Goal: Task Accomplishment & Management: Manage account settings

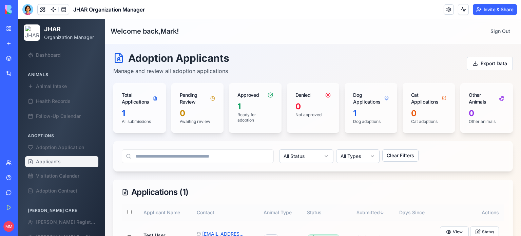
scroll to position [35, 0]
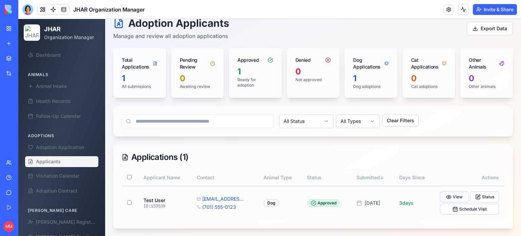
click at [455, 194] on button "View" at bounding box center [454, 196] width 29 height 11
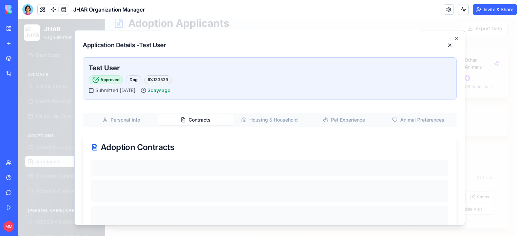
click at [186, 122] on button "Contracts" at bounding box center [195, 119] width 74 height 11
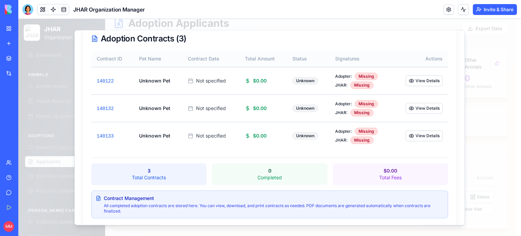
scroll to position [114, 0]
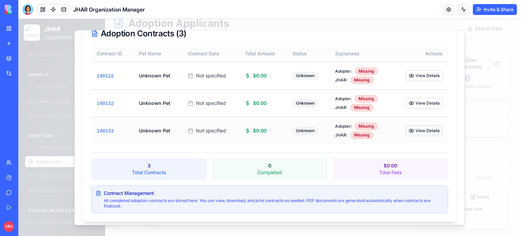
click at [421, 126] on button "View Details" at bounding box center [423, 130] width 37 height 11
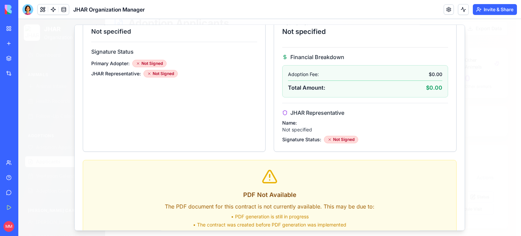
scroll to position [0, 0]
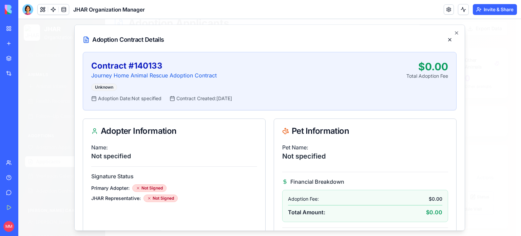
click at [452, 29] on div "Adoption Contract Details Contract # 140133 Journey Home Animal Rescue Adoption…" at bounding box center [269, 127] width 391 height 206
click at [454, 32] on icon "button" at bounding box center [456, 32] width 5 height 5
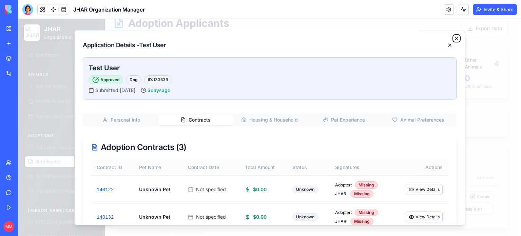
click at [454, 36] on icon "button" at bounding box center [456, 38] width 5 height 5
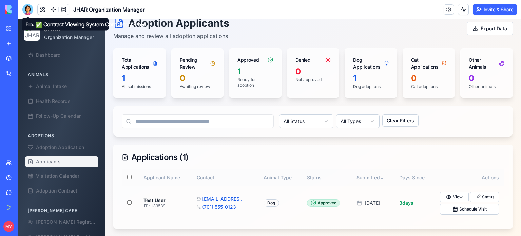
click at [30, 11] on div at bounding box center [27, 9] width 11 height 11
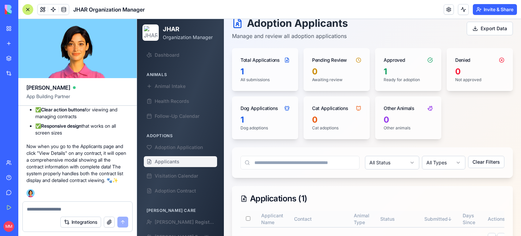
scroll to position [91598, 0]
click at [40, 213] on div "Integrations" at bounding box center [77, 221] width 109 height 19
click at [46, 207] on textarea at bounding box center [77, 208] width 101 height 7
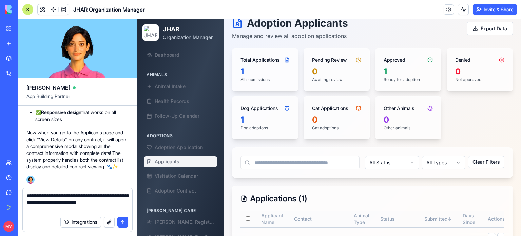
type textarea "**********"
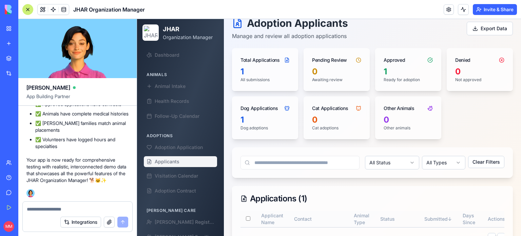
scroll to position [92780, 0]
click at [26, 9] on div at bounding box center [27, 9] width 11 height 11
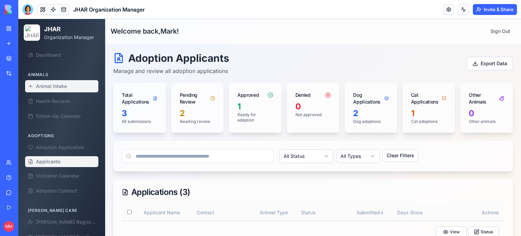
click at [52, 89] on link "Animal Intake" at bounding box center [61, 86] width 73 height 12
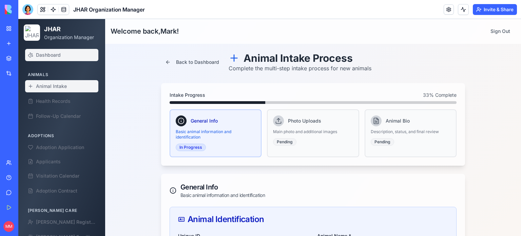
click at [53, 56] on span "Dashboard" at bounding box center [48, 55] width 25 height 7
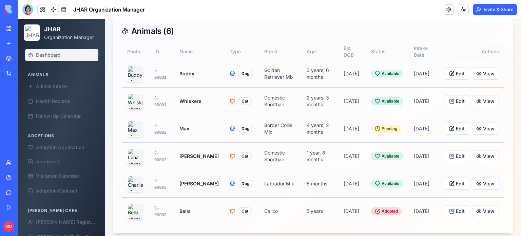
scroll to position [103, 0]
click at [481, 73] on button "View" at bounding box center [485, 73] width 27 height 12
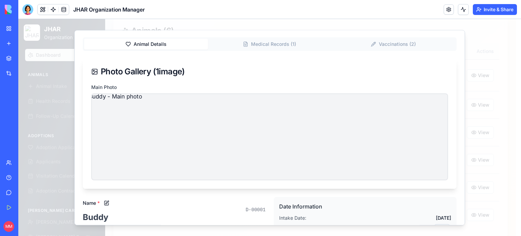
scroll to position [0, 0]
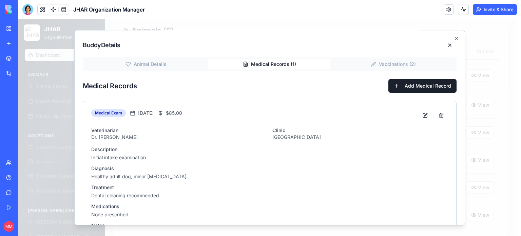
click at [276, 63] on button "Medical Records ( 1 )" at bounding box center [270, 64] width 124 height 11
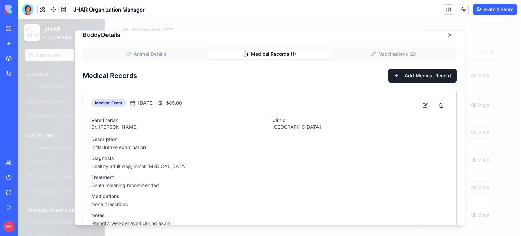
scroll to position [16, 0]
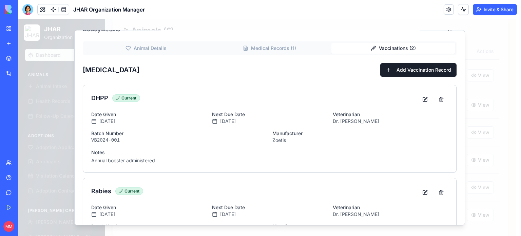
click at [382, 50] on button "Vaccinations ( 2 )" at bounding box center [393, 48] width 124 height 11
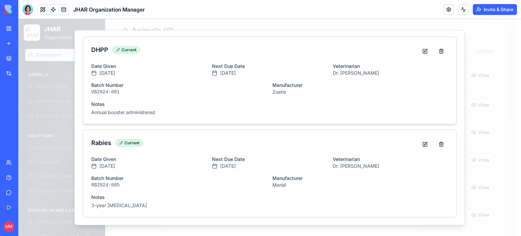
scroll to position [0, 0]
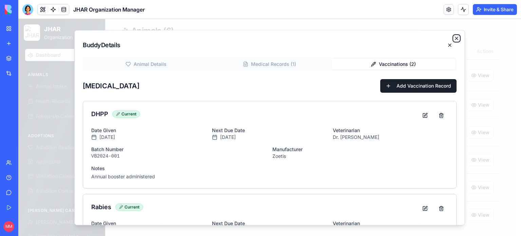
click at [455, 39] on icon "button" at bounding box center [456, 38] width 3 height 3
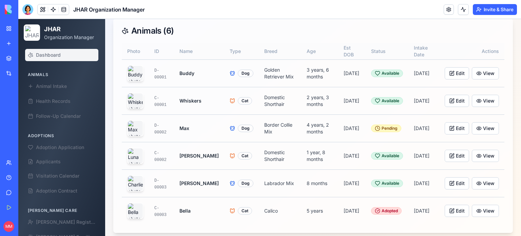
scroll to position [107, 0]
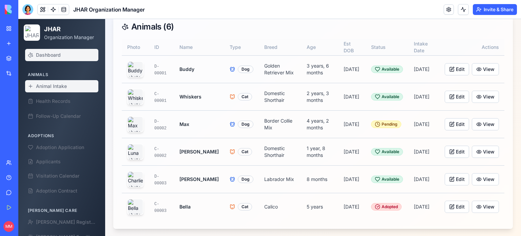
click at [61, 87] on span "Animal Intake" at bounding box center [51, 86] width 31 height 7
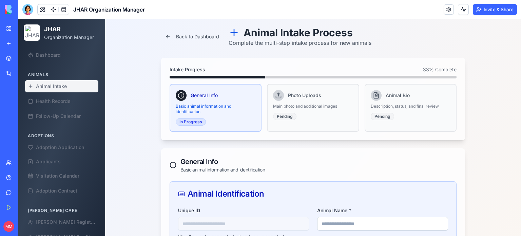
scroll to position [26, 0]
click at [56, 98] on span "Health Records" at bounding box center [53, 101] width 35 height 7
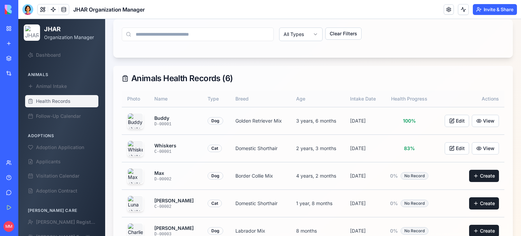
scroll to position [138, 0]
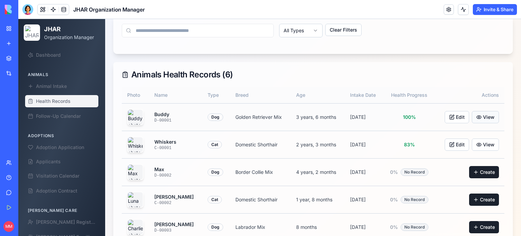
click at [477, 111] on button "View" at bounding box center [485, 117] width 27 height 12
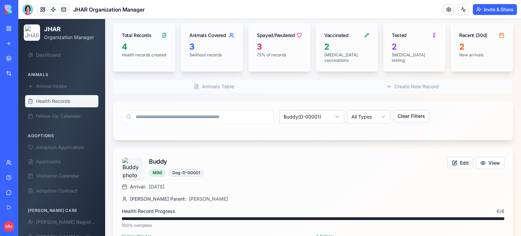
scroll to position [50, 0]
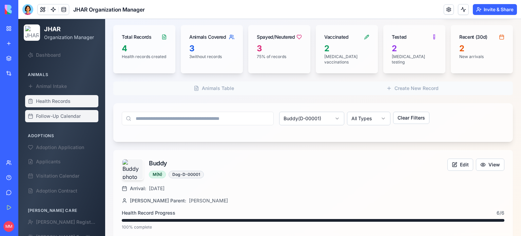
click at [66, 114] on span "Follow-Up Calendar" at bounding box center [58, 116] width 45 height 7
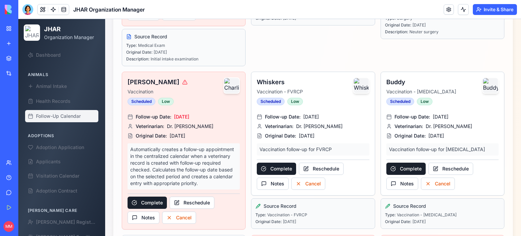
scroll to position [1292, 0]
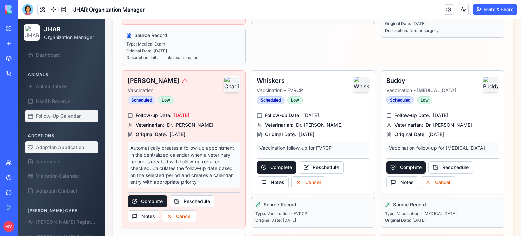
click at [66, 153] on link "Adoption Application" at bounding box center [61, 147] width 73 height 12
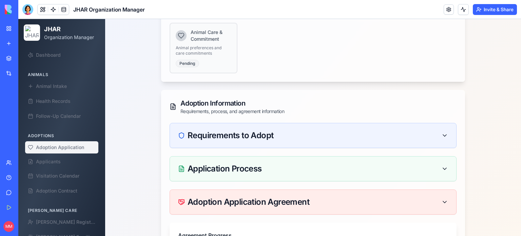
scroll to position [144, 0]
click at [60, 162] on span "Applicants" at bounding box center [48, 161] width 25 height 7
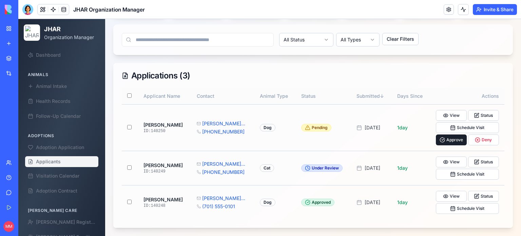
scroll to position [115, 0]
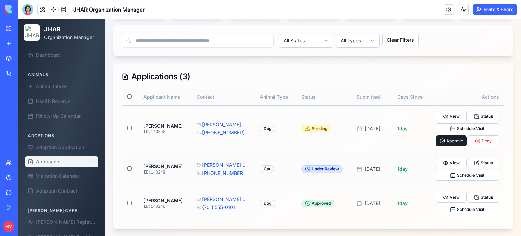
click at [254, 172] on td "Cat" at bounding box center [274, 169] width 41 height 34
click at [279, 146] on td "Dog" at bounding box center [274, 128] width 41 height 46
click at [67, 178] on span "Visitation Calendar" at bounding box center [57, 175] width 43 height 7
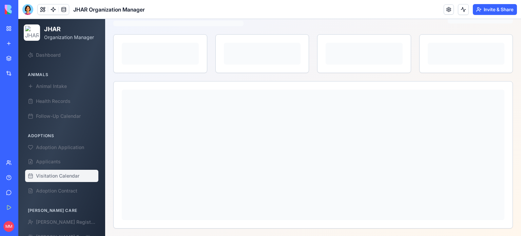
scroll to position [115, 0]
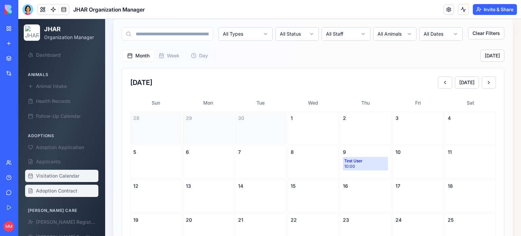
click at [62, 187] on link "Adoption Contract" at bounding box center [61, 190] width 73 height 12
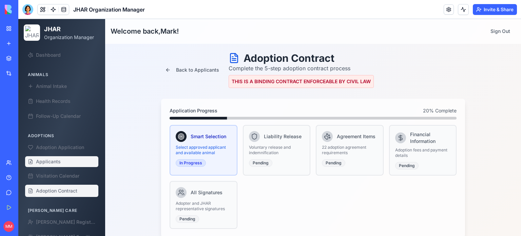
click at [52, 158] on span "Applicants" at bounding box center [48, 161] width 25 height 7
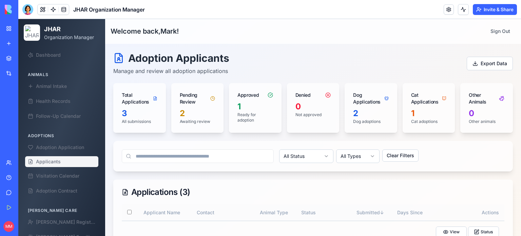
scroll to position [115, 0]
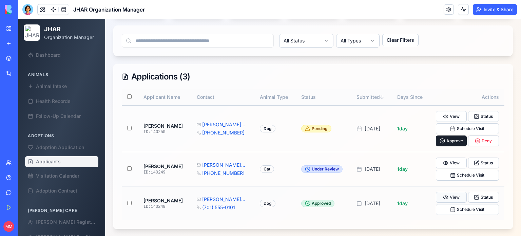
click at [451, 196] on button "View" at bounding box center [451, 197] width 31 height 11
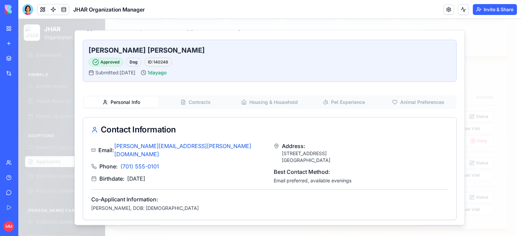
scroll to position [16, 0]
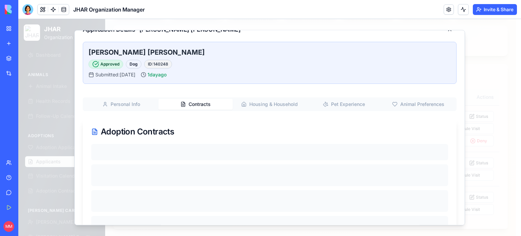
click at [195, 104] on button "Contracts" at bounding box center [195, 104] width 74 height 11
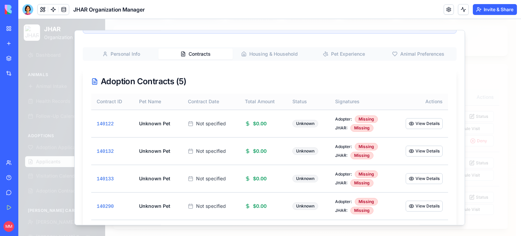
scroll to position [66, 0]
click at [426, 123] on button "View Details" at bounding box center [423, 123] width 37 height 11
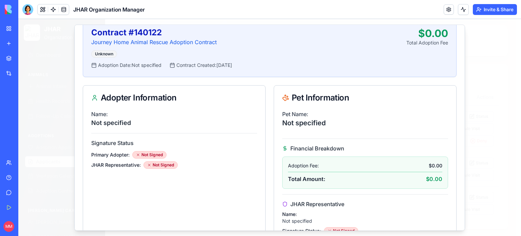
scroll to position [0, 0]
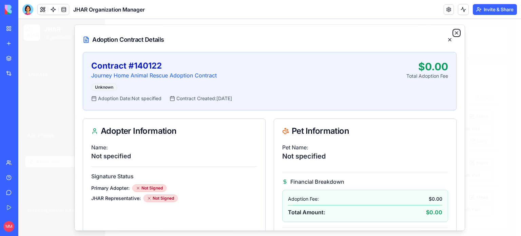
click at [455, 34] on icon "button" at bounding box center [456, 33] width 3 height 3
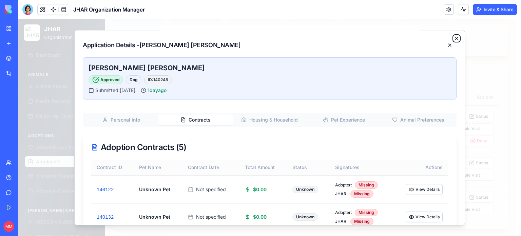
click at [454, 37] on icon "button" at bounding box center [456, 38] width 5 height 5
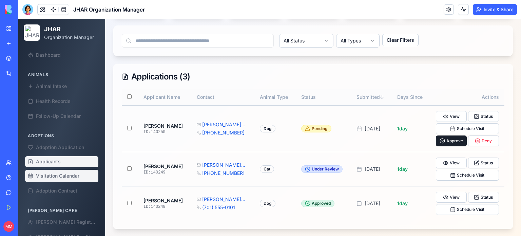
click at [67, 179] on span "Visitation Calendar" at bounding box center [57, 175] width 43 height 7
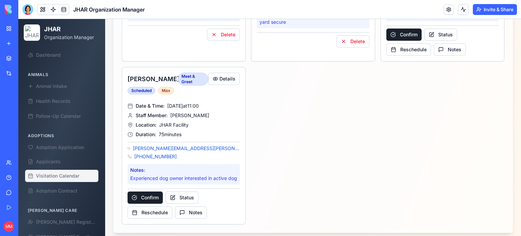
scroll to position [897, 0]
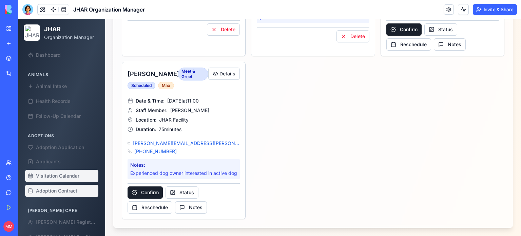
click at [67, 187] on span "Adoption Contract" at bounding box center [56, 190] width 41 height 7
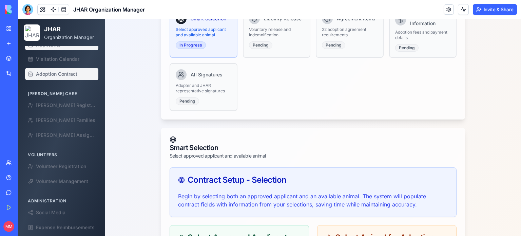
scroll to position [118, 0]
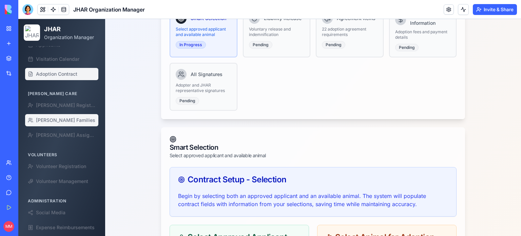
click at [56, 117] on span "[PERSON_NAME] Families" at bounding box center [65, 120] width 59 height 7
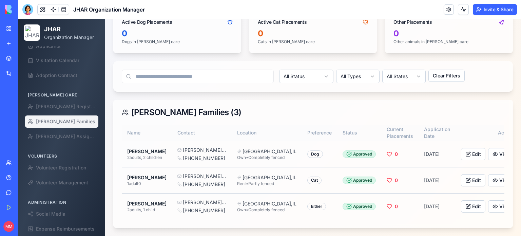
scroll to position [245, 0]
click at [70, 138] on span "[PERSON_NAME] Assignment" at bounding box center [66, 136] width 60 height 7
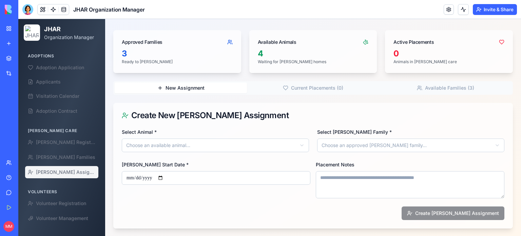
scroll to position [117, 0]
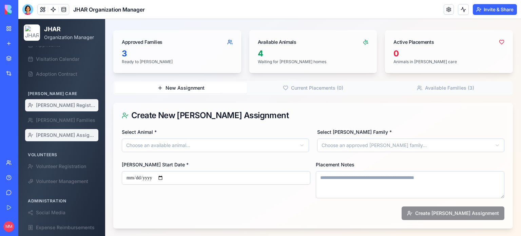
click at [61, 105] on span "[PERSON_NAME] Registration" at bounding box center [66, 105] width 60 height 7
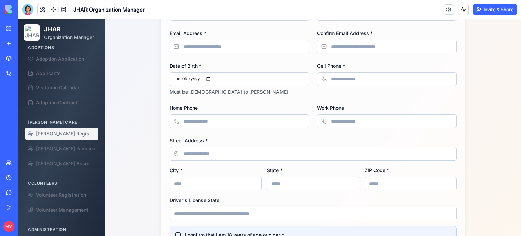
scroll to position [117, 0]
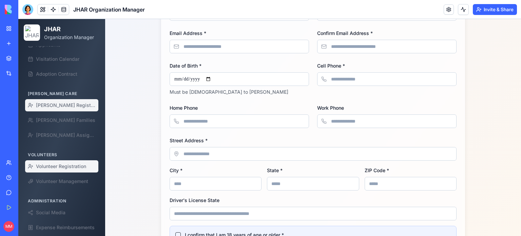
click at [59, 171] on link "Volunteer Registration" at bounding box center [61, 166] width 73 height 12
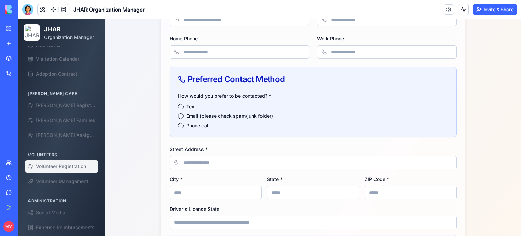
scroll to position [370, 0]
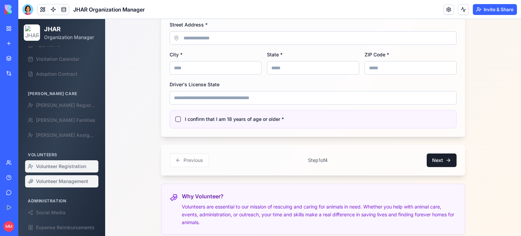
click at [72, 176] on link "Volunteer Management" at bounding box center [61, 181] width 73 height 12
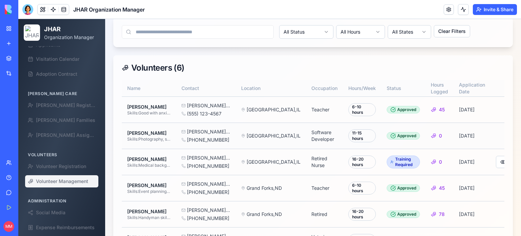
scroll to position [155, 0]
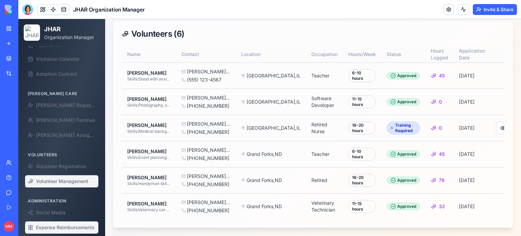
click at [70, 227] on span "Expense Reimbursements" at bounding box center [65, 227] width 59 height 7
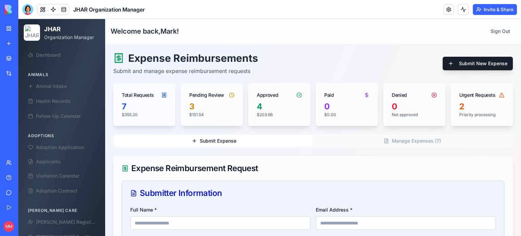
click at [198, 107] on div "3" at bounding box center [211, 106] width 45 height 11
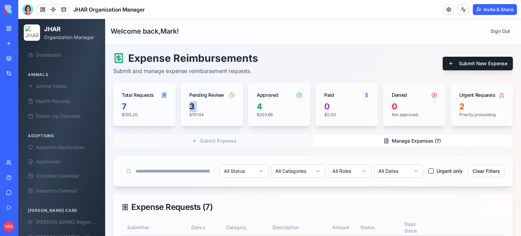
click at [387, 142] on button "Manage Expenses ( 7 )" at bounding box center [412, 140] width 198 height 11
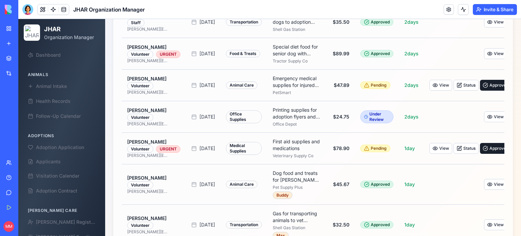
scroll to position [230, 0]
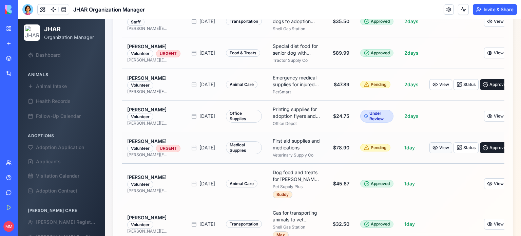
click at [429, 153] on button "View" at bounding box center [440, 147] width 23 height 11
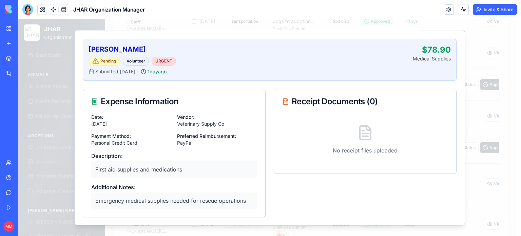
scroll to position [0, 0]
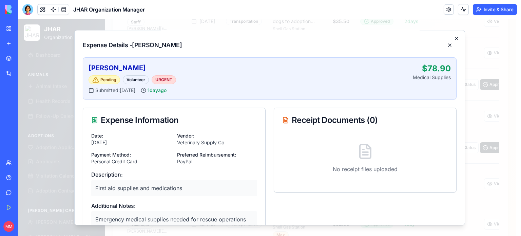
click at [454, 39] on icon "button" at bounding box center [456, 38] width 5 height 5
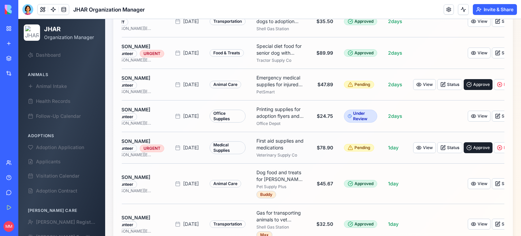
scroll to position [0, 16]
click at [437, 153] on button "Status" at bounding box center [449, 147] width 25 height 11
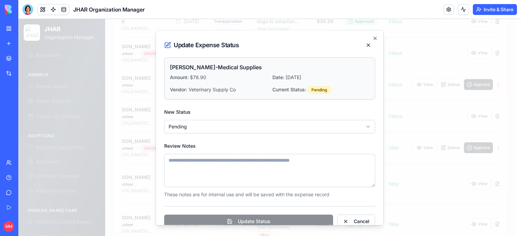
scroll to position [11, 0]
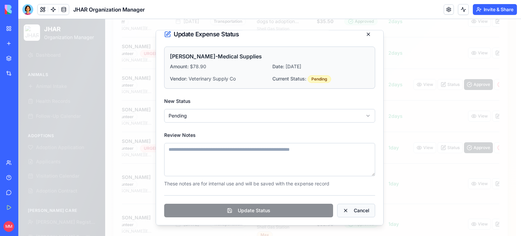
click at [358, 210] on button "Cancel" at bounding box center [356, 210] width 38 height 14
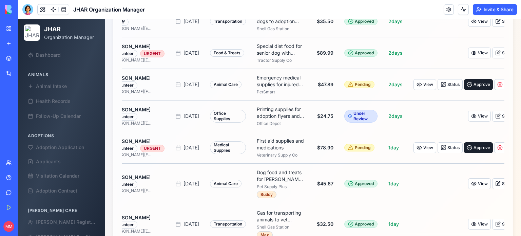
scroll to position [0, 11]
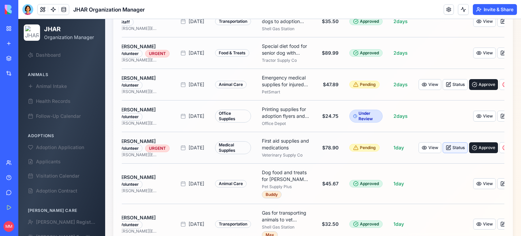
click at [442, 153] on button "Status" at bounding box center [454, 147] width 25 height 11
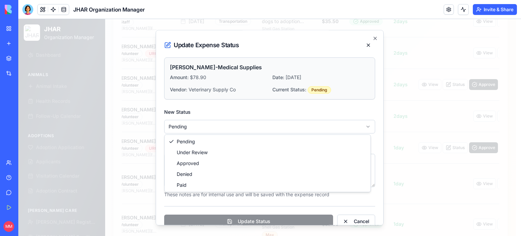
click at [279, 127] on body "JHAR Organization Manager Dashboard Animals Animal Intake Health Records Follow…" at bounding box center [266, 24] width 497 height 471
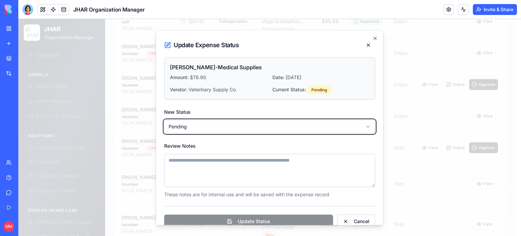
click at [370, 36] on body "JHAR Organization Manager Dashboard Animals Animal Intake Health Records Follow…" at bounding box center [266, 24] width 497 height 471
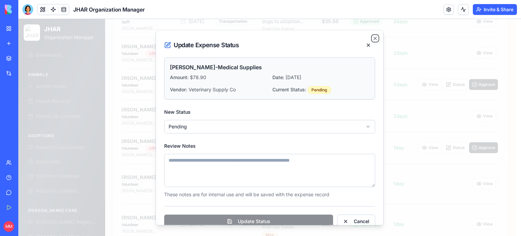
click at [372, 36] on icon "button" at bounding box center [374, 38] width 5 height 5
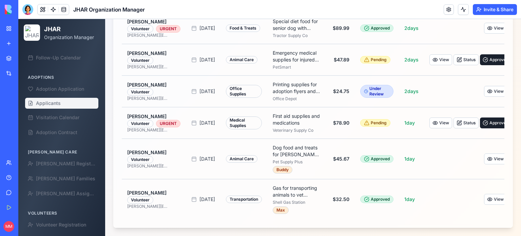
scroll to position [68, 0]
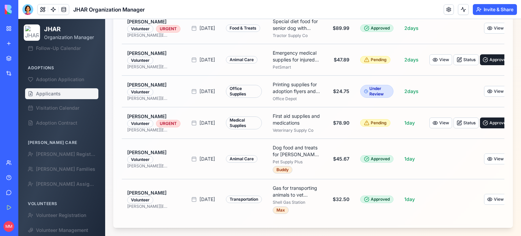
click at [54, 92] on span "Applicants" at bounding box center [48, 93] width 25 height 7
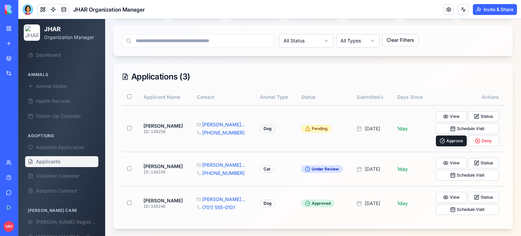
scroll to position [115, 0]
click at [62, 191] on span "Adoption Contract" at bounding box center [56, 190] width 41 height 7
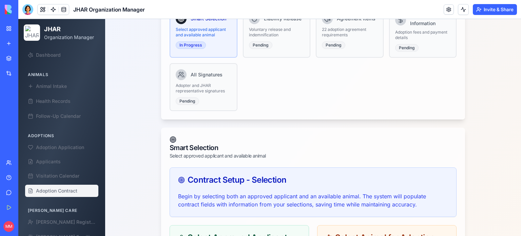
scroll to position [121, 0]
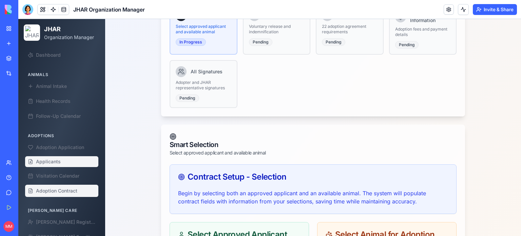
click at [51, 159] on span "Applicants" at bounding box center [48, 161] width 25 height 7
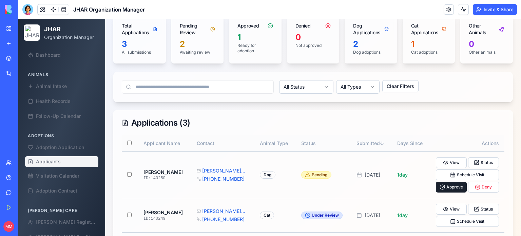
scroll to position [115, 0]
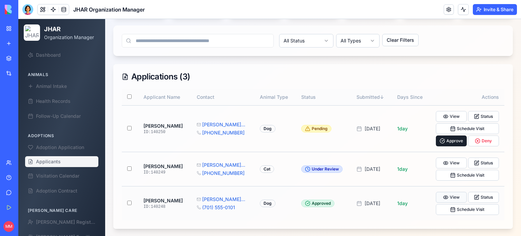
click at [453, 196] on button "View" at bounding box center [451, 197] width 31 height 11
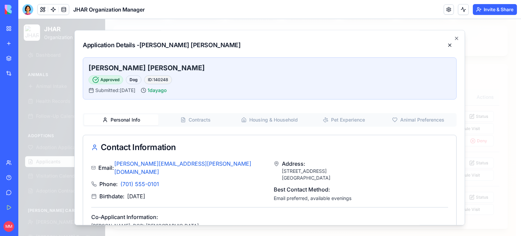
click at [186, 119] on button "Contracts" at bounding box center [195, 119] width 74 height 11
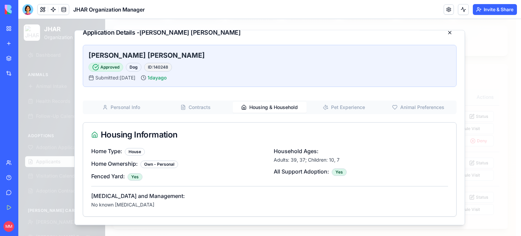
scroll to position [11, 0]
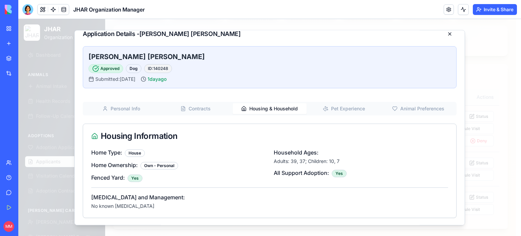
click at [276, 53] on div "Application Details - John Smith John Smith Approved Dog ID: 140248 Submitted: …" at bounding box center [269, 127] width 391 height 195
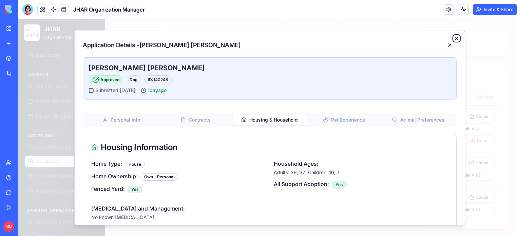
click at [455, 38] on icon "button" at bounding box center [456, 38] width 3 height 3
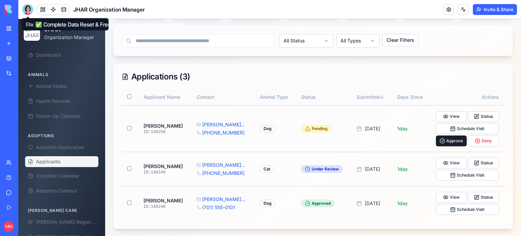
click at [25, 7] on div at bounding box center [27, 9] width 11 height 11
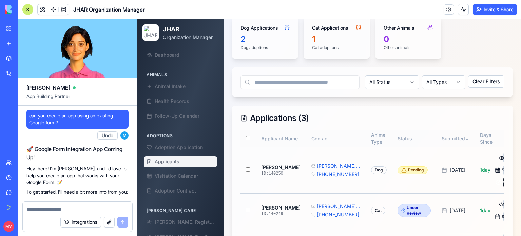
scroll to position [92780, 0]
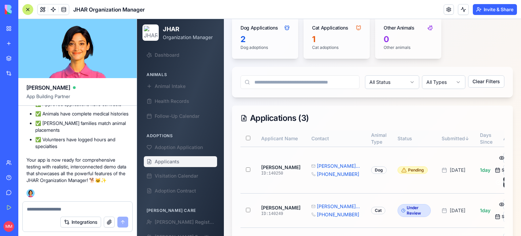
click at [40, 211] on textarea at bounding box center [77, 208] width 101 height 7
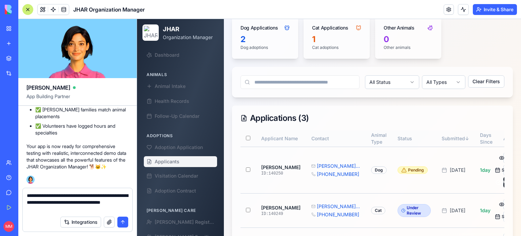
click at [172, 161] on span "Applicants" at bounding box center [167, 161] width 25 height 7
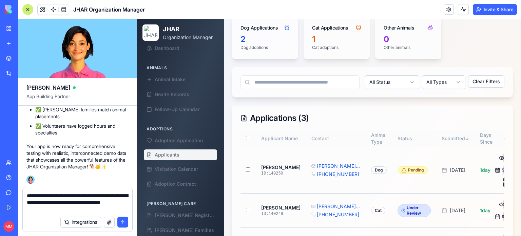
scroll to position [5, 0]
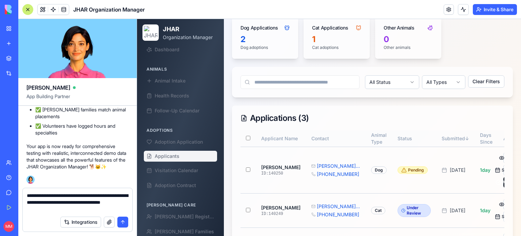
click at [171, 157] on span "Applicants" at bounding box center [167, 156] width 25 height 7
click at [73, 205] on textarea "**********" at bounding box center [78, 202] width 102 height 20
click at [72, 210] on textarea "**********" at bounding box center [78, 202] width 102 height 20
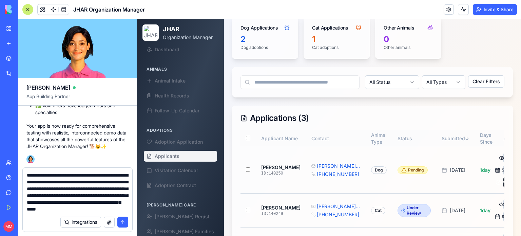
scroll to position [13, 0]
type textarea "**********"
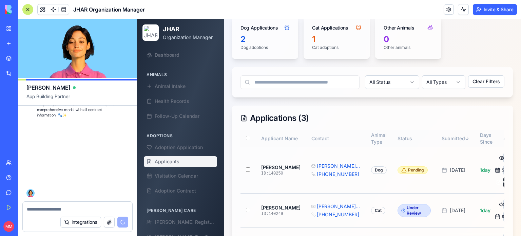
scroll to position [94422, 0]
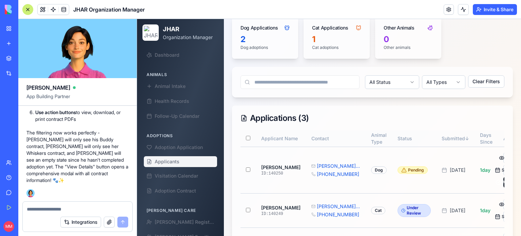
click at [24, 9] on div at bounding box center [27, 9] width 11 height 11
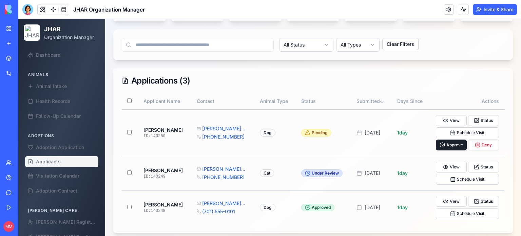
scroll to position [115, 0]
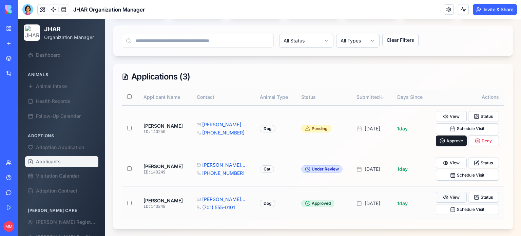
click at [448, 194] on button "View" at bounding box center [451, 197] width 31 height 11
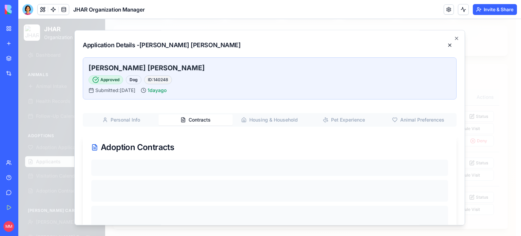
click at [202, 119] on button "Contracts" at bounding box center [195, 119] width 74 height 11
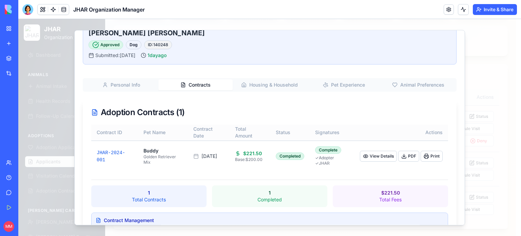
scroll to position [61, 0]
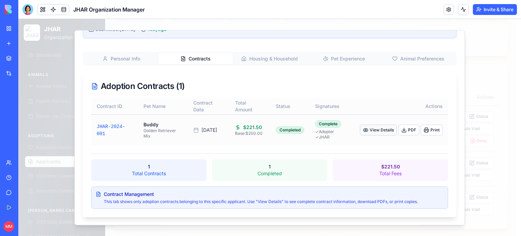
click at [378, 127] on button "View Details" at bounding box center [378, 129] width 37 height 11
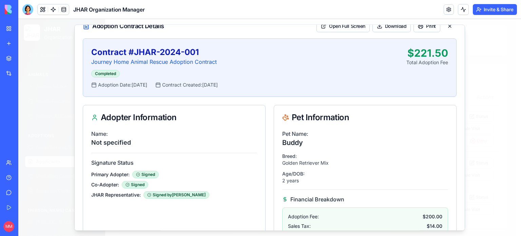
scroll to position [0, 0]
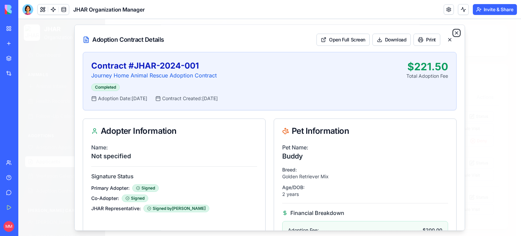
click at [455, 32] on icon "button" at bounding box center [456, 33] width 3 height 3
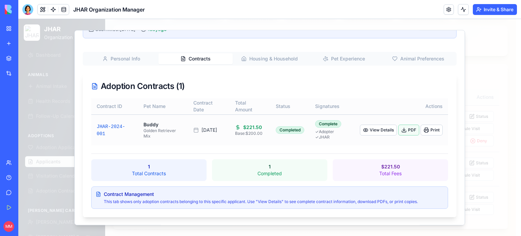
click at [406, 129] on button "PDF" at bounding box center [408, 129] width 21 height 11
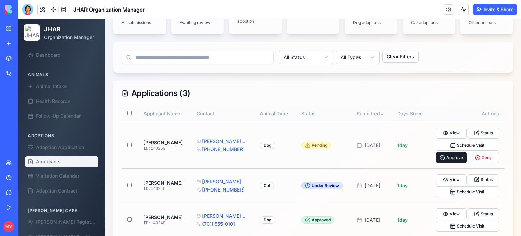
scroll to position [115, 0]
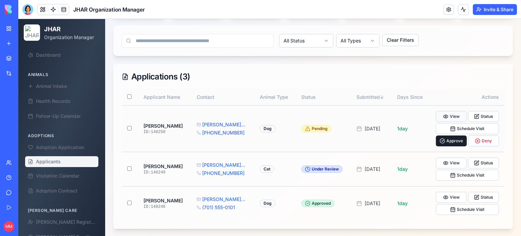
click at [450, 111] on button "View" at bounding box center [451, 116] width 31 height 11
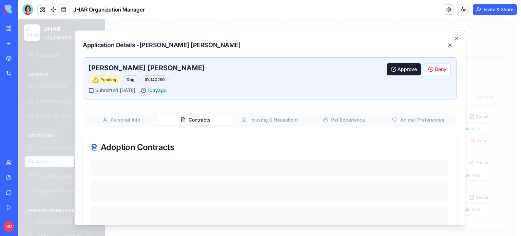
click at [200, 123] on button "Contracts" at bounding box center [195, 119] width 74 height 11
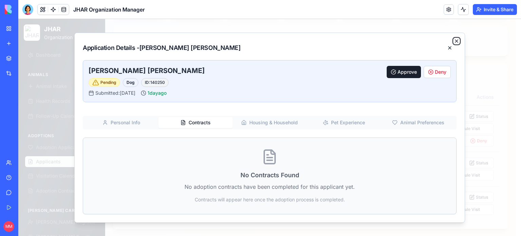
click at [457, 39] on icon "button" at bounding box center [456, 40] width 5 height 5
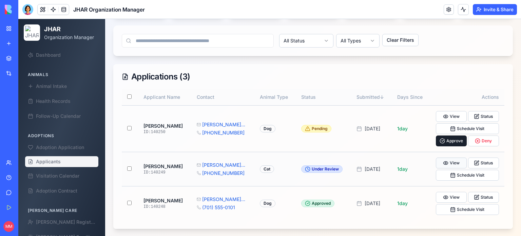
click at [445, 162] on button "View" at bounding box center [451, 162] width 31 height 11
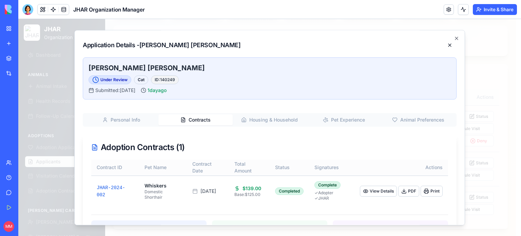
click at [195, 120] on button "Contracts" at bounding box center [195, 119] width 74 height 11
click at [401, 190] on button "PDF" at bounding box center [408, 190] width 21 height 11
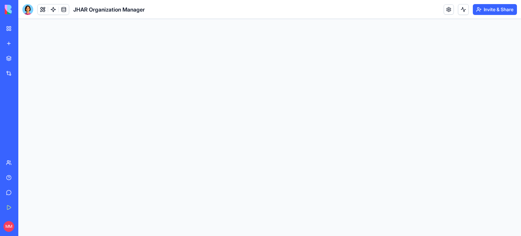
scroll to position [0, 0]
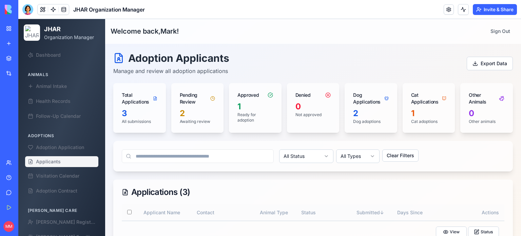
click at [24, 9] on div at bounding box center [27, 9] width 11 height 11
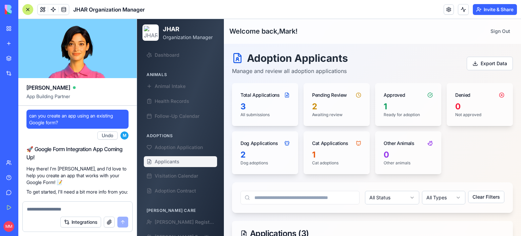
scroll to position [94422, 0]
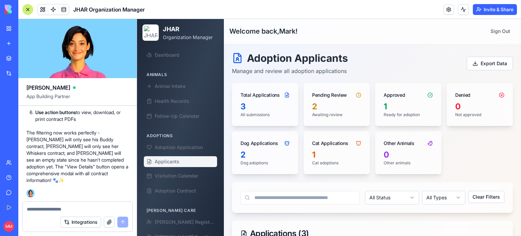
click at [58, 206] on textarea at bounding box center [77, 208] width 101 height 7
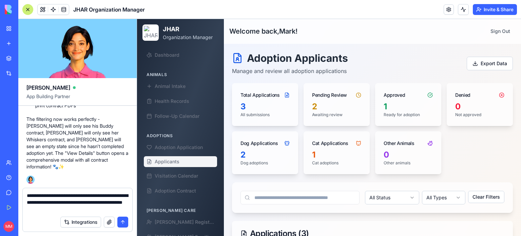
type textarea "**********"
click at [123, 221] on button "submit" at bounding box center [122, 221] width 11 height 11
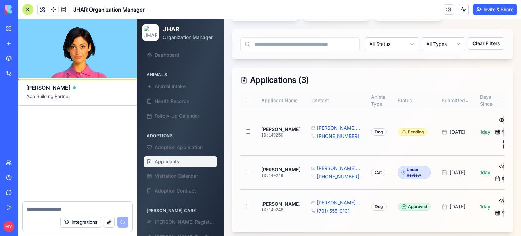
scroll to position [95723, 0]
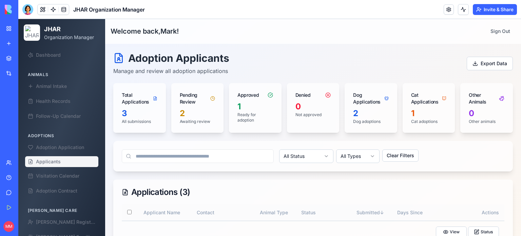
click at [40, 68] on div "Animals Animal Intake Health Records Follow-Up Calendar" at bounding box center [61, 95] width 79 height 58
click at [54, 156] on ul "Adoption Application Applicants Visitation Calendar Adoption Contract" at bounding box center [61, 169] width 73 height 56
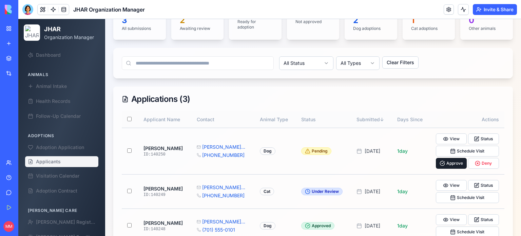
scroll to position [115, 0]
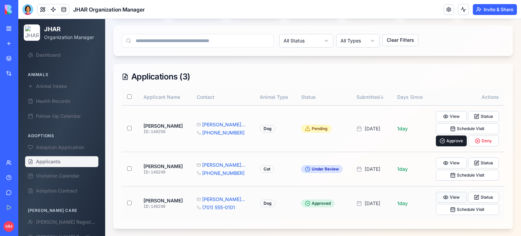
click at [452, 196] on button "View" at bounding box center [451, 197] width 31 height 11
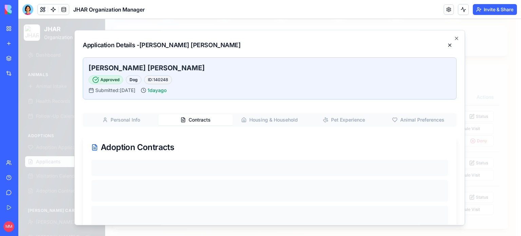
click at [197, 119] on button "Contracts" at bounding box center [195, 119] width 74 height 11
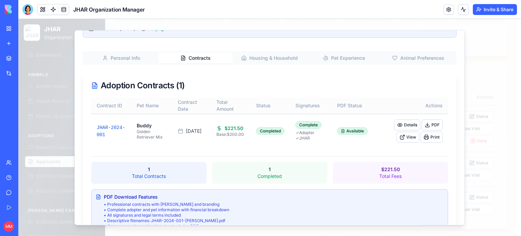
scroll to position [70, 0]
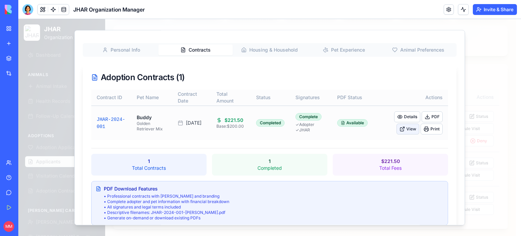
click at [406, 128] on button "View" at bounding box center [407, 128] width 23 height 11
click at [429, 115] on button "PDF" at bounding box center [431, 116] width 21 height 11
click at [402, 117] on button "Details" at bounding box center [407, 116] width 26 height 11
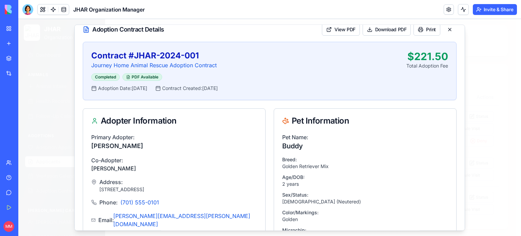
scroll to position [0, 0]
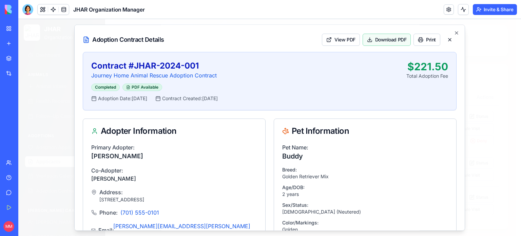
click at [383, 38] on button "Download PDF" at bounding box center [386, 40] width 48 height 12
click at [344, 39] on button "View PDF" at bounding box center [341, 40] width 38 height 12
click at [424, 38] on button "Print" at bounding box center [426, 40] width 27 height 12
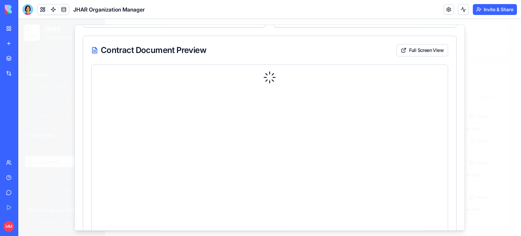
scroll to position [397, 0]
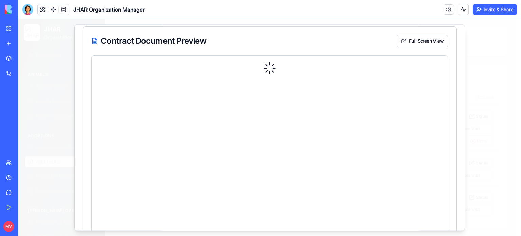
click at [261, 71] on div at bounding box center [270, 68] width 356 height 25
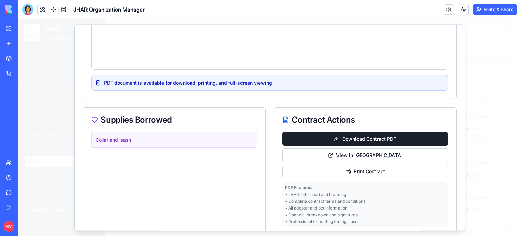
scroll to position [586, 0]
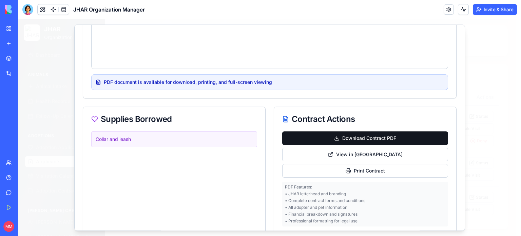
click at [358, 133] on button "Download Contract PDF" at bounding box center [365, 138] width 166 height 14
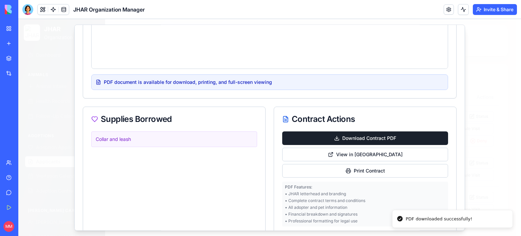
click at [31, 6] on div at bounding box center [27, 9] width 11 height 11
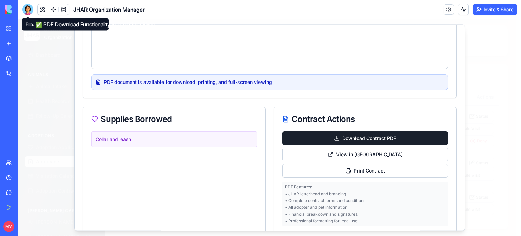
click at [28, 14] on div at bounding box center [27, 9] width 11 height 11
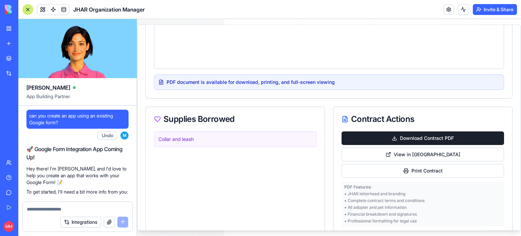
scroll to position [95723, 0]
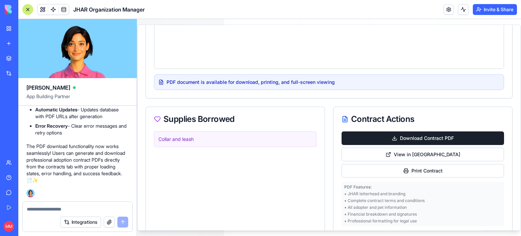
click at [47, 208] on textarea at bounding box center [77, 208] width 101 height 7
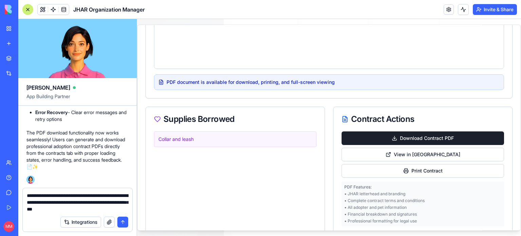
type textarea "**********"
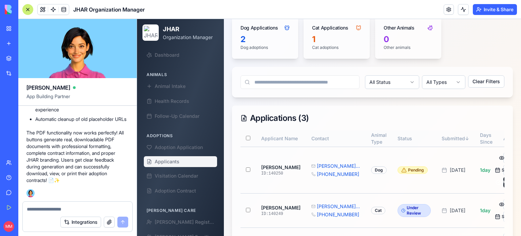
scroll to position [96925, 0]
click at [28, 8] on div at bounding box center [27, 9] width 11 height 11
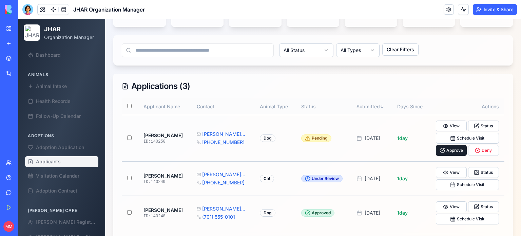
scroll to position [115, 0]
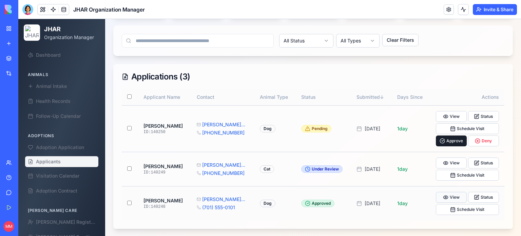
click at [455, 194] on button "View" at bounding box center [451, 197] width 31 height 11
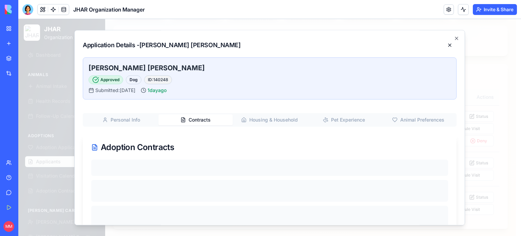
click at [202, 118] on button "Contracts" at bounding box center [195, 119] width 74 height 11
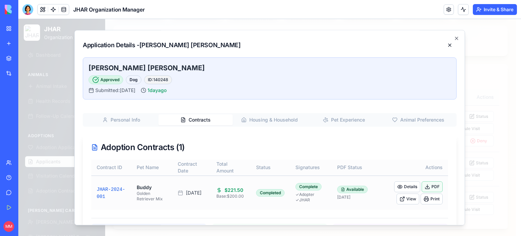
click at [430, 186] on button "PDF" at bounding box center [431, 186] width 21 height 11
click at [403, 185] on button "Details" at bounding box center [407, 186] width 26 height 11
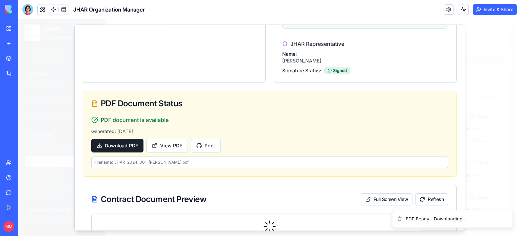
scroll to position [332, 0]
click at [168, 142] on button "View PDF" at bounding box center [167, 146] width 42 height 14
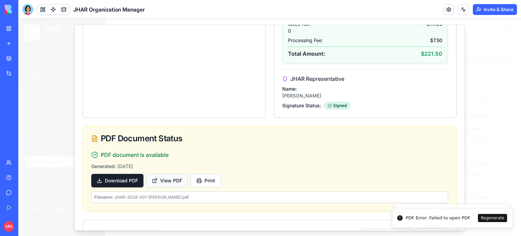
scroll to position [367, 0]
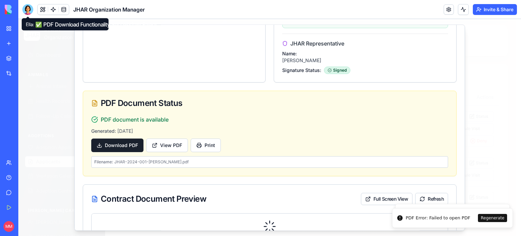
click at [28, 10] on div at bounding box center [27, 9] width 11 height 11
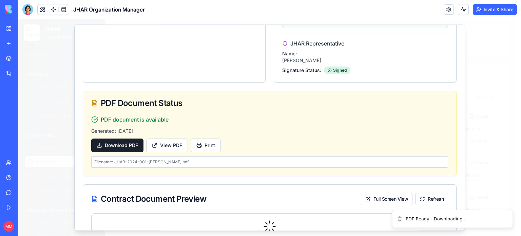
drag, startPoint x: 28, startPoint y: 10, endPoint x: 126, endPoint y: 54, distance: 107.1
click at [28, 10] on div at bounding box center [27, 9] width 11 height 11
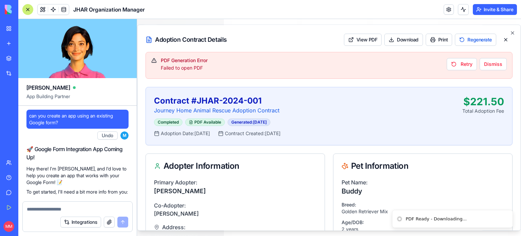
scroll to position [0, 0]
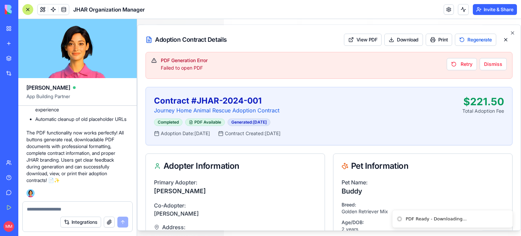
click at [38, 213] on div "Integrations" at bounding box center [77, 221] width 109 height 19
click at [45, 206] on textarea at bounding box center [77, 208] width 101 height 7
paste textarea "**********"
type textarea "**********"
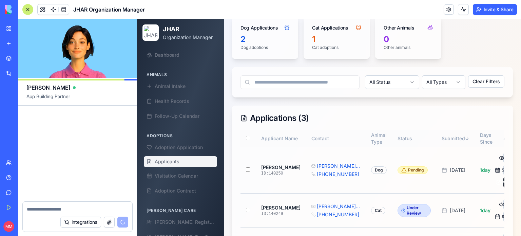
scroll to position [97843, 0]
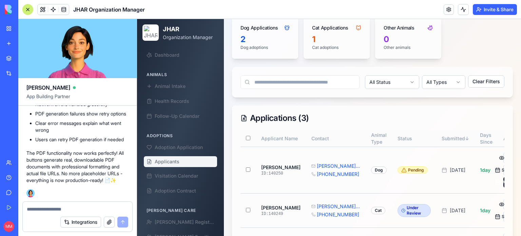
click at [24, 8] on div at bounding box center [27, 9] width 11 height 11
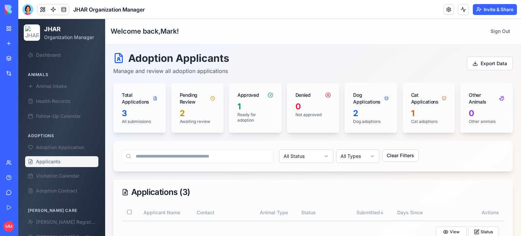
scroll to position [115, 0]
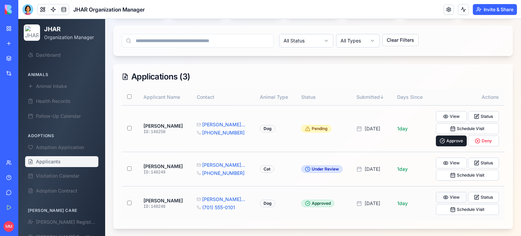
click at [452, 195] on button "View" at bounding box center [451, 197] width 31 height 11
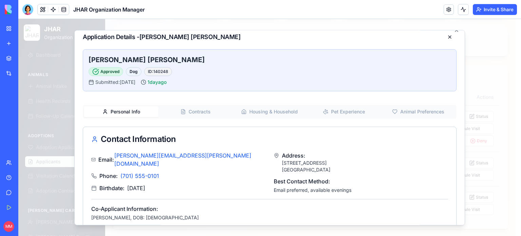
scroll to position [20, 0]
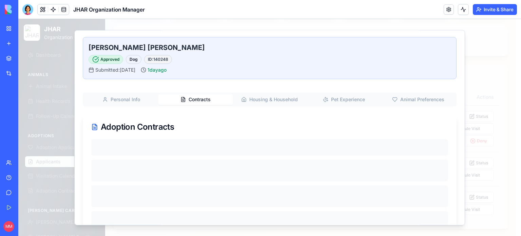
click at [198, 100] on button "Contracts" at bounding box center [195, 99] width 74 height 11
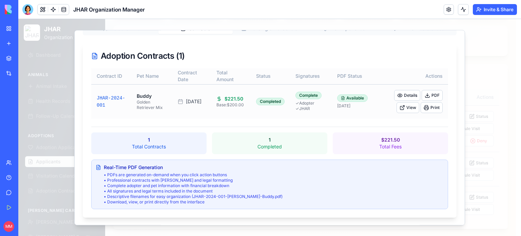
scroll to position [91, 0]
click at [428, 94] on button "PDF" at bounding box center [431, 95] width 21 height 11
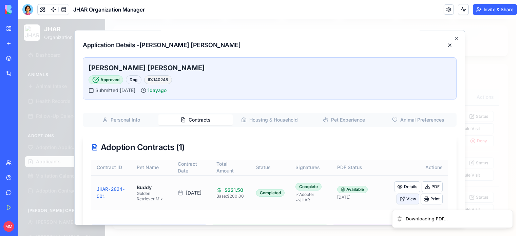
click at [400, 195] on button "View" at bounding box center [407, 198] width 23 height 11
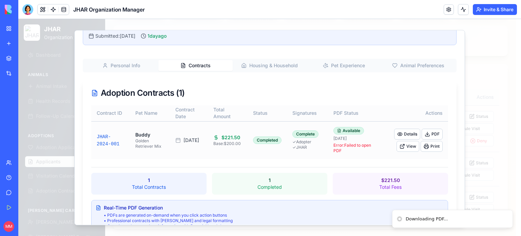
scroll to position [75, 0]
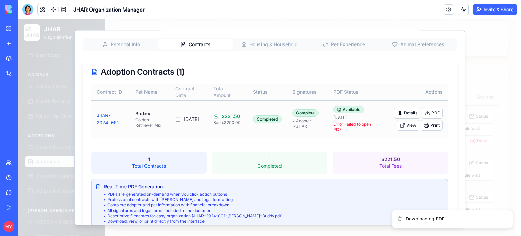
click at [346, 130] on div "Error: Failed to open PDF" at bounding box center [352, 126] width 38 height 11
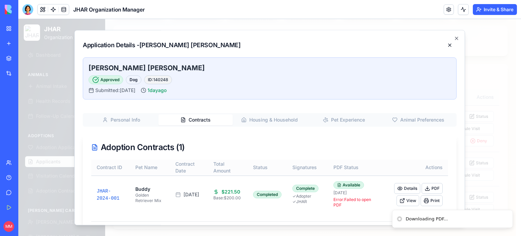
click at [452, 35] on div "Application Details - [PERSON_NAME] [PERSON_NAME] Approved Dog ID: 140248 Submi…" at bounding box center [269, 127] width 391 height 195
click at [455, 38] on icon "button" at bounding box center [456, 38] width 3 height 3
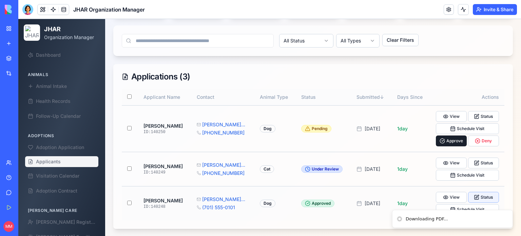
click at [479, 195] on button "Status" at bounding box center [483, 197] width 31 height 11
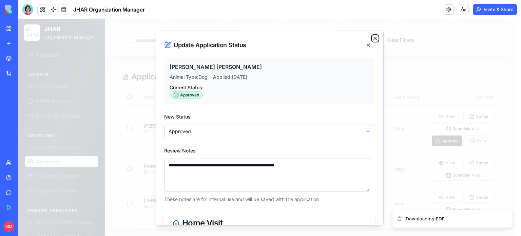
click at [372, 40] on icon "button" at bounding box center [374, 38] width 5 height 5
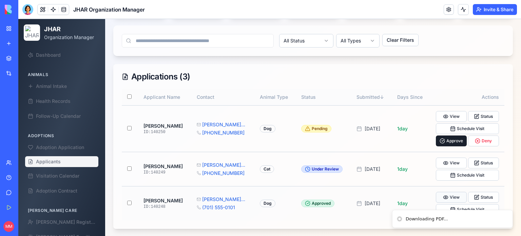
click at [445, 197] on button "View" at bounding box center [451, 197] width 31 height 11
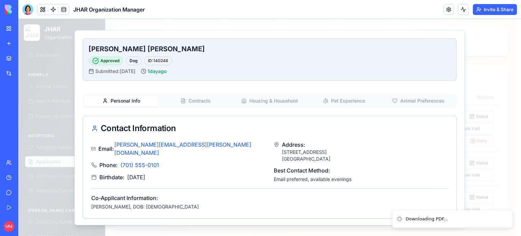
scroll to position [20, 0]
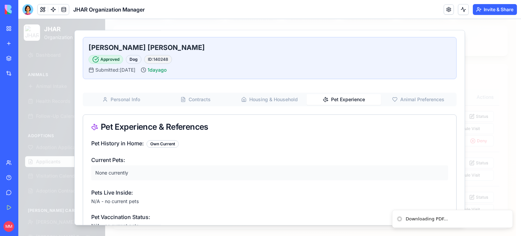
click at [342, 94] on button "Pet Experience" at bounding box center [343, 99] width 74 height 11
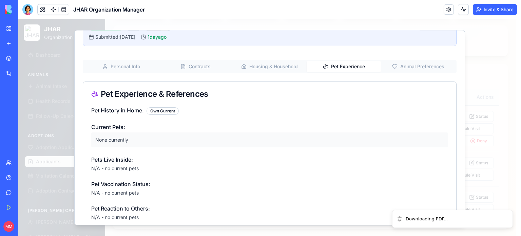
scroll to position [0, 0]
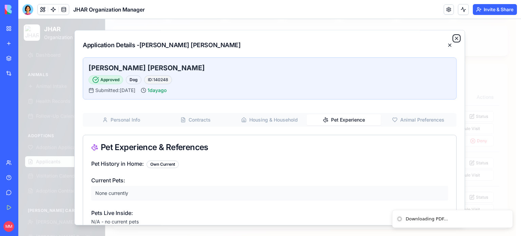
click at [454, 37] on icon "button" at bounding box center [456, 38] width 5 height 5
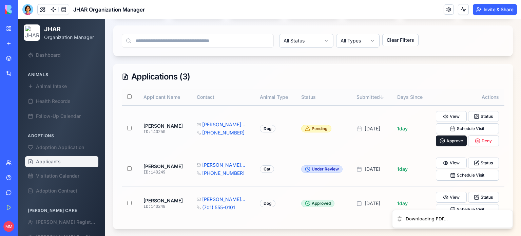
click at [27, 5] on div at bounding box center [27, 9] width 11 height 11
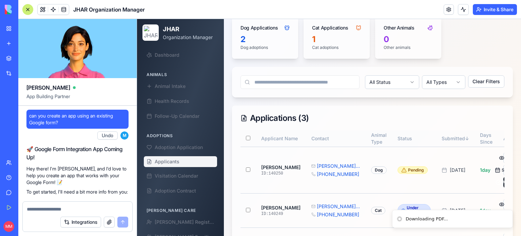
click at [27, 5] on div at bounding box center [27, 9] width 11 height 11
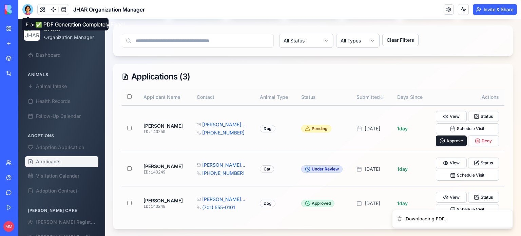
click at [26, 10] on div at bounding box center [27, 9] width 11 height 11
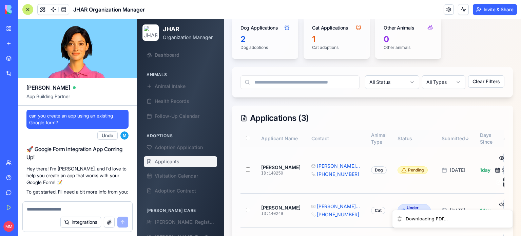
scroll to position [97843, 0]
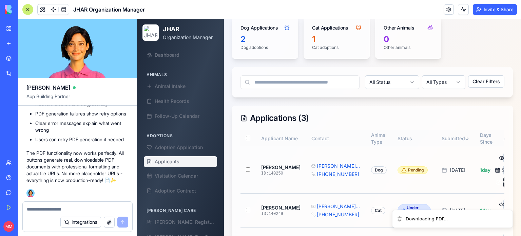
click at [44, 208] on textarea at bounding box center [77, 208] width 101 height 7
type textarea "**********"
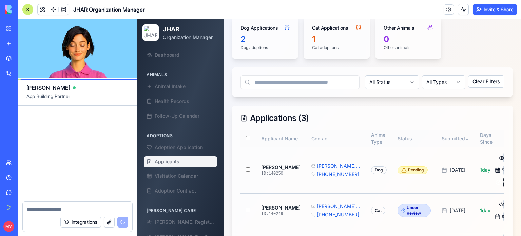
scroll to position [98992, 0]
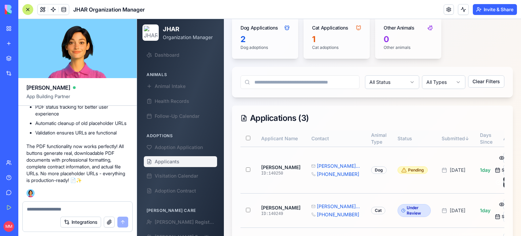
click at [26, 10] on div at bounding box center [27, 9] width 11 height 11
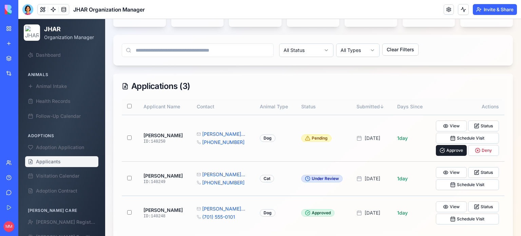
scroll to position [115, 0]
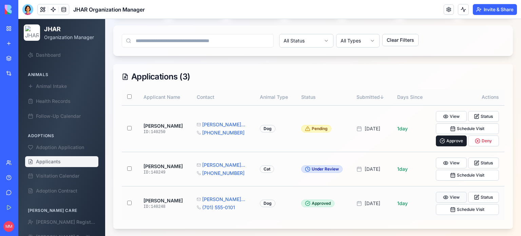
click at [452, 196] on button "View" at bounding box center [451, 197] width 31 height 11
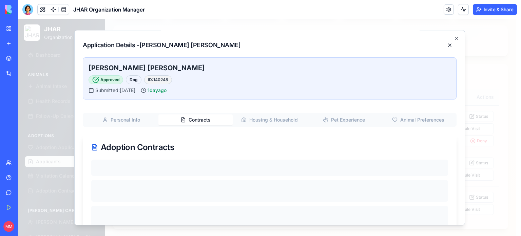
click at [196, 119] on button "Contracts" at bounding box center [195, 119] width 74 height 11
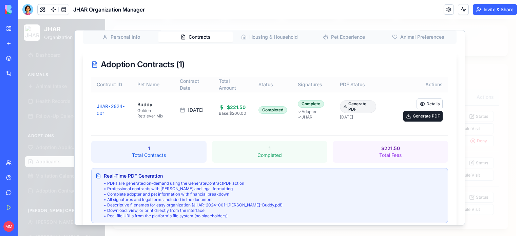
scroll to position [83, 0]
click at [417, 114] on button "Generate PDF" at bounding box center [422, 115] width 39 height 11
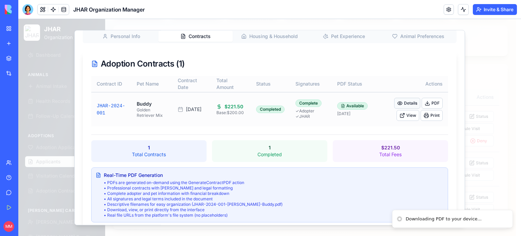
click at [400, 102] on button "Details" at bounding box center [407, 103] width 26 height 11
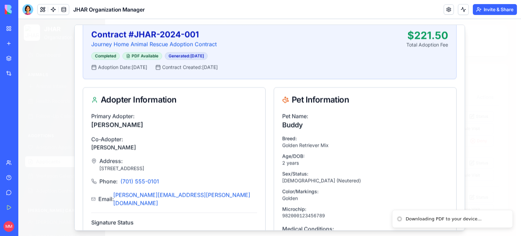
scroll to position [0, 0]
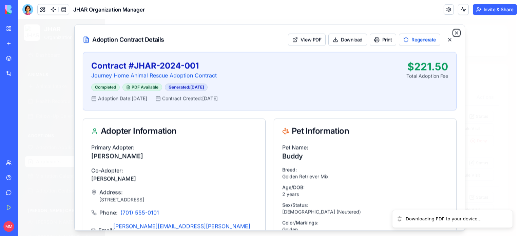
click at [454, 32] on icon "button" at bounding box center [456, 32] width 5 height 5
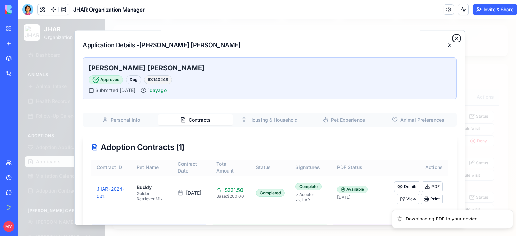
click at [454, 38] on icon "button" at bounding box center [456, 38] width 5 height 5
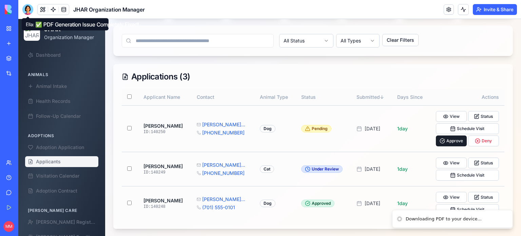
click at [26, 10] on div at bounding box center [27, 9] width 11 height 11
click at [29, 12] on div at bounding box center [27, 9] width 11 height 11
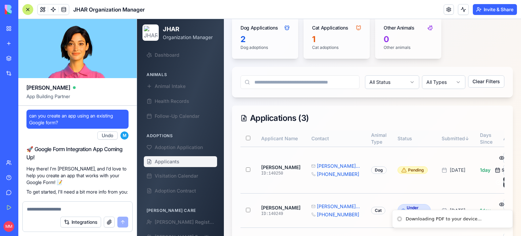
scroll to position [98992, 0]
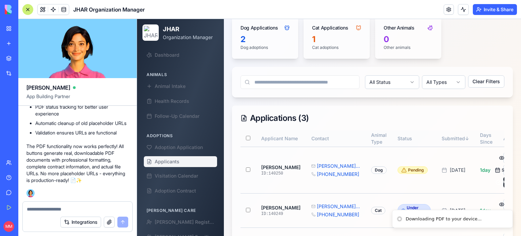
click at [62, 211] on textarea at bounding box center [77, 208] width 101 height 7
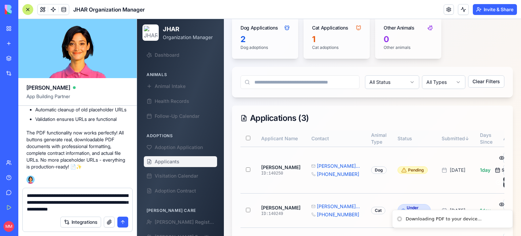
type textarea "**********"
click at [107, 221] on button "button" at bounding box center [109, 221] width 11 height 11
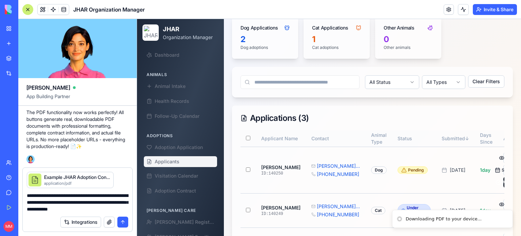
click at [122, 220] on button "submit" at bounding box center [122, 221] width 11 height 11
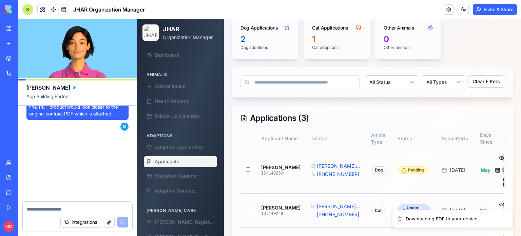
scroll to position [99123, 0]
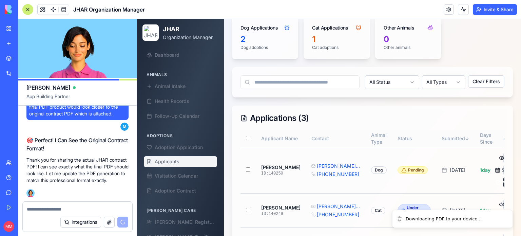
click at [489, 219] on li "Downloading PDF to your device..." at bounding box center [452, 218] width 121 height 18
click at [485, 213] on li "Downloading PDF to your device..." at bounding box center [452, 218] width 121 height 18
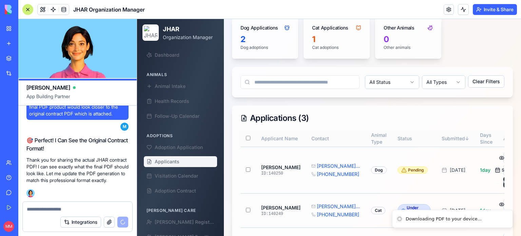
click at [485, 213] on li "Downloading PDF to your device..." at bounding box center [452, 218] width 121 height 18
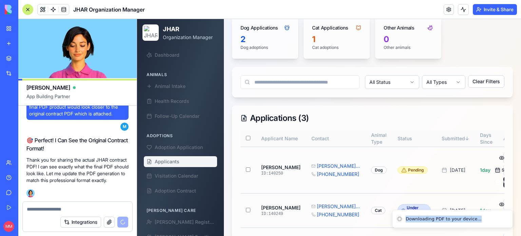
click at [485, 213] on li "Downloading PDF to your device..." at bounding box center [452, 218] width 121 height 18
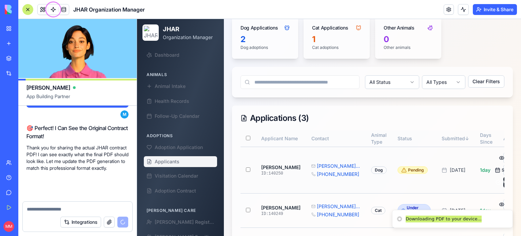
scroll to position [99135, 0]
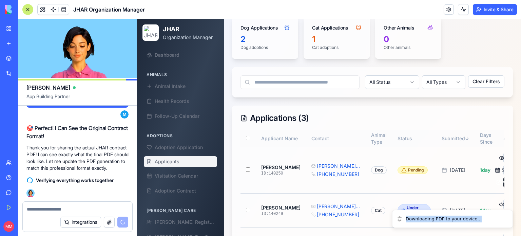
click at [417, 222] on div "Downloading PDF to your device..." at bounding box center [443, 218] width 76 height 7
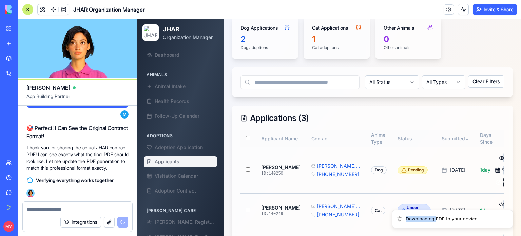
click at [417, 222] on div "Downloading PDF to your device..." at bounding box center [443, 218] width 76 height 7
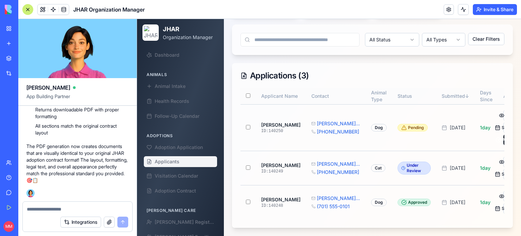
scroll to position [162, 0]
drag, startPoint x: 208, startPoint y: 134, endPoint x: 377, endPoint y: 63, distance: 183.7
click at [377, 63] on div "Applications ( 3 )" at bounding box center [372, 75] width 280 height 24
click at [25, 6] on div at bounding box center [27, 9] width 11 height 11
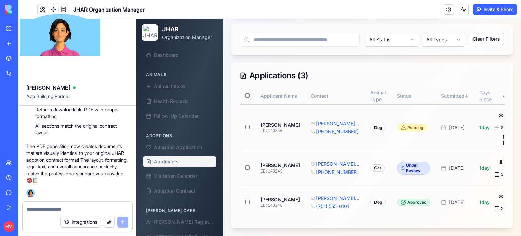
scroll to position [115, 0]
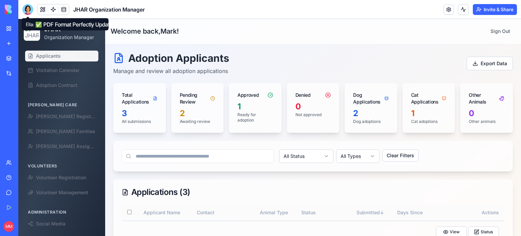
scroll to position [115, 0]
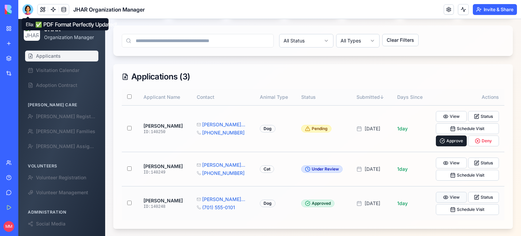
click at [453, 194] on button "View" at bounding box center [451, 197] width 31 height 11
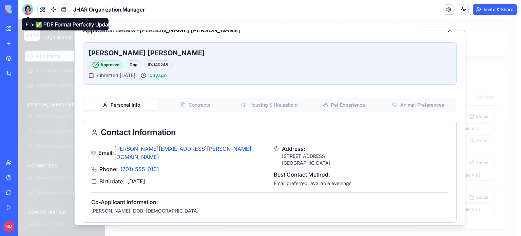
scroll to position [15, 0]
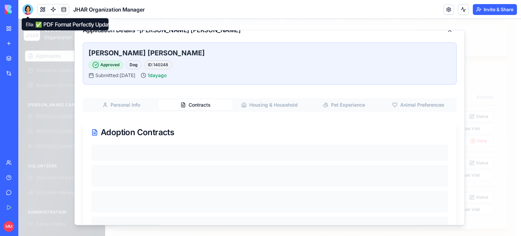
click at [188, 105] on button "Contracts" at bounding box center [195, 104] width 74 height 11
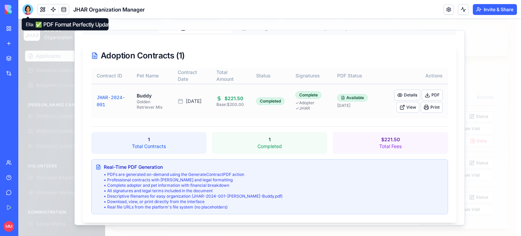
scroll to position [97, 0]
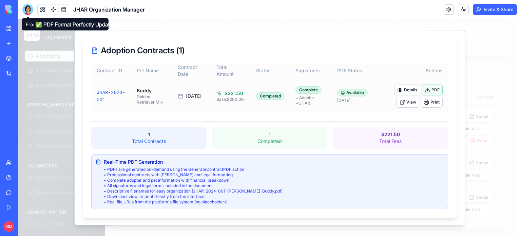
click at [431, 88] on button "PDF" at bounding box center [431, 89] width 21 height 11
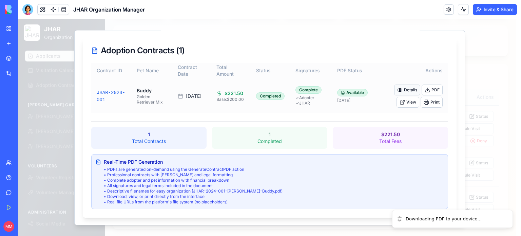
click at [406, 87] on button "Details" at bounding box center [407, 89] width 26 height 11
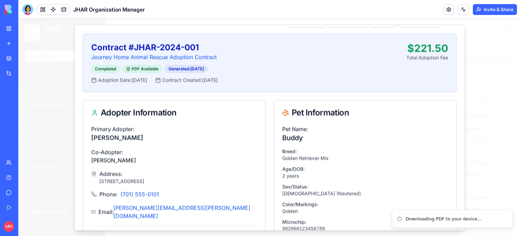
scroll to position [0, 0]
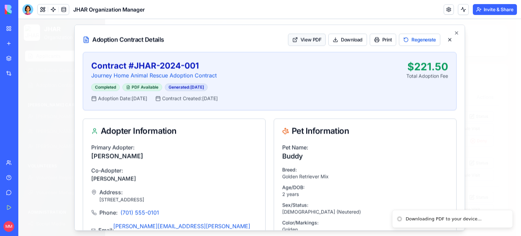
click at [306, 38] on button "View PDF" at bounding box center [307, 40] width 38 height 12
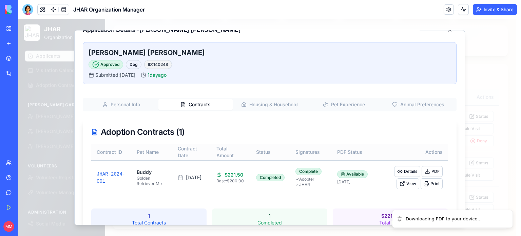
scroll to position [15, 0]
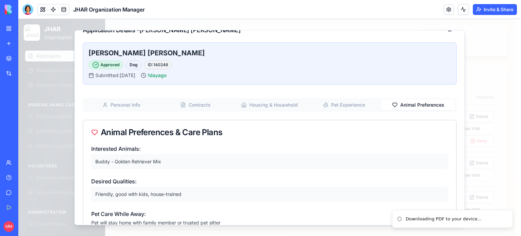
click at [411, 101] on button "Animal Preferences" at bounding box center [418, 104] width 74 height 11
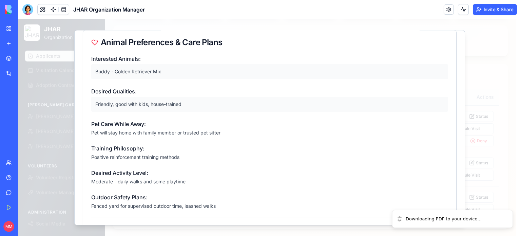
scroll to position [0, 0]
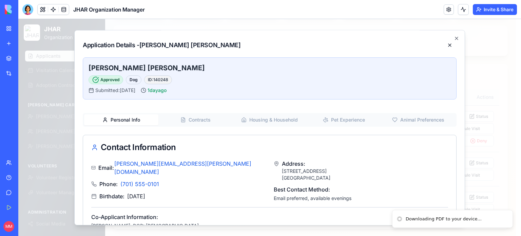
click at [119, 114] on button "Personal Info" at bounding box center [121, 119] width 74 height 11
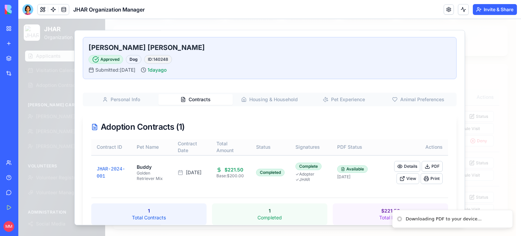
click at [199, 97] on button "Contracts" at bounding box center [195, 99] width 74 height 11
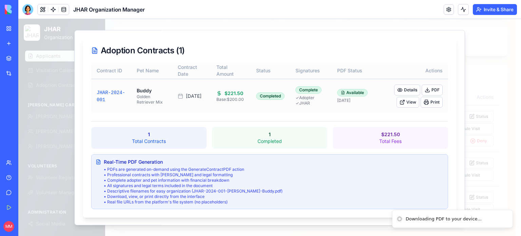
scroll to position [0, 0]
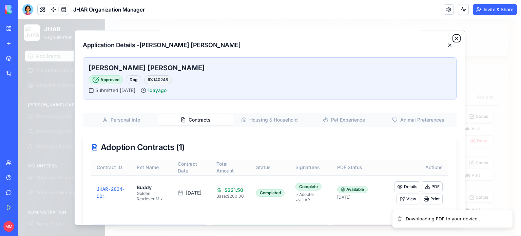
click at [455, 38] on icon "button" at bounding box center [456, 38] width 3 height 3
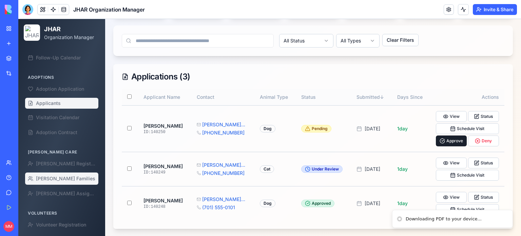
scroll to position [50, 0]
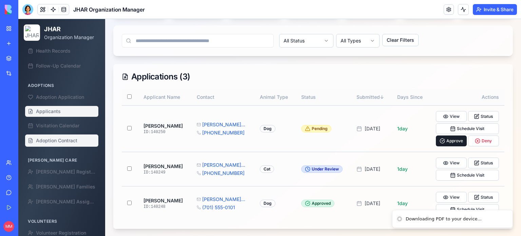
click at [60, 145] on link "Adoption Contract" at bounding box center [61, 140] width 73 height 12
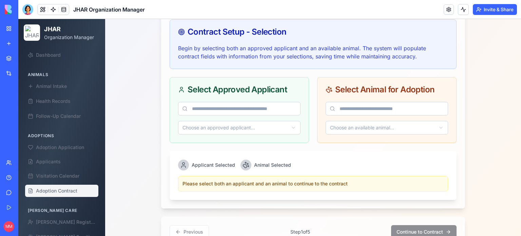
scroll to position [266, 0]
click at [290, 128] on html "JHAR Organization Manager Dashboard Animals Animal Intake Health Records Follow…" at bounding box center [269, 33] width 502 height 560
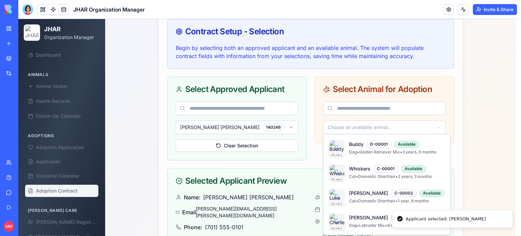
click at [356, 124] on html "JHAR Organization Manager Dashboard Animals Animal Intake Health Records Follow…" at bounding box center [269, 85] width 502 height 665
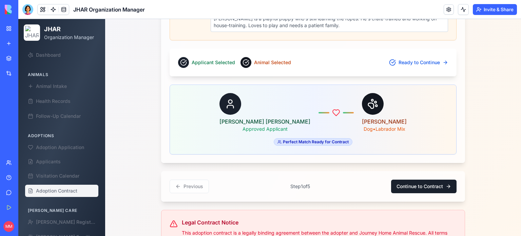
scroll to position [591, 0]
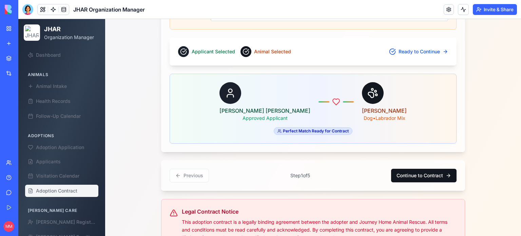
click at [412, 176] on button "Continue to Contract" at bounding box center [423, 175] width 65 height 14
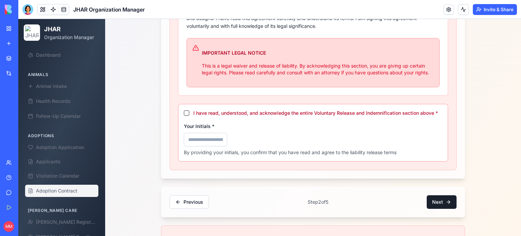
scroll to position [457, 0]
click at [184, 110] on button "I have read, understood, and acknowledge the entire Voluntary Release and Indem…" at bounding box center [186, 112] width 5 height 5
click at [196, 139] on input "Your Initials *" at bounding box center [205, 139] width 43 height 14
type input "***"
click at [436, 196] on button "Next" at bounding box center [441, 202] width 30 height 14
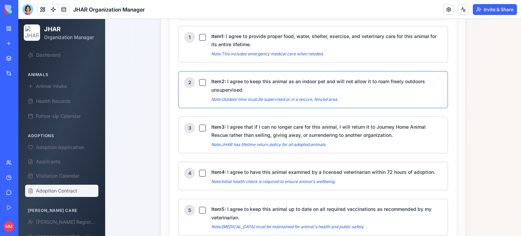
scroll to position [381, 0]
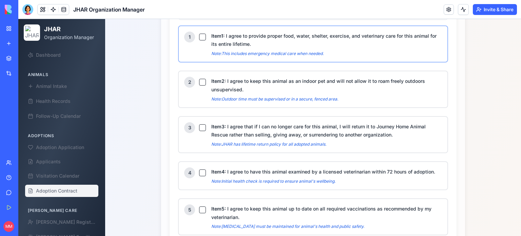
click at [200, 34] on button "Item 1 : I agree to provide proper food, water, shelter, exercise, and veterina…" at bounding box center [202, 37] width 7 height 7
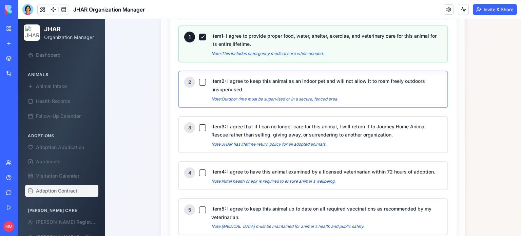
click at [200, 79] on button "Item 2 : I agree to keep this animal as an indoor pet and will not allow it to …" at bounding box center [202, 82] width 7 height 7
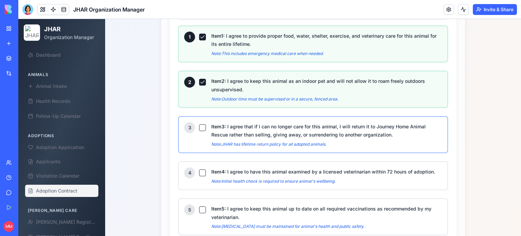
click at [200, 124] on button "Item 3 : I agree that if I can no longer care for this animal, I will return it…" at bounding box center [202, 127] width 7 height 7
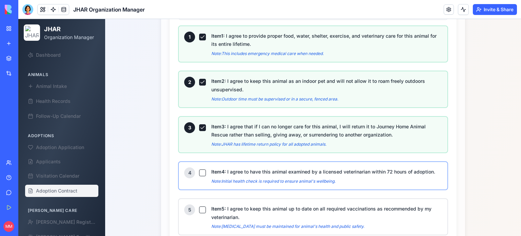
click at [200, 169] on button "Item 4 : I agree to have this animal examined by a licensed veterinarian within…" at bounding box center [202, 172] width 7 height 7
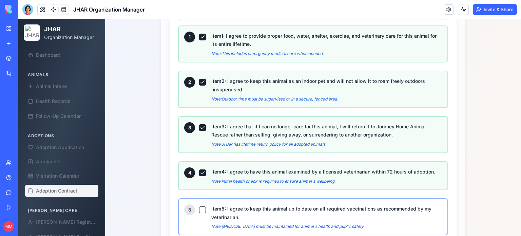
click at [200, 206] on button "Item 5 : I agree to keep this animal up to date on all required vaccinations as…" at bounding box center [202, 209] width 7 height 7
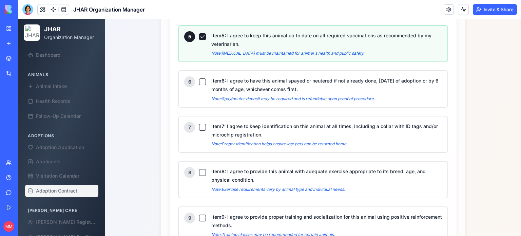
scroll to position [555, 0]
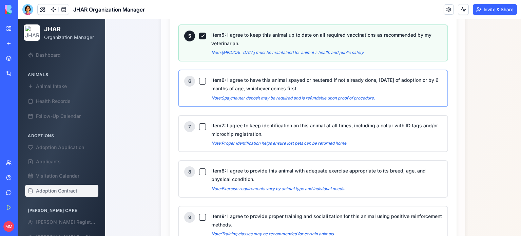
click at [202, 78] on button "Item 6 : I agree to have this animal spayed or neutered if not already done, [D…" at bounding box center [202, 81] width 7 height 7
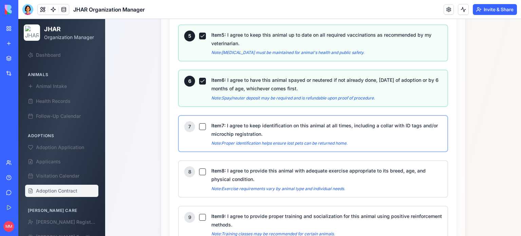
click at [199, 123] on button "Item 7 : I agree to keep identification on this animal at all times, including …" at bounding box center [202, 126] width 7 height 7
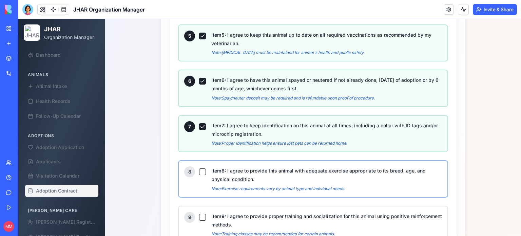
click at [199, 168] on button "Item 8 : I agree to provide this animal with adequate exercise appropriate to i…" at bounding box center [202, 171] width 7 height 7
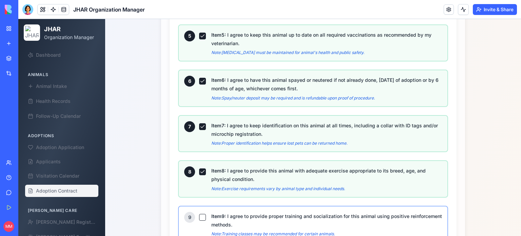
click at [199, 214] on button "Item 9 : I agree to provide proper training and socialization for this animal u…" at bounding box center [202, 217] width 7 height 7
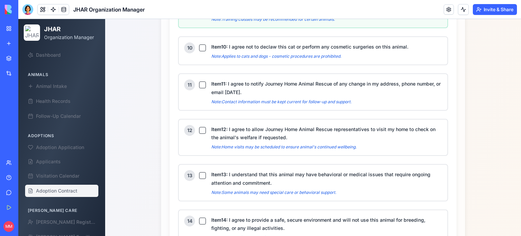
scroll to position [770, 0]
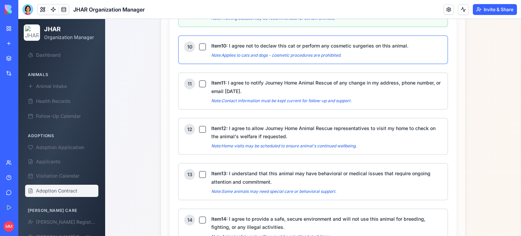
click at [201, 43] on button "Item 10 : I agree not to declaw this cat or perform any cosmetic surgeries on t…" at bounding box center [202, 46] width 7 height 7
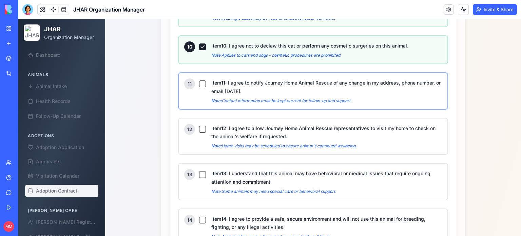
click at [201, 80] on button "Item 11 : I agree to notify Journey Home Animal Rescue of any change in my addr…" at bounding box center [202, 83] width 7 height 7
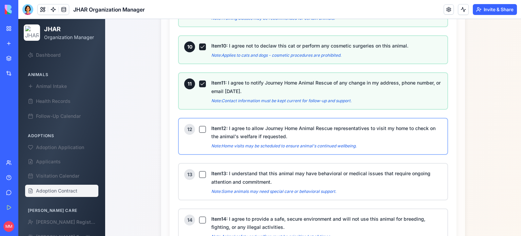
click at [199, 126] on button "Item 12 : I agree to allow Journey Home Animal Rescue representatives to visit …" at bounding box center [202, 129] width 7 height 7
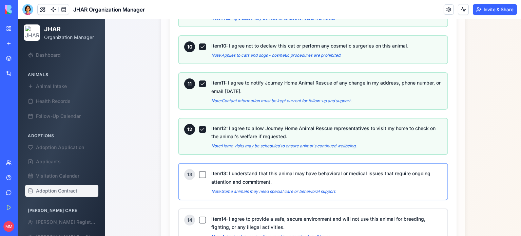
click at [199, 171] on button "Item 13 : I understand that this animal may have behavioral or medical issues t…" at bounding box center [202, 174] width 7 height 7
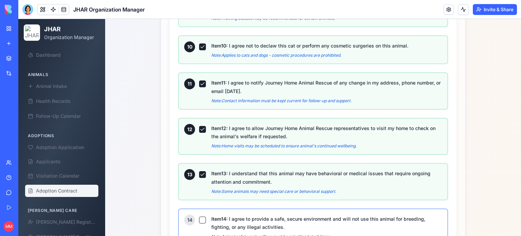
click at [199, 216] on button "Item 14 : I agree to provide a safe, secure environment and will not use this a…" at bounding box center [202, 219] width 7 height 7
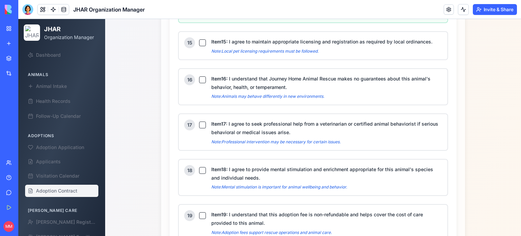
scroll to position [991, 0]
click at [200, 40] on button "Item 15 : I agree to maintain appropriate licensing and registration as require…" at bounding box center [202, 43] width 7 height 7
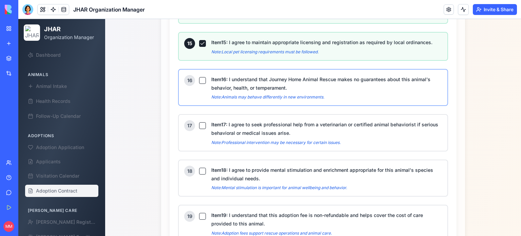
click at [200, 77] on button "Item 16 : I understand that Journey Home Animal Rescue makes no guarantees abou…" at bounding box center [202, 80] width 7 height 7
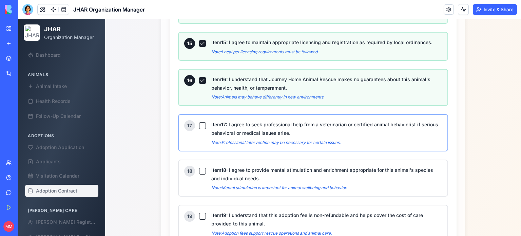
click at [200, 120] on div "17" at bounding box center [195, 125] width 22 height 11
click at [200, 122] on button "Item 17 : I agree to seek professional help from a veterinarian or certified an…" at bounding box center [202, 125] width 7 height 7
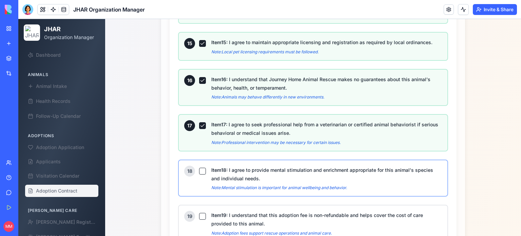
click at [199, 167] on button "Item 18 : I agree to provide mental stimulation and enrichment appropriate for …" at bounding box center [202, 170] width 7 height 7
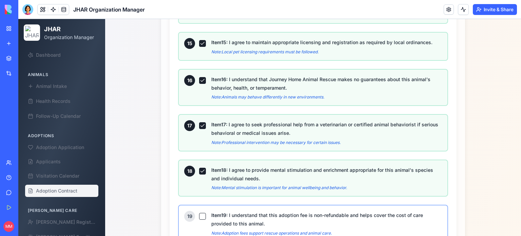
click at [199, 213] on button "Item 19 : I understand that this adoption fee is non-refundable and helps cover…" at bounding box center [202, 216] width 7 height 7
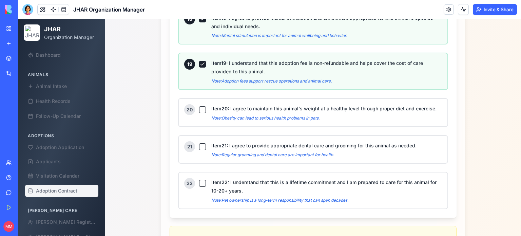
scroll to position [1143, 0]
click at [201, 106] on button "Item 20 : I agree to maintain this animal's weight at a healthy level through p…" at bounding box center [202, 109] width 7 height 7
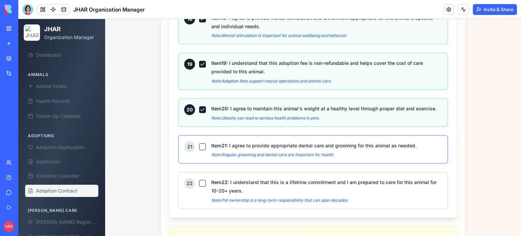
click at [199, 143] on button "Item 21 : I agree to provide appropriate dental care and grooming for this anim…" at bounding box center [202, 146] width 7 height 7
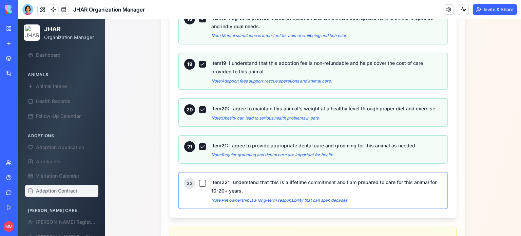
click at [199, 180] on button "Item 22 : I understand that this is a lifetime commitment and I am prepared to …" at bounding box center [202, 183] width 7 height 7
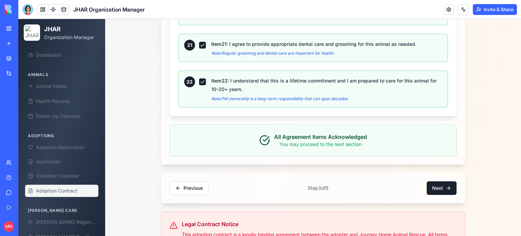
scroll to position [1239, 0]
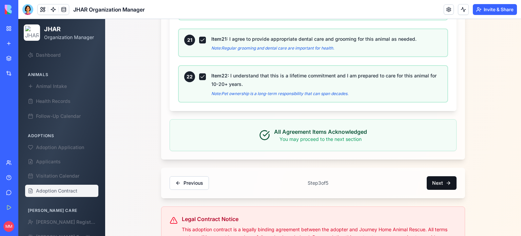
click at [429, 176] on button "Next" at bounding box center [441, 183] width 30 height 14
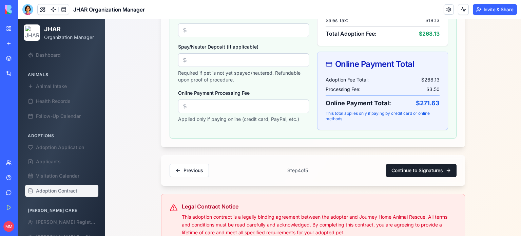
scroll to position [328, 0]
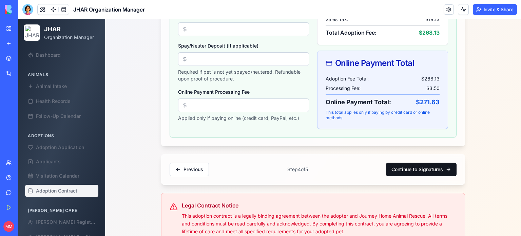
click at [410, 171] on button "Continue to Signatures" at bounding box center [421, 169] width 71 height 14
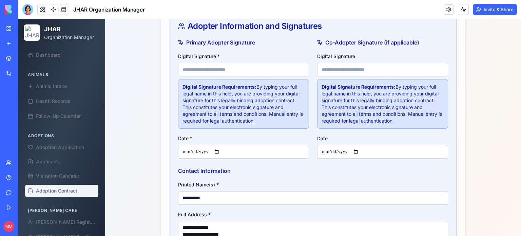
scroll to position [271, 0]
click at [218, 69] on input "Digital Signature *" at bounding box center [243, 70] width 131 height 14
type input "**********"
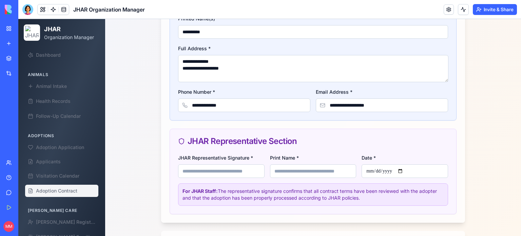
scroll to position [438, 0]
click at [240, 168] on input "JHAR Representative Signature *" at bounding box center [221, 170] width 86 height 14
type input "**********"
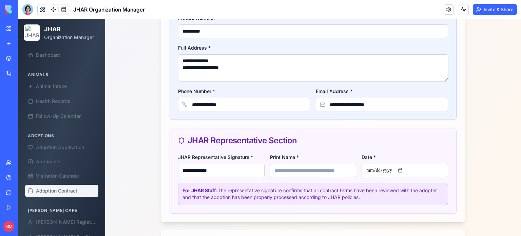
click at [285, 171] on input "Print Name *" at bounding box center [313, 170] width 86 height 14
type input "**********"
click at [404, 165] on input "Date *" at bounding box center [404, 170] width 86 height 14
type input "**********"
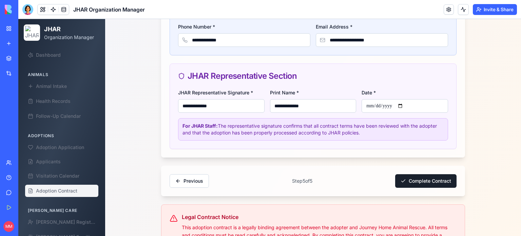
scroll to position [503, 0]
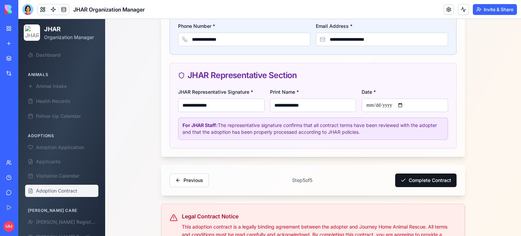
click at [419, 180] on button "Complete Contract" at bounding box center [425, 180] width 61 height 14
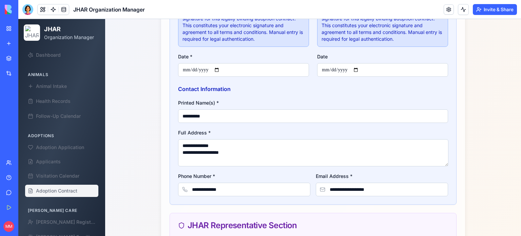
scroll to position [527, 0]
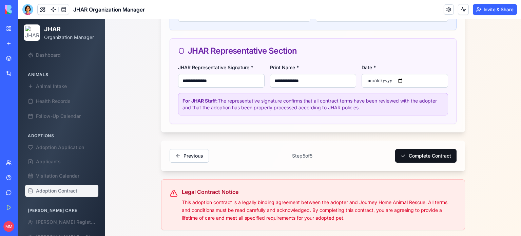
click at [426, 156] on button "Complete Contract" at bounding box center [425, 156] width 61 height 14
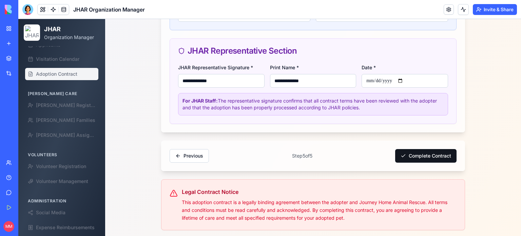
click at [423, 154] on button "Complete Contract" at bounding box center [425, 156] width 61 height 14
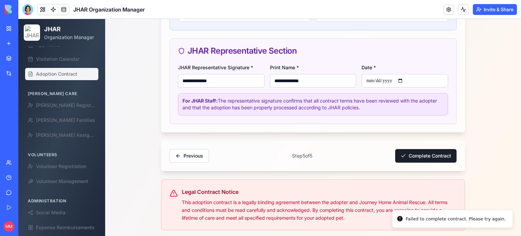
scroll to position [0, 0]
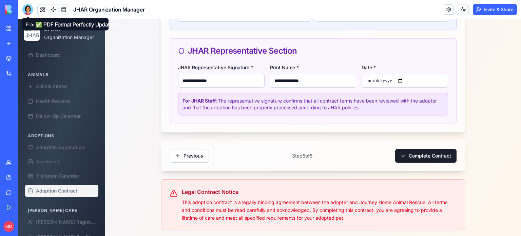
click at [25, 8] on div at bounding box center [27, 9] width 11 height 11
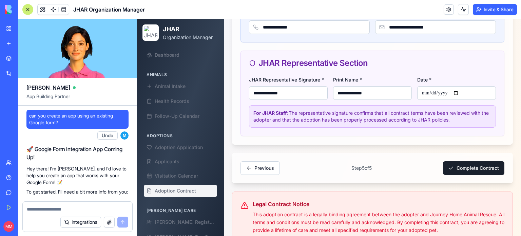
scroll to position [99960, 0]
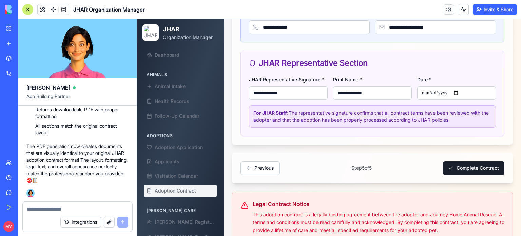
click at [52, 209] on textarea at bounding box center [77, 208] width 101 height 7
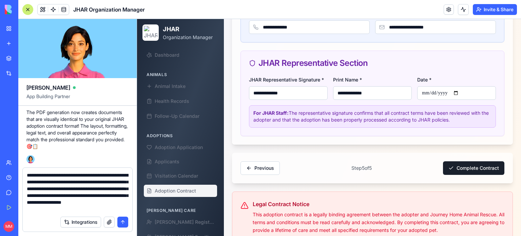
scroll to position [6, 0]
type textarea "**********"
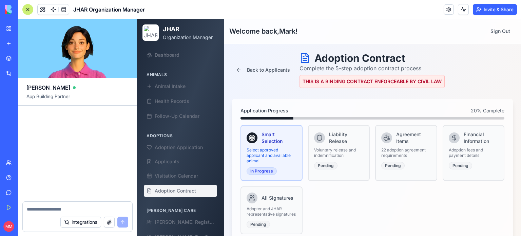
scroll to position [101133, 0]
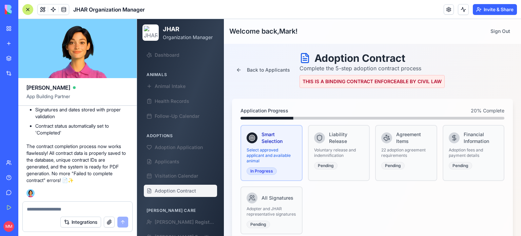
click at [26, 8] on div at bounding box center [27, 9] width 11 height 11
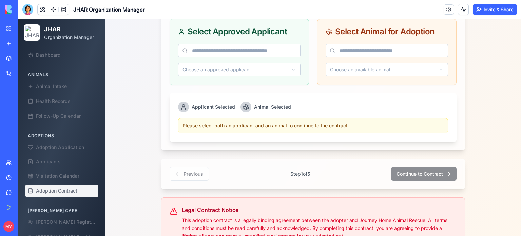
scroll to position [324, 0]
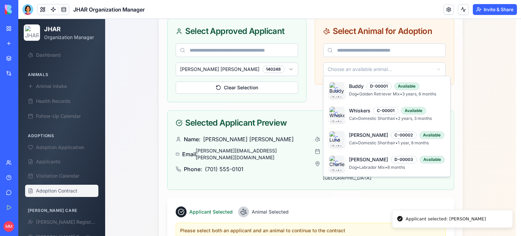
click at [348, 65] on html "JHAR Organization Manager Dashboard Animals Animal Intake Health Records Follow…" at bounding box center [269, 27] width 502 height 665
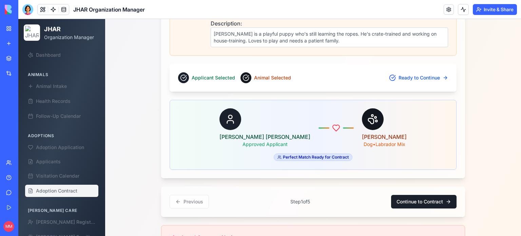
scroll to position [565, 0]
click at [416, 195] on button "Continue to Contract" at bounding box center [423, 201] width 65 height 14
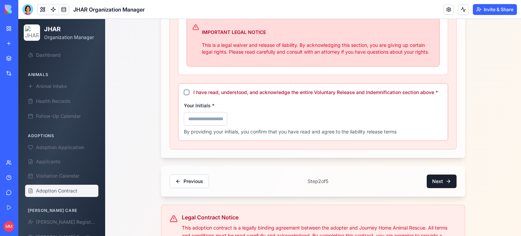
scroll to position [477, 0]
click at [184, 89] on button "I have read, understood, and acknowledge the entire Voluntary Release and Indem…" at bounding box center [186, 91] width 5 height 5
click at [193, 117] on input "Your Initials *" at bounding box center [205, 119] width 43 height 14
type input "***"
click at [437, 179] on button "Next" at bounding box center [441, 181] width 30 height 14
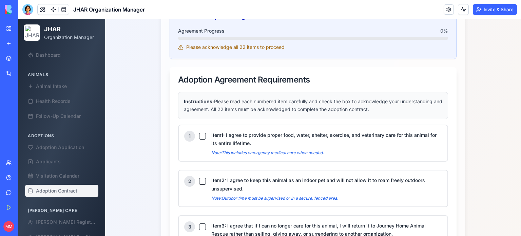
scroll to position [282, 0]
click at [199, 133] on button "Item 1 : I agree to provide proper food, water, shelter, exercise, and veterina…" at bounding box center [202, 136] width 7 height 7
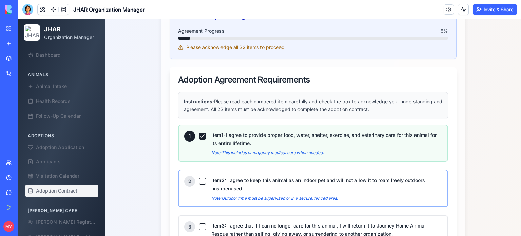
click at [200, 180] on button "Item 2 : I agree to keep this animal as an indoor pet and will not allow it to …" at bounding box center [202, 181] width 7 height 7
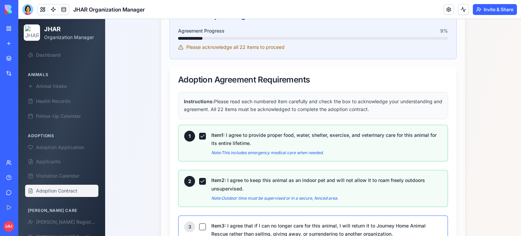
click at [200, 224] on button "Item 3 : I agree that if I can no longer care for this animal, I will return it…" at bounding box center [202, 226] width 7 height 7
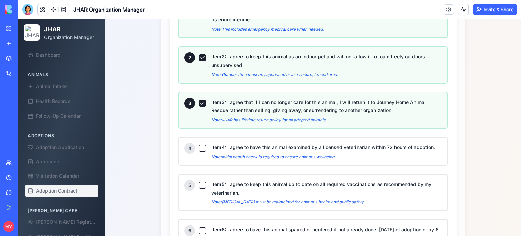
scroll to position [406, 0]
click at [200, 146] on button "Item 4 : I agree to have this animal examined by a licensed veterinarian within…" at bounding box center [202, 147] width 7 height 7
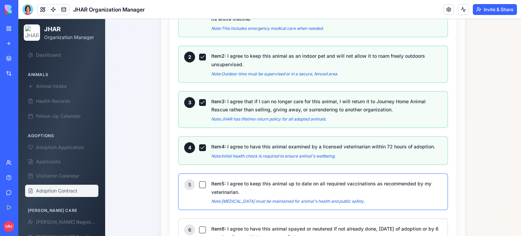
click at [200, 183] on button "Item 5 : I agree to keep this animal up to date on all required vaccinations as…" at bounding box center [202, 184] width 7 height 7
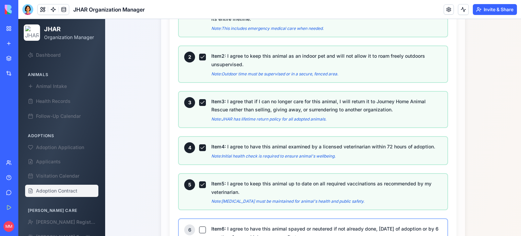
click at [199, 226] on button "Item 6 : I agree to have this animal spayed or neutered if not already done, wi…" at bounding box center [202, 229] width 7 height 7
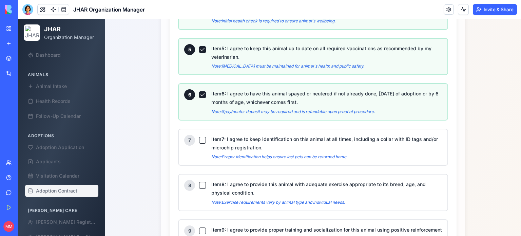
scroll to position [542, 0]
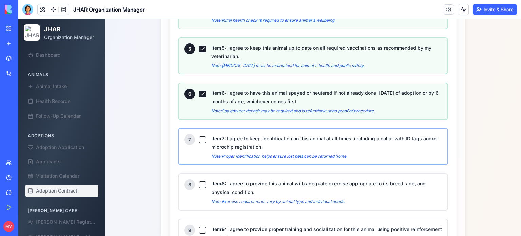
click at [199, 136] on button "Item 7 : I agree to keep identification on this animal at all times, including …" at bounding box center [202, 139] width 7 height 7
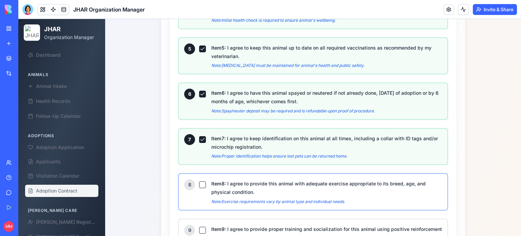
click at [199, 181] on button "Item 8 : I agree to provide this animal with adequate exercise appropriate to i…" at bounding box center [202, 184] width 7 height 7
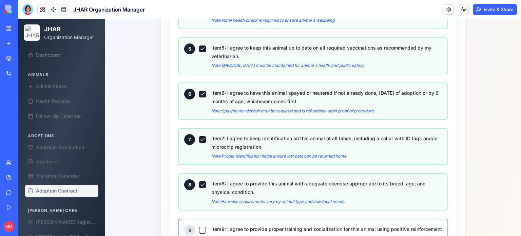
click at [199, 226] on button "Item 9 : I agree to provide proper training and socialization for this animal u…" at bounding box center [202, 229] width 7 height 7
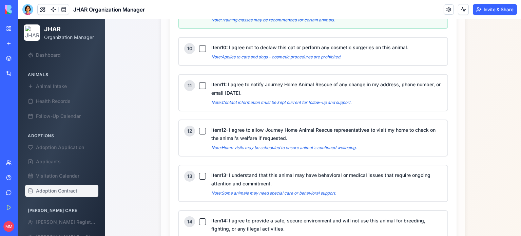
scroll to position [768, 0]
click at [199, 45] on button "Item 10 : I agree not to declaw this cat or perform any cosmetic surgeries on t…" at bounding box center [202, 48] width 7 height 7
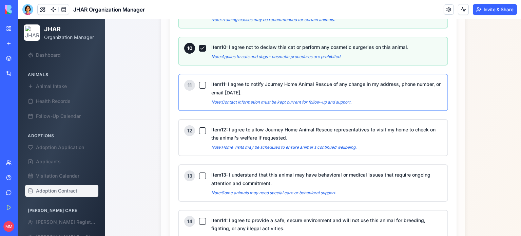
click at [199, 82] on button "Item 11 : I agree to notify Journey Home Animal Rescue of any change in my addr…" at bounding box center [202, 85] width 7 height 7
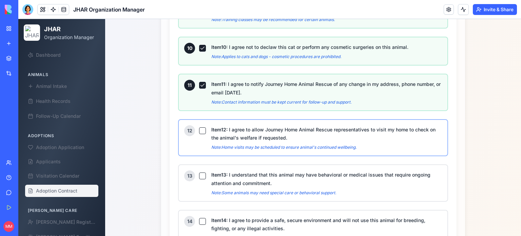
click at [199, 127] on button "Item 12 : I agree to allow Journey Home Animal Rescue representatives to visit …" at bounding box center [202, 130] width 7 height 7
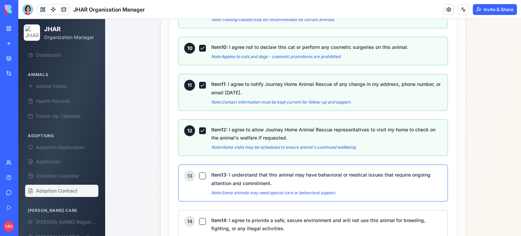
click at [200, 172] on button "Item 13 : I understand that this animal may have behavioral or medical issues t…" at bounding box center [202, 175] width 7 height 7
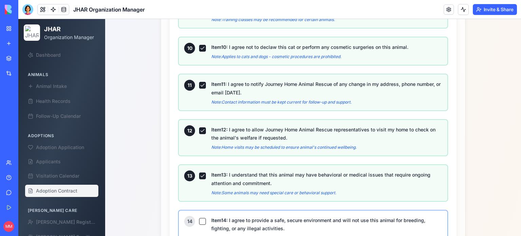
click at [199, 218] on button "Item 14 : I agree to provide a safe, secure environment and will not use this a…" at bounding box center [202, 221] width 7 height 7
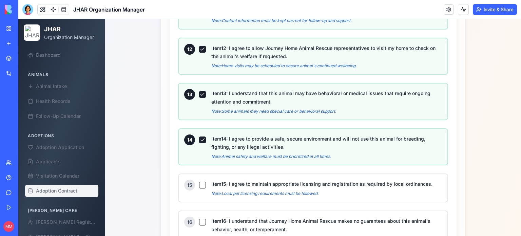
scroll to position [851, 0]
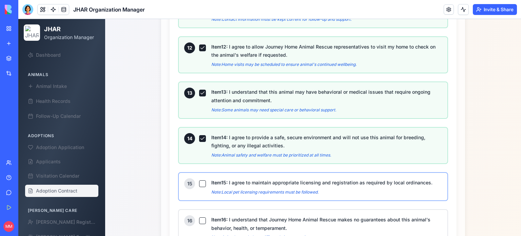
click at [199, 180] on button "Item 15 : I agree to maintain appropriate licensing and registration as require…" at bounding box center [202, 183] width 7 height 7
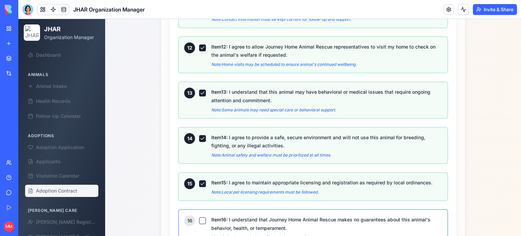
click at [199, 217] on button "Item 16 : I understand that Journey Home Animal Rescue makes no guarantees abou…" at bounding box center [202, 220] width 7 height 7
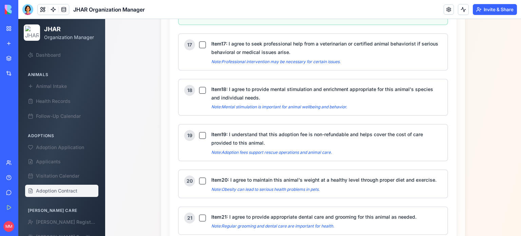
scroll to position [1073, 0]
click at [199, 41] on button "Item 17 : I agree to seek professional help from a veterinarian or certified an…" at bounding box center [202, 44] width 7 height 7
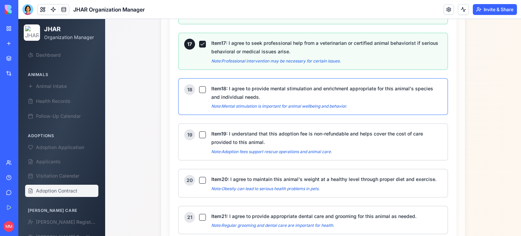
click at [200, 86] on button "Item 18 : I agree to provide mental stimulation and enrichment appropriate for …" at bounding box center [202, 89] width 7 height 7
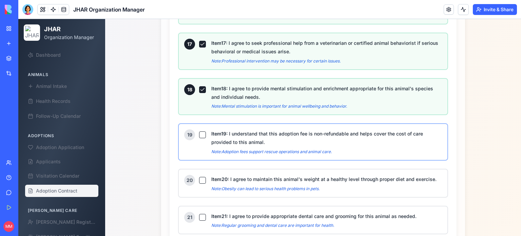
click at [200, 131] on button "Item 19 : I understand that this adoption fee is non-refundable and helps cover…" at bounding box center [202, 134] width 7 height 7
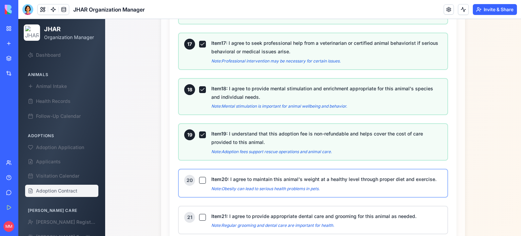
click at [199, 177] on button "Item 20 : I agree to maintain this animal's weight at a healthy level through p…" at bounding box center [202, 180] width 7 height 7
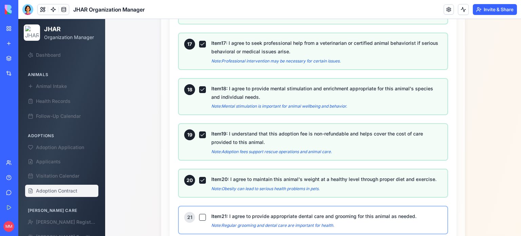
click at [199, 214] on button "Item 21 : I agree to provide appropriate dental care and grooming for this anim…" at bounding box center [202, 217] width 7 height 7
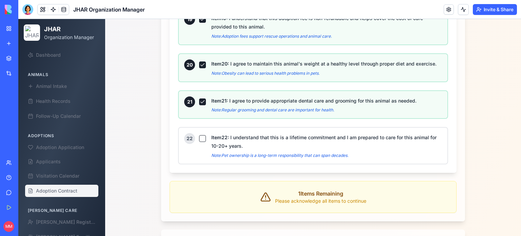
scroll to position [1188, 0]
click at [201, 135] on button "Item 22 : I understand that this is a lifetime commitment and I am prepared to …" at bounding box center [202, 138] width 7 height 7
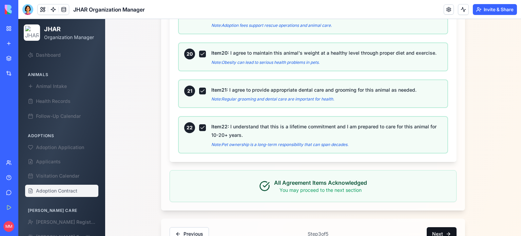
click at [435, 227] on button "Next" at bounding box center [441, 234] width 30 height 14
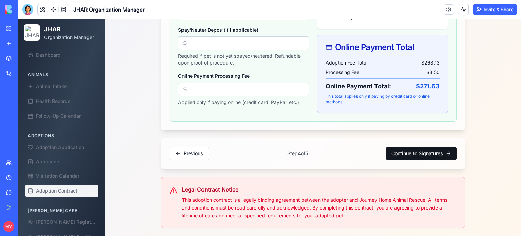
scroll to position [341, 0]
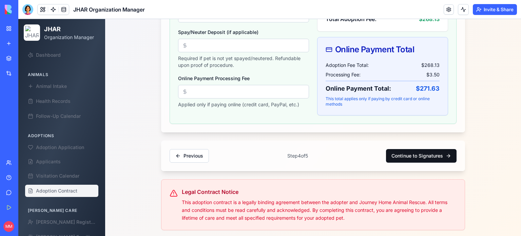
click at [409, 157] on button "Continue to Signatures" at bounding box center [421, 156] width 71 height 14
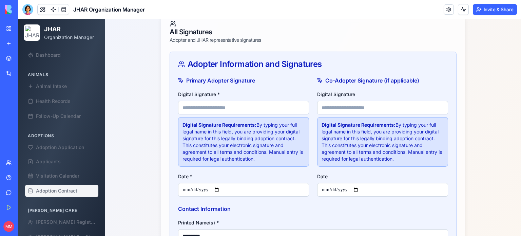
scroll to position [233, 0]
click at [256, 108] on input "Digital Signature *" at bounding box center [243, 108] width 131 height 14
type input "**********"
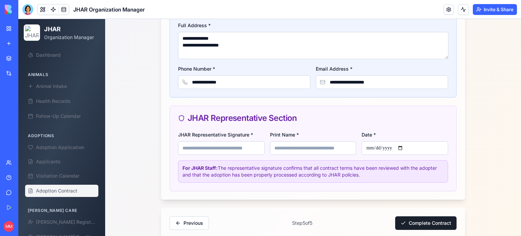
scroll to position [460, 0]
click at [235, 142] on input "JHAR Representative Signature *" at bounding box center [221, 148] width 86 height 14
type input "**********"
click at [290, 146] on input "Print Name *" at bounding box center [313, 148] width 86 height 14
type input "**********"
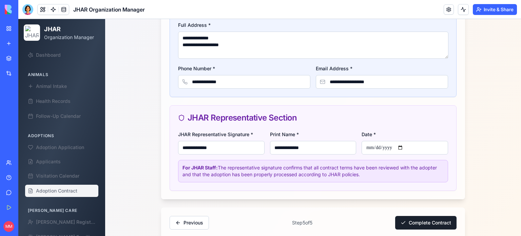
click at [402, 143] on input "Date *" at bounding box center [404, 148] width 86 height 14
type input "**********"
click at [421, 221] on button "Complete Contract" at bounding box center [425, 223] width 61 height 14
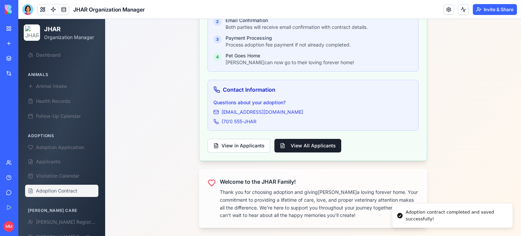
scroll to position [233, 0]
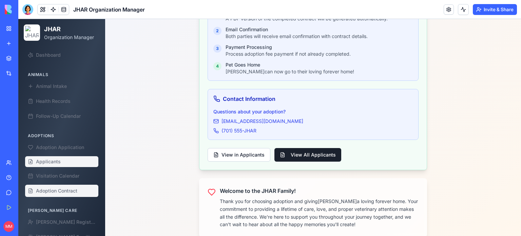
click at [48, 164] on span "Applicants" at bounding box center [48, 161] width 25 height 7
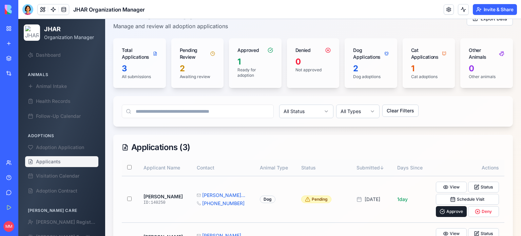
scroll to position [115, 0]
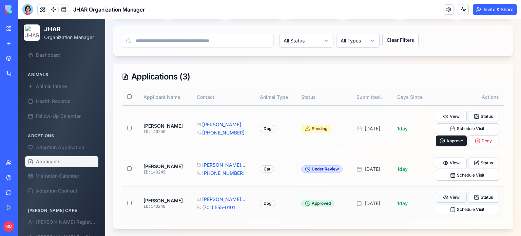
click at [448, 194] on button "View" at bounding box center [451, 197] width 31 height 11
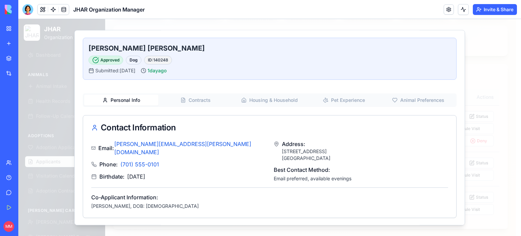
scroll to position [20, 0]
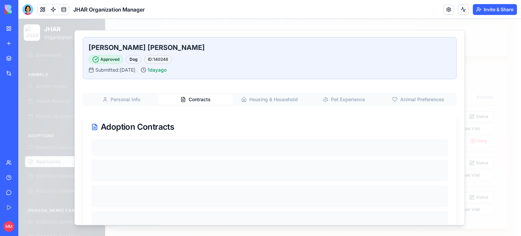
click at [200, 100] on button "Contracts" at bounding box center [195, 99] width 74 height 11
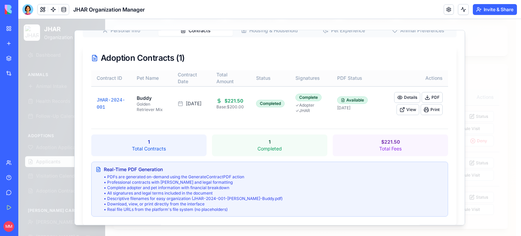
scroll to position [97, 0]
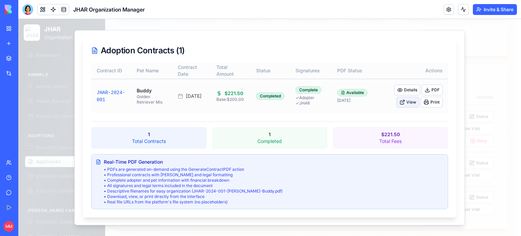
click at [403, 102] on button "View" at bounding box center [407, 102] width 23 height 11
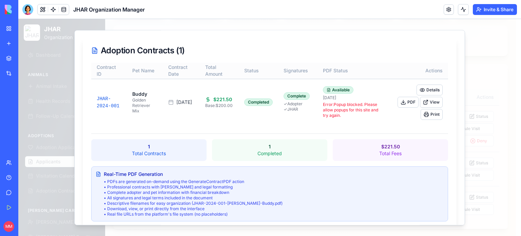
scroll to position [0, 0]
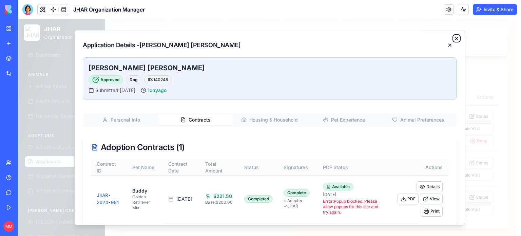
click at [454, 36] on icon "button" at bounding box center [456, 38] width 5 height 5
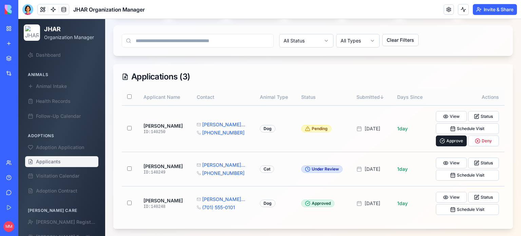
click at [47, 159] on span "Applicants" at bounding box center [48, 161] width 25 height 7
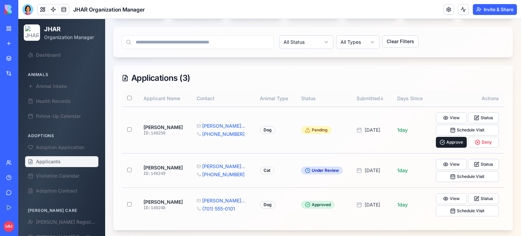
scroll to position [115, 0]
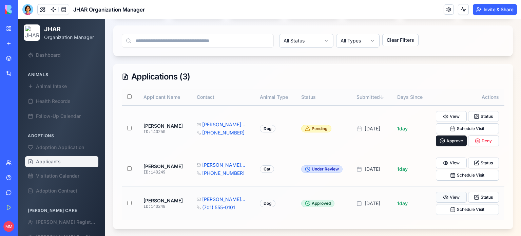
click at [447, 197] on button "View" at bounding box center [451, 197] width 31 height 11
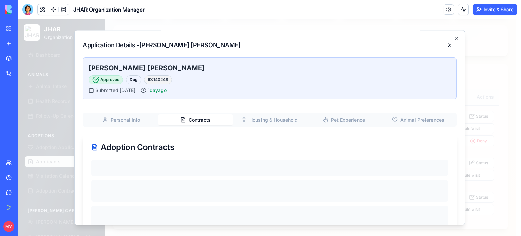
click at [197, 119] on button "Contracts" at bounding box center [195, 119] width 74 height 11
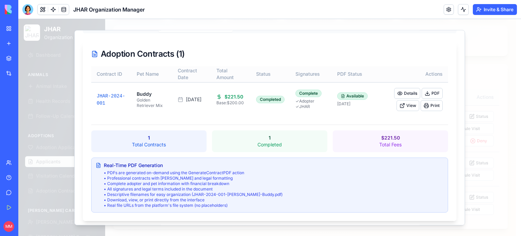
scroll to position [0, 0]
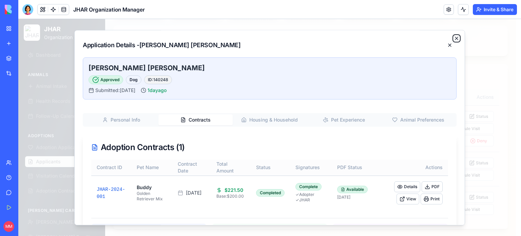
click at [454, 39] on icon "button" at bounding box center [456, 38] width 5 height 5
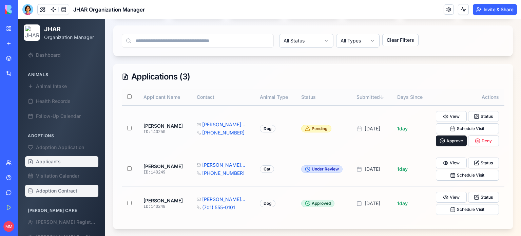
click at [64, 194] on link "Adoption Contract" at bounding box center [61, 190] width 73 height 12
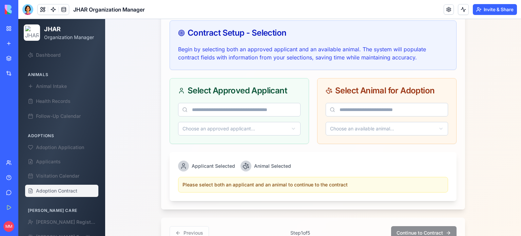
scroll to position [265, 0]
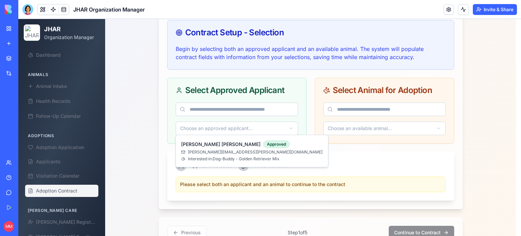
click at [291, 124] on html "JHAR Organization Manager Dashboard Animals Animal Intake Health Records Follow…" at bounding box center [269, 34] width 502 height 560
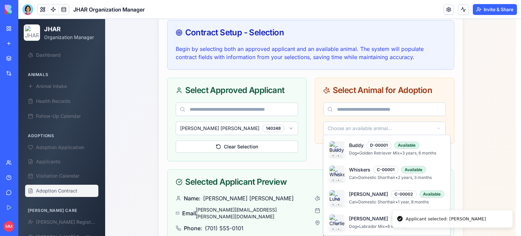
click at [368, 128] on html "JHAR Organization Manager Dashboard Animals Animal Intake Health Records Follow…" at bounding box center [269, 86] width 502 height 665
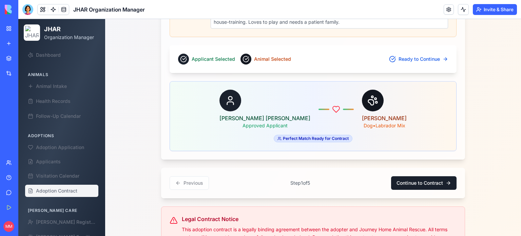
scroll to position [610, 0]
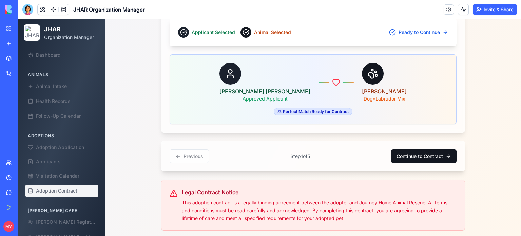
click at [415, 153] on button "Continue to Contract" at bounding box center [423, 156] width 65 height 14
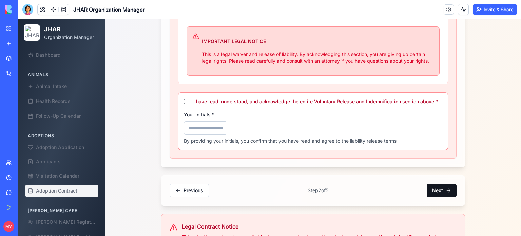
scroll to position [502, 0]
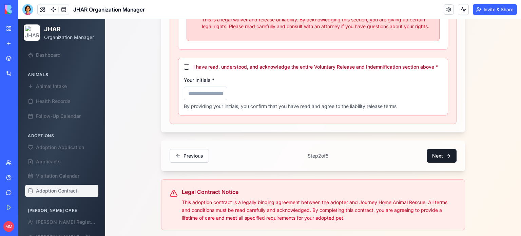
click at [185, 65] on button "I have read, understood, and acknowledge the entire Voluntary Release and Indem…" at bounding box center [186, 66] width 5 height 5
click at [196, 91] on input "Your Initials *" at bounding box center [205, 93] width 43 height 14
type input "***"
click at [437, 153] on button "Next" at bounding box center [441, 156] width 30 height 14
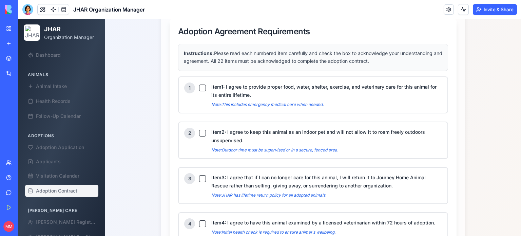
scroll to position [328, 0]
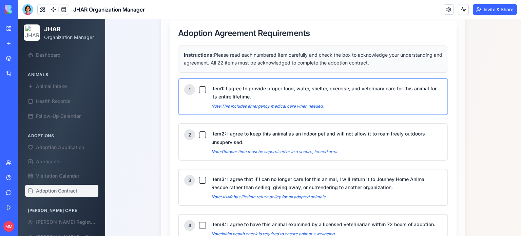
click at [199, 86] on button "Item 1 : I agree to provide proper food, water, shelter, exercise, and veterina…" at bounding box center [202, 89] width 7 height 7
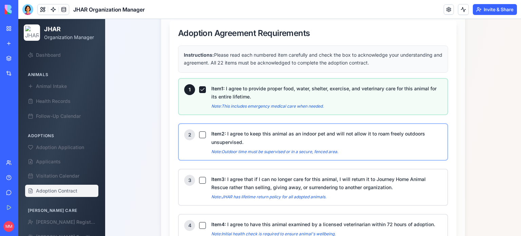
click at [199, 133] on button "Item 2 : I agree to keep this animal as an indoor pet and will not allow it to …" at bounding box center [202, 134] width 7 height 7
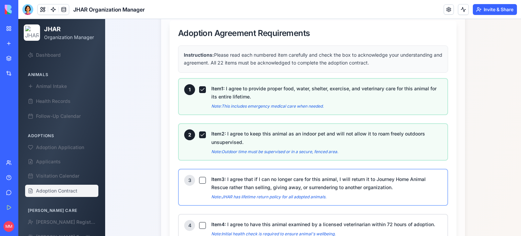
click at [199, 179] on button "Item 3 : I agree that if I can no longer care for this animal, I will return it…" at bounding box center [202, 180] width 7 height 7
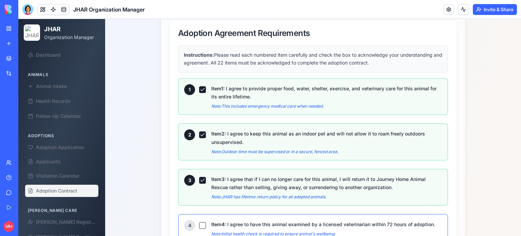
click at [201, 222] on button "Item 4 : I agree to have this animal examined by a licensed veterinarian within…" at bounding box center [202, 225] width 7 height 7
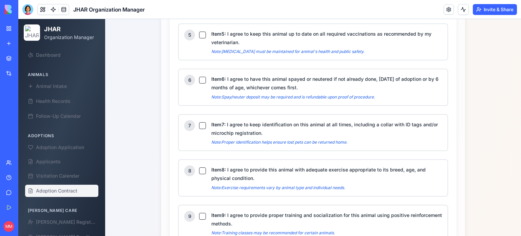
scroll to position [556, 0]
click at [199, 31] on button "Item 5 : I agree to keep this animal up to date on all required vaccinations as…" at bounding box center [202, 34] width 7 height 7
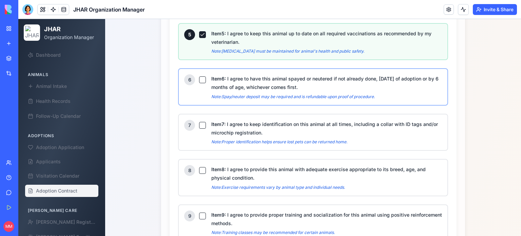
click at [199, 76] on button "Item 6 : I agree to have this animal spayed or neutered if not already done, [D…" at bounding box center [202, 79] width 7 height 7
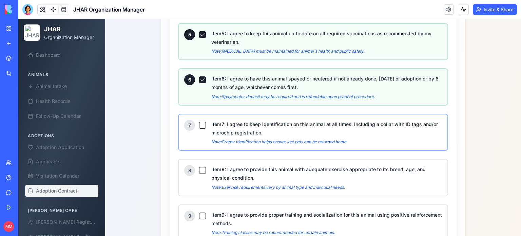
click at [200, 123] on button "Item 7 : I agree to keep identification on this animal at all times, including …" at bounding box center [202, 125] width 7 height 7
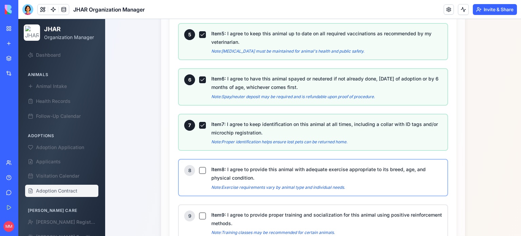
click at [200, 167] on button "Item 8 : I agree to provide this animal with adequate exercise appropriate to i…" at bounding box center [202, 170] width 7 height 7
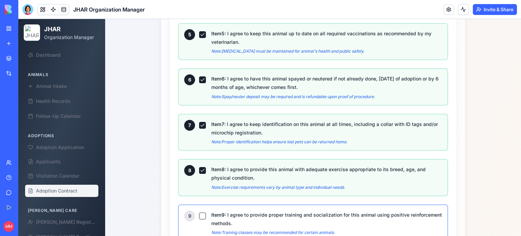
click at [200, 212] on button "Item 9 : I agree to provide proper training and socialization for this animal u…" at bounding box center [202, 215] width 7 height 7
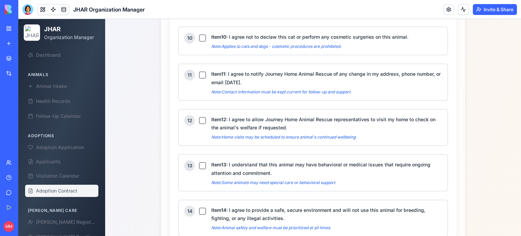
scroll to position [779, 0]
click at [200, 34] on button "Item 10 : I agree not to declaw this cat or perform any cosmetic surgeries on t…" at bounding box center [202, 37] width 7 height 7
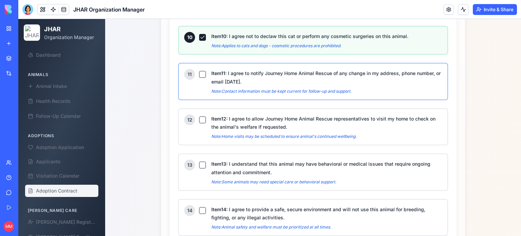
drag, startPoint x: 200, startPoint y: 31, endPoint x: 200, endPoint y: 65, distance: 33.9
click at [200, 65] on div "1 Item 1 : I agree to provide proper food, water, shelter, exercise, and veteri…" at bounding box center [313, 99] width 270 height 945
click at [200, 71] on button "Item 11 : I agree to notify Journey Home Animal Rescue of any change in my addr…" at bounding box center [202, 74] width 7 height 7
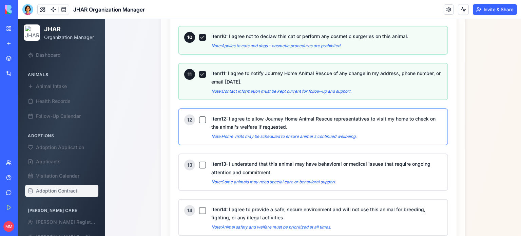
click at [199, 116] on button "Item 12 : I agree to allow Journey Home Animal Rescue representatives to visit …" at bounding box center [202, 119] width 7 height 7
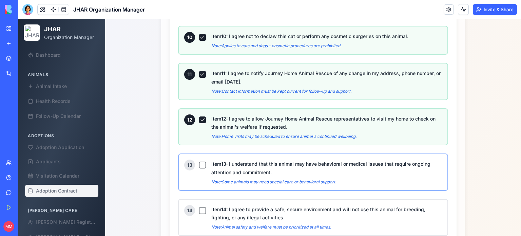
click at [199, 161] on button "Item 13 : I understand that this animal may have behavioral or medical issues t…" at bounding box center [202, 164] width 7 height 7
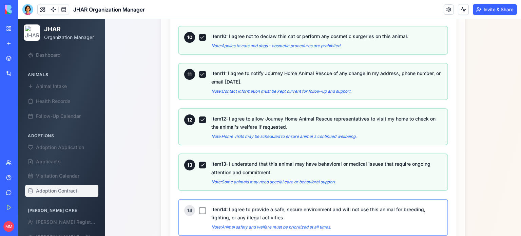
click at [200, 207] on button "Item 14 : I agree to provide a safe, secure environment and will not use this a…" at bounding box center [202, 210] width 7 height 7
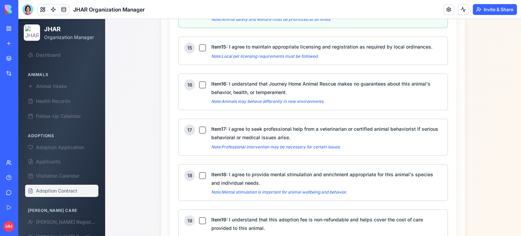
scroll to position [989, 0]
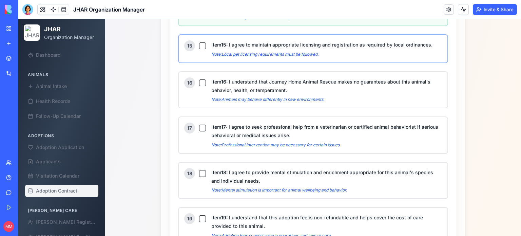
click at [199, 42] on button "Item 15 : I agree to maintain appropriate licensing and registration as require…" at bounding box center [202, 45] width 7 height 7
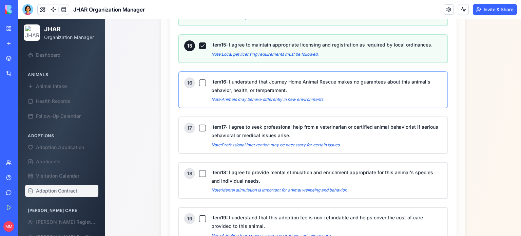
click at [201, 79] on button "Item 16 : I understand that Journey Home Animal Rescue makes no guarantees abou…" at bounding box center [202, 82] width 7 height 7
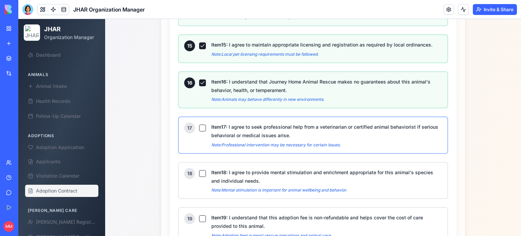
click at [201, 124] on button "Item 17 : I agree to seek professional help from a veterinarian or certified an…" at bounding box center [202, 127] width 7 height 7
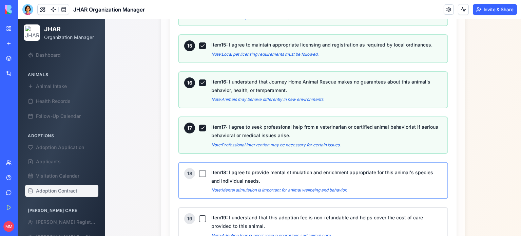
click at [199, 170] on button "Item 18 : I agree to provide mental stimulation and enrichment appropriate for …" at bounding box center [202, 173] width 7 height 7
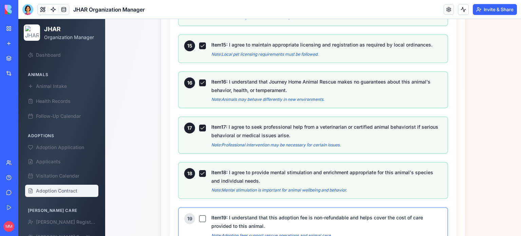
click at [199, 215] on button "Item 19 : I understand that this adoption fee is non-refundable and helps cover…" at bounding box center [202, 218] width 7 height 7
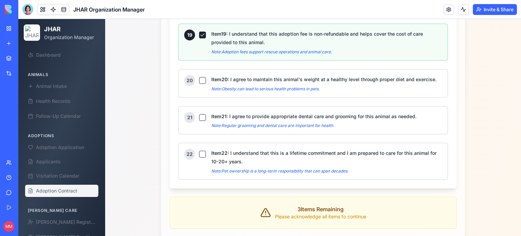
scroll to position [1173, 0]
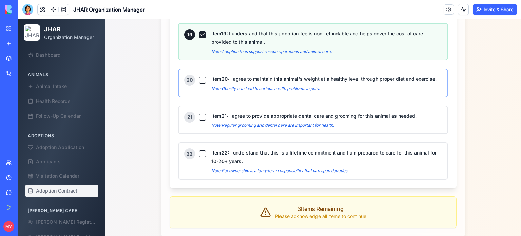
click at [201, 77] on button "Item 20 : I agree to maintain this animal's weight at a healthy level through p…" at bounding box center [202, 80] width 7 height 7
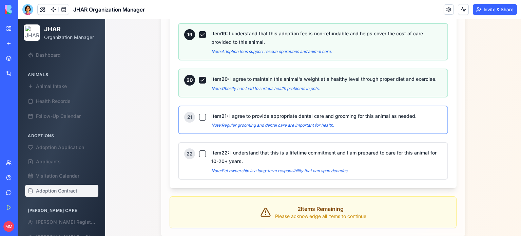
click at [199, 114] on button "Item 21 : I agree to provide appropriate dental care and grooming for this anim…" at bounding box center [202, 117] width 7 height 7
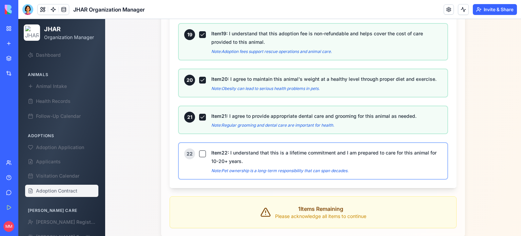
click at [199, 150] on button "Item 22 : I understand that this is a lifetime commitment and I am prepared to …" at bounding box center [202, 153] width 7 height 7
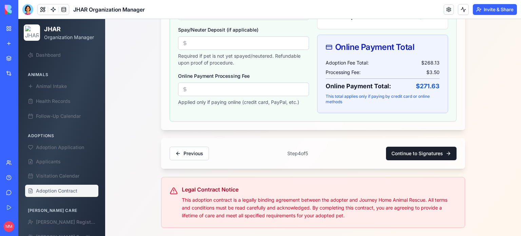
scroll to position [341, 0]
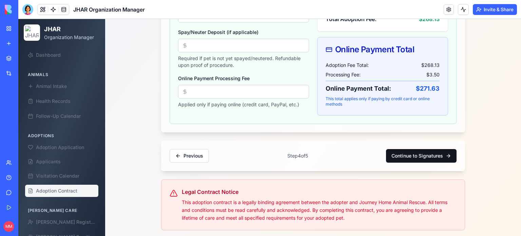
click at [407, 155] on button "Continue to Signatures" at bounding box center [421, 156] width 71 height 14
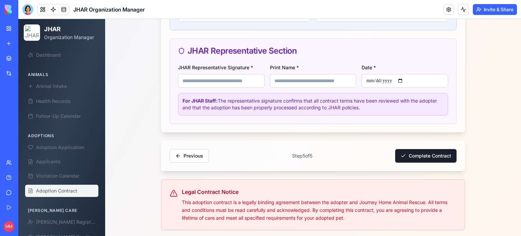
click at [215, 83] on input "JHAR Representative Signature *" at bounding box center [221, 81] width 86 height 14
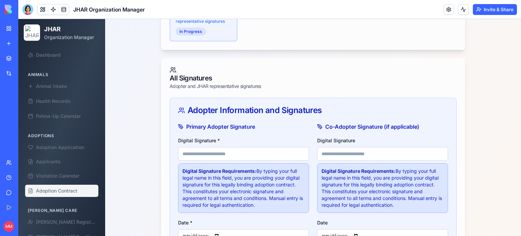
scroll to position [282, 0]
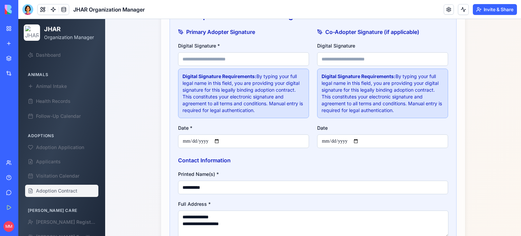
click at [232, 59] on input "Digital Signature *" at bounding box center [243, 59] width 131 height 14
type input "**********"
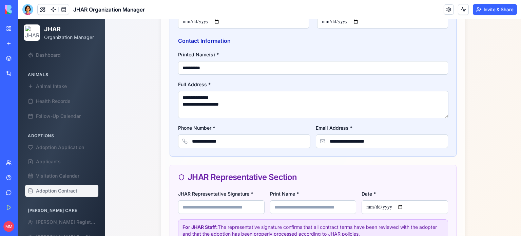
scroll to position [458, 0]
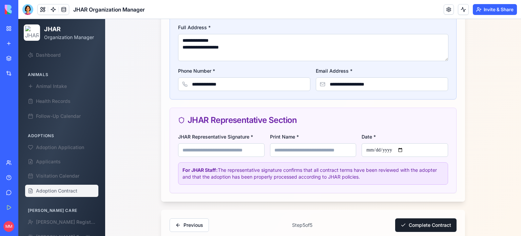
click at [237, 150] on input "JHAR Representative Signature *" at bounding box center [221, 150] width 86 height 14
type input "**********"
click at [315, 146] on input "Print Name *" at bounding box center [313, 150] width 86 height 14
type input "**********"
click at [380, 148] on input "Date *" at bounding box center [404, 150] width 86 height 14
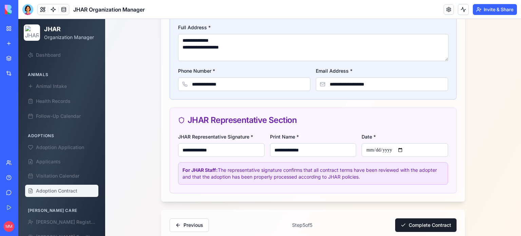
click at [402, 147] on input "Date *" at bounding box center [404, 150] width 86 height 14
type input "**********"
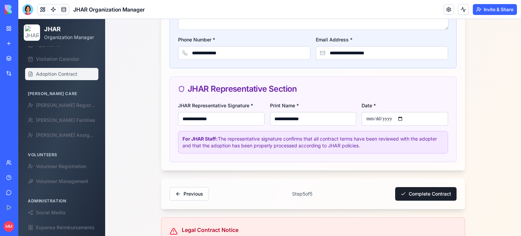
scroll to position [489, 0]
click at [422, 193] on button "Complete Contract" at bounding box center [425, 194] width 61 height 14
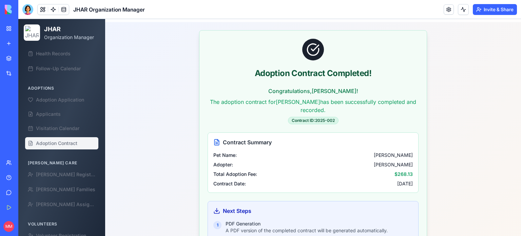
scroll to position [47, 0]
click at [67, 8] on link at bounding box center [64, 9] width 10 height 10
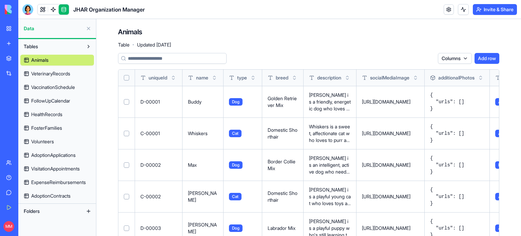
click at [60, 195] on span "AdoptionContracts" at bounding box center [50, 195] width 39 height 7
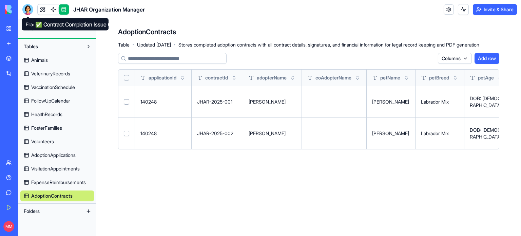
click at [26, 11] on div at bounding box center [27, 9] width 11 height 11
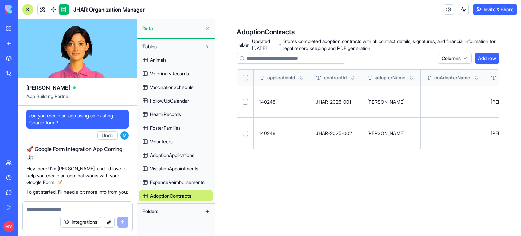
scroll to position [101133, 0]
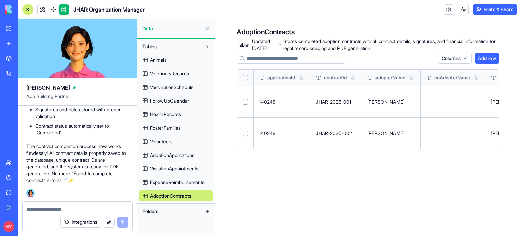
click at [49, 207] on textarea at bounding box center [77, 208] width 101 height 7
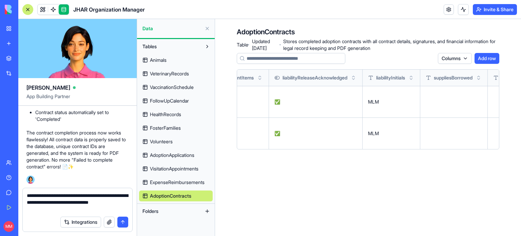
scroll to position [0, 1729]
click at [0, 0] on button at bounding box center [0, 0] width 0 height 0
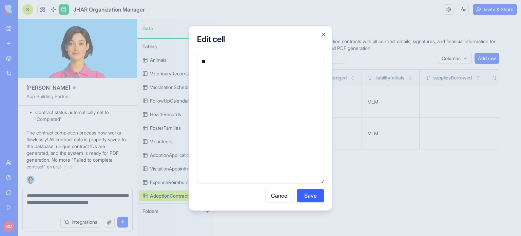
click at [280, 200] on button "Cancel" at bounding box center [279, 195] width 29 height 14
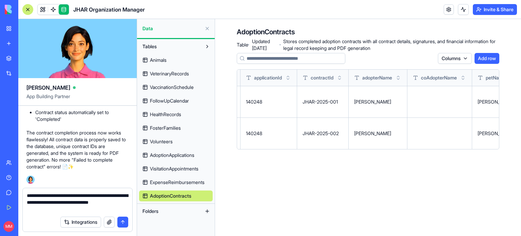
scroll to position [0, 0]
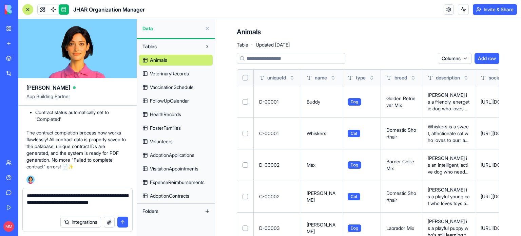
click at [176, 194] on span "AdoptionContracts" at bounding box center [169, 195] width 39 height 7
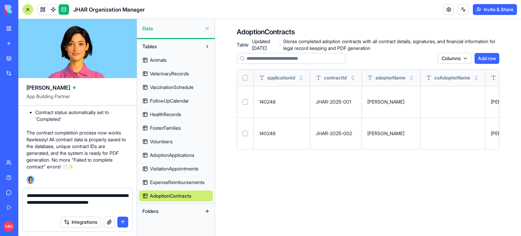
click at [83, 211] on textarea "**********" at bounding box center [78, 202] width 102 height 20
click at [116, 202] on textarea "**********" at bounding box center [78, 202] width 102 height 20
click at [122, 209] on textarea "**********" at bounding box center [78, 202] width 102 height 20
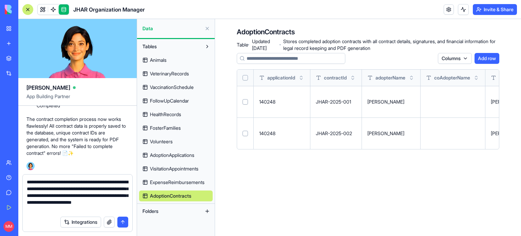
type textarea "**********"
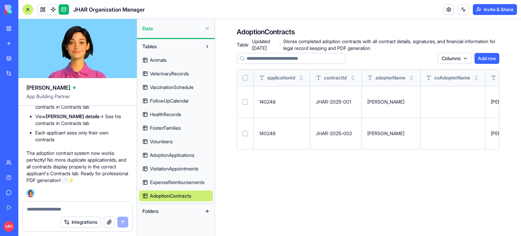
scroll to position [101586, 0]
click at [207, 28] on button at bounding box center [207, 28] width 11 height 11
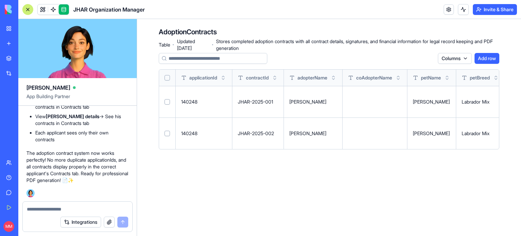
click at [29, 11] on div at bounding box center [27, 9] width 11 height 11
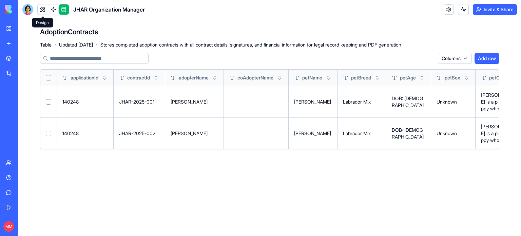
click at [41, 10] on link at bounding box center [43, 9] width 10 height 10
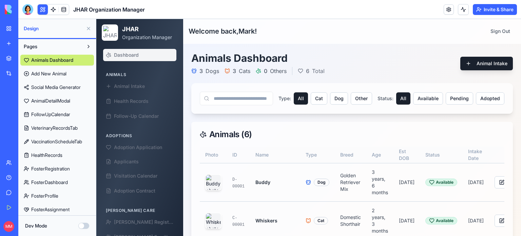
click at [25, 117] on div "JHAR Organization Manager" at bounding box center [15, 120] width 19 height 7
click at [88, 25] on button at bounding box center [88, 28] width 11 height 11
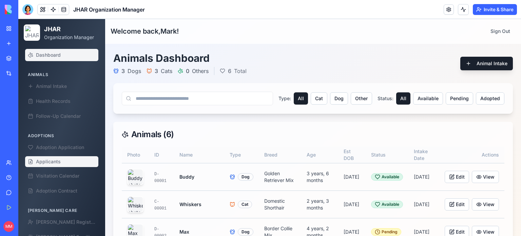
click at [47, 164] on span "Applicants" at bounding box center [48, 161] width 25 height 7
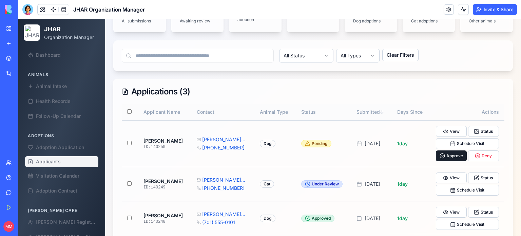
scroll to position [115, 0]
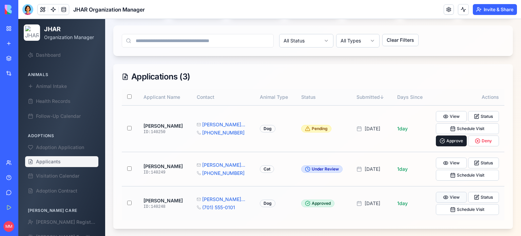
click at [449, 195] on button "View" at bounding box center [451, 197] width 31 height 11
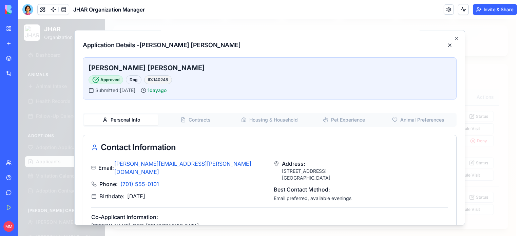
scroll to position [14, 0]
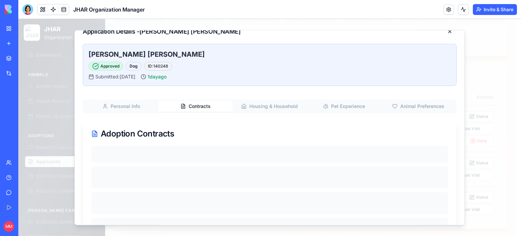
click at [197, 107] on button "Contracts" at bounding box center [195, 106] width 74 height 11
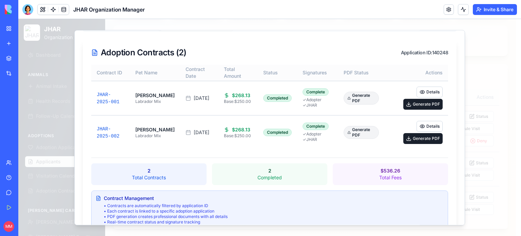
scroll to position [95, 0]
click at [418, 104] on button "Generate PDF" at bounding box center [422, 103] width 39 height 11
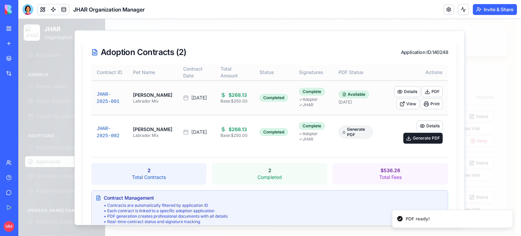
click at [350, 152] on div "Contract ID Pet Name Contract Date Total Amount Status Signatures PDF Status Ac…" at bounding box center [269, 153] width 373 height 178
click at [405, 91] on button "Details" at bounding box center [407, 91] width 26 height 11
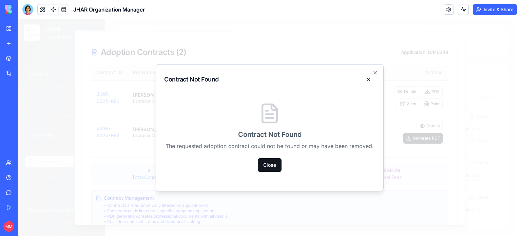
click at [269, 167] on button "Close" at bounding box center [270, 165] width 24 height 14
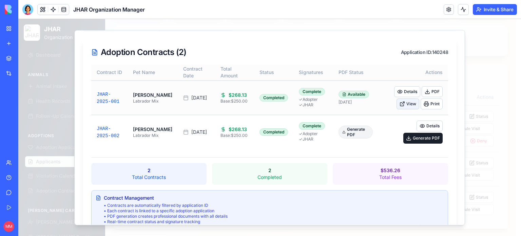
click at [401, 102] on button "View" at bounding box center [407, 103] width 23 height 11
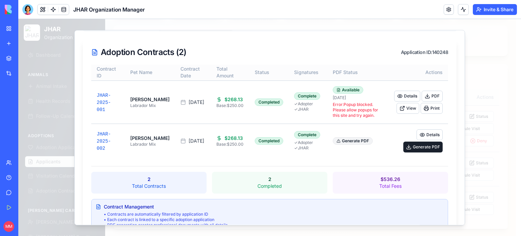
click at [374, 159] on div "Contract ID Pet Name Contract Date Total Amount Status Signatures PDF Status Ac…" at bounding box center [269, 157] width 373 height 187
click at [401, 95] on button "Details" at bounding box center [407, 96] width 26 height 11
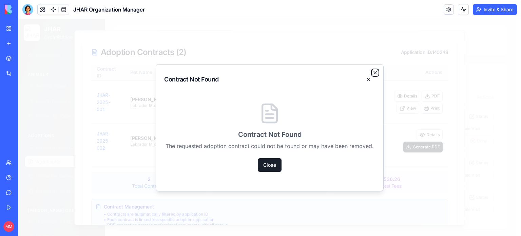
click at [376, 72] on icon "button" at bounding box center [374, 72] width 5 height 5
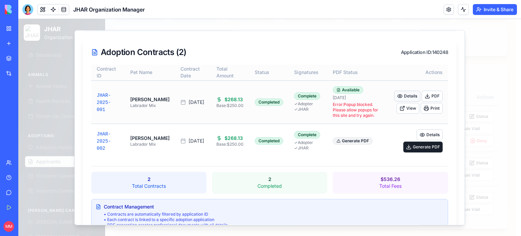
click at [404, 95] on button "Details" at bounding box center [407, 96] width 26 height 11
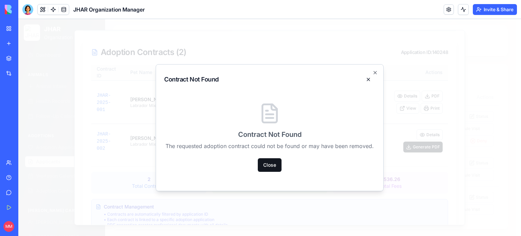
click at [271, 163] on button "Close" at bounding box center [270, 165] width 24 height 14
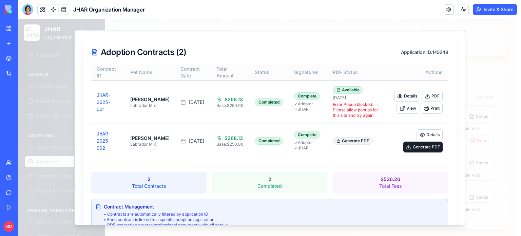
scroll to position [0, 0]
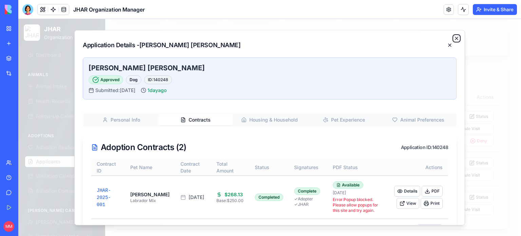
click at [454, 37] on icon "button" at bounding box center [456, 38] width 5 height 5
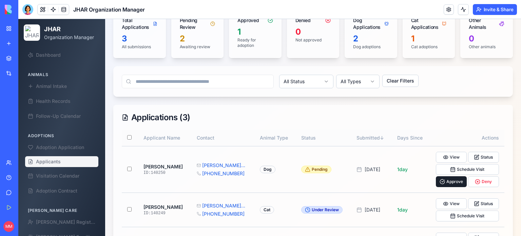
scroll to position [115, 0]
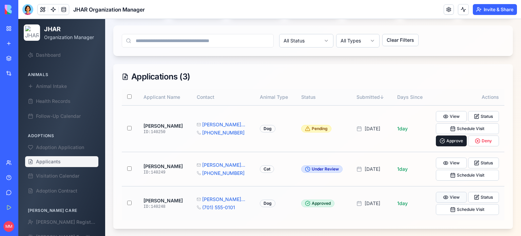
click at [450, 195] on button "View" at bounding box center [451, 197] width 31 height 11
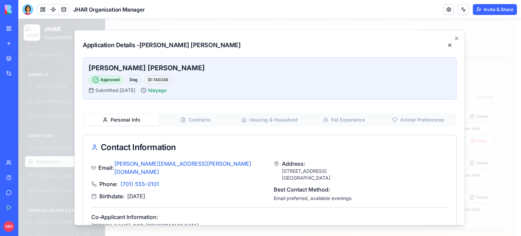
click at [197, 121] on button "Contracts" at bounding box center [195, 119] width 74 height 11
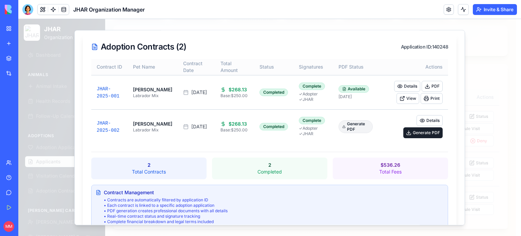
scroll to position [117, 0]
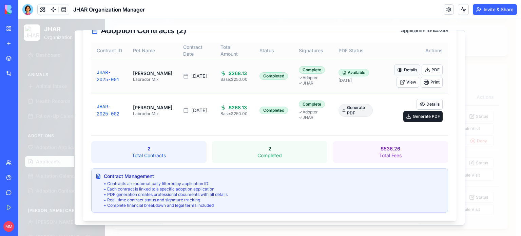
click at [403, 65] on button "Details" at bounding box center [407, 69] width 26 height 11
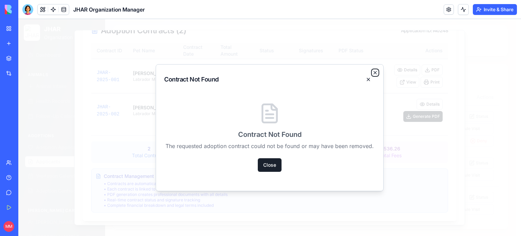
click at [376, 72] on icon "button" at bounding box center [375, 72] width 3 height 3
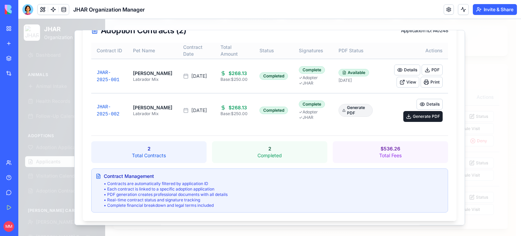
scroll to position [0, 0]
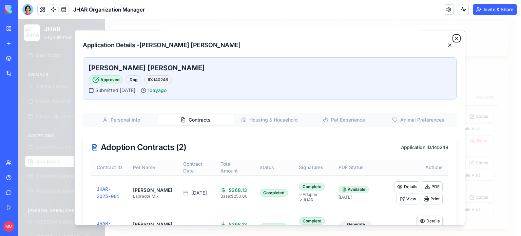
click at [454, 37] on icon "button" at bounding box center [456, 38] width 5 height 5
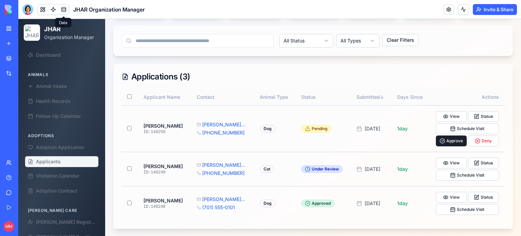
click at [65, 9] on link at bounding box center [64, 9] width 10 height 10
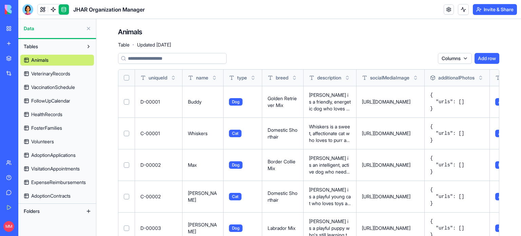
click at [54, 194] on span "AdoptionContracts" at bounding box center [50, 195] width 39 height 7
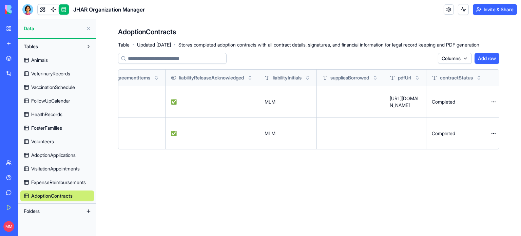
scroll to position [0, 1770]
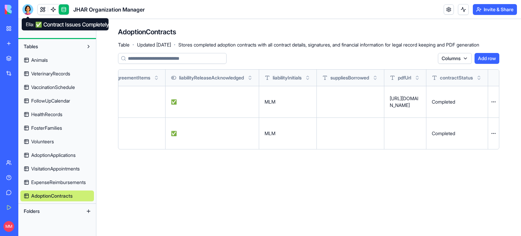
click at [24, 12] on div at bounding box center [27, 9] width 11 height 11
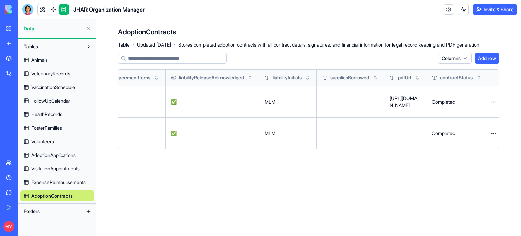
click at [24, 12] on div at bounding box center [27, 9] width 11 height 11
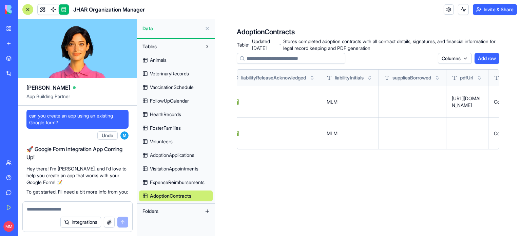
scroll to position [102379, 0]
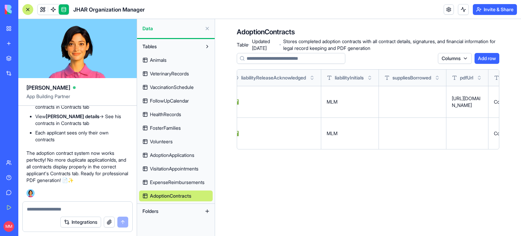
click at [35, 212] on textarea at bounding box center [77, 208] width 101 height 7
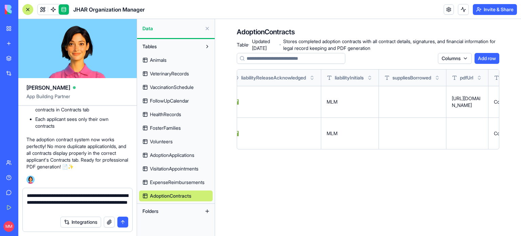
type textarea "**********"
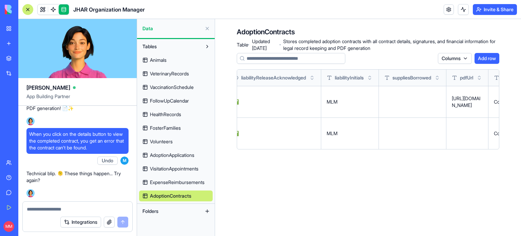
scroll to position [102451, 0]
click at [51, 142] on span "When you click on the details button to view the completed contract, you get an…" at bounding box center [77, 141] width 97 height 20
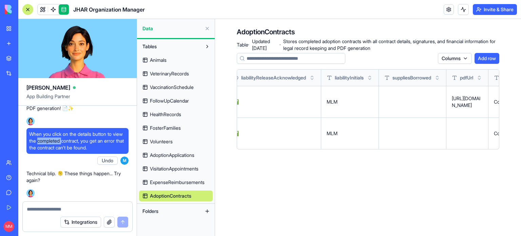
click at [51, 142] on span "When you click on the details button to view the completed contract, you get an…" at bounding box center [77, 141] width 97 height 20
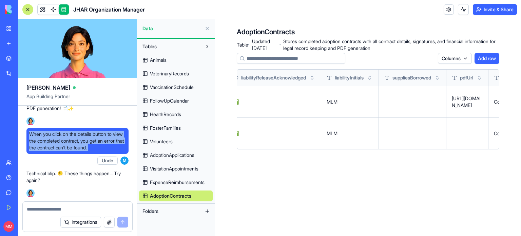
click at [51, 142] on span "When you click on the details button to view the completed contract, you get an…" at bounding box center [77, 141] width 97 height 20
copy span "When you click on the details button to view the completed contract, you get an…"
click at [25, 6] on div at bounding box center [27, 9] width 11 height 11
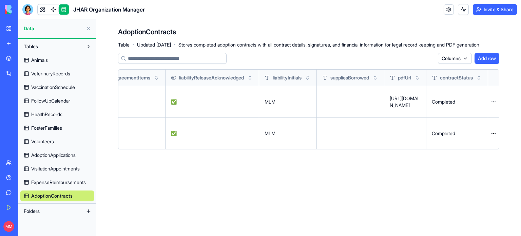
click at [25, 123] on div "JHAR Organization Manager" at bounding box center [15, 120] width 19 height 7
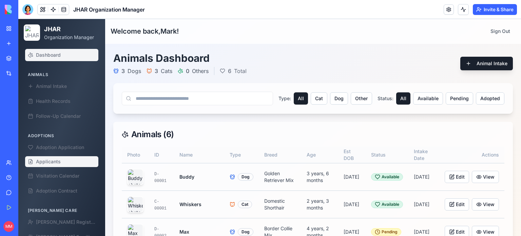
click at [45, 164] on span "Applicants" at bounding box center [48, 161] width 25 height 7
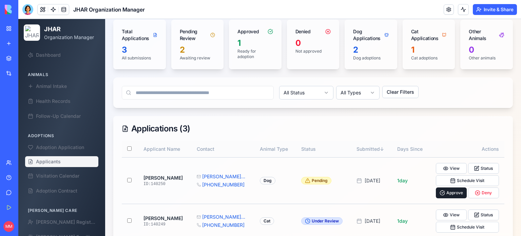
scroll to position [115, 0]
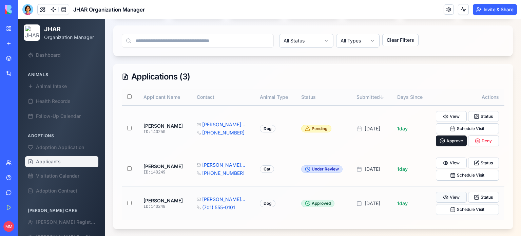
click at [449, 195] on button "View" at bounding box center [451, 197] width 31 height 11
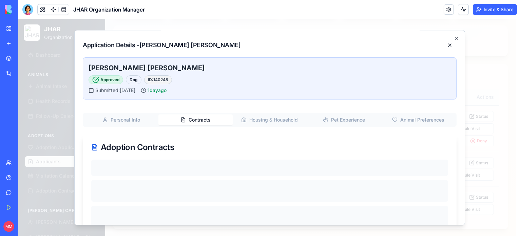
click at [188, 119] on button "Contracts" at bounding box center [195, 119] width 74 height 11
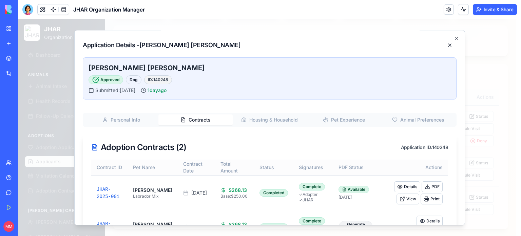
scroll to position [36, 0]
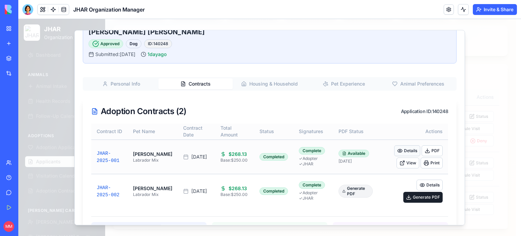
click at [408, 149] on button "Details" at bounding box center [407, 150] width 26 height 11
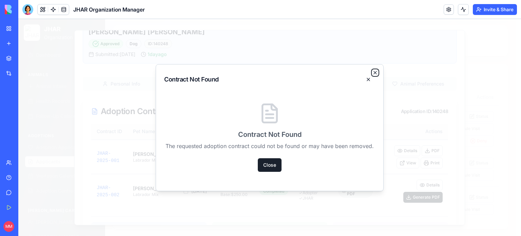
click at [375, 72] on icon "button" at bounding box center [375, 72] width 3 height 3
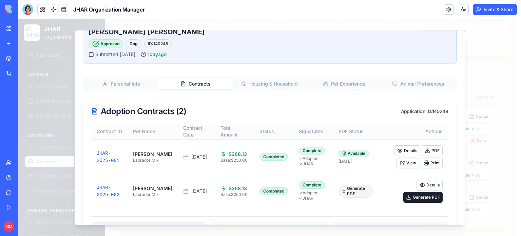
scroll to position [0, 0]
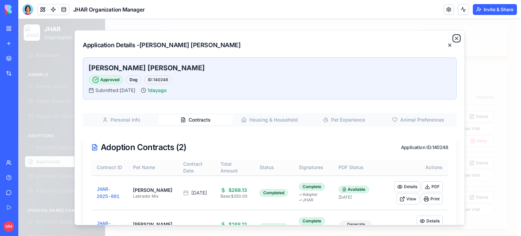
click at [454, 38] on icon "button" at bounding box center [456, 38] width 5 height 5
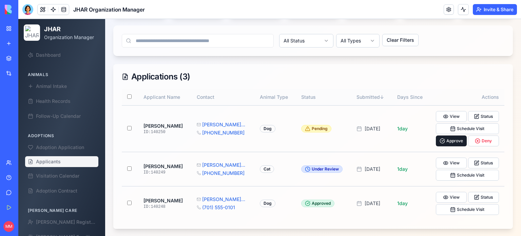
click at [26, 9] on div at bounding box center [27, 9] width 11 height 11
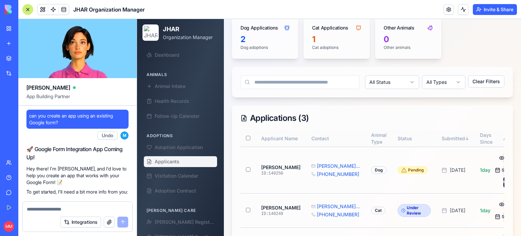
scroll to position [102451, 0]
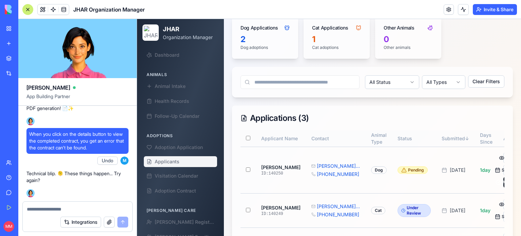
click at [99, 208] on textarea at bounding box center [77, 208] width 101 height 7
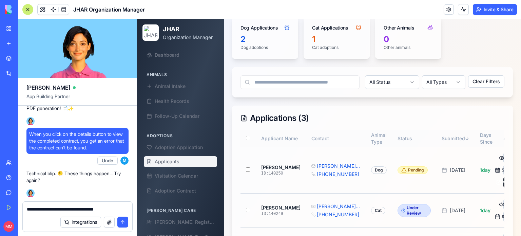
type textarea "**********"
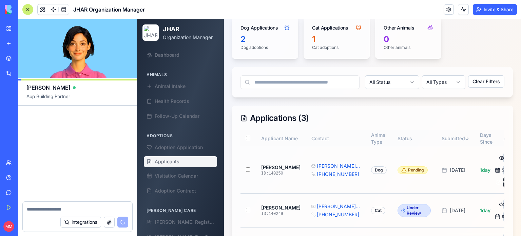
scroll to position [103399, 0]
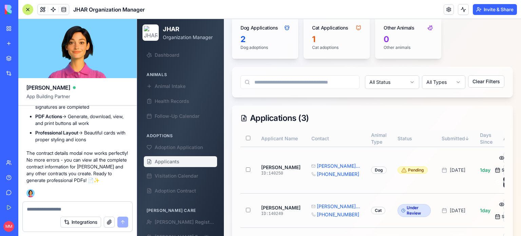
click at [27, 8] on div at bounding box center [27, 9] width 11 height 11
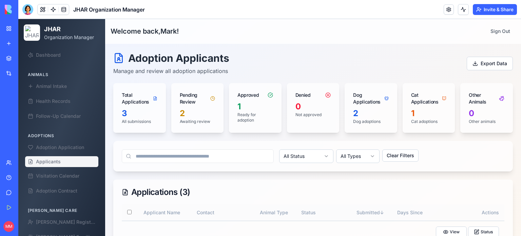
scroll to position [115, 0]
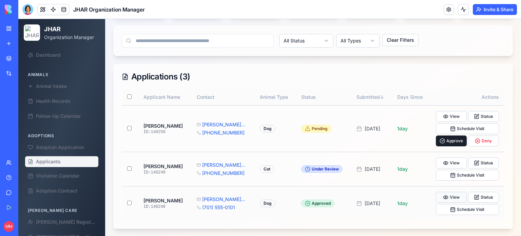
click at [447, 195] on button "View" at bounding box center [451, 197] width 31 height 11
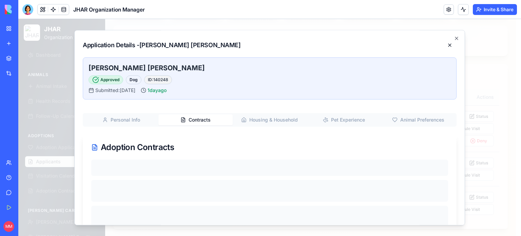
click at [198, 119] on button "Contracts" at bounding box center [195, 119] width 74 height 11
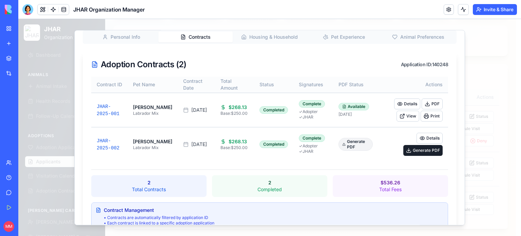
scroll to position [83, 0]
click at [402, 100] on button "Details" at bounding box center [407, 103] width 26 height 11
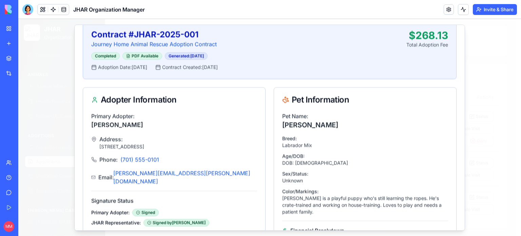
scroll to position [0, 0]
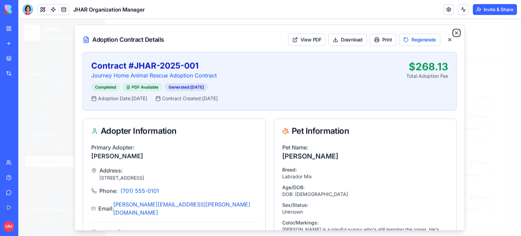
click at [454, 33] on icon "button" at bounding box center [456, 32] width 5 height 5
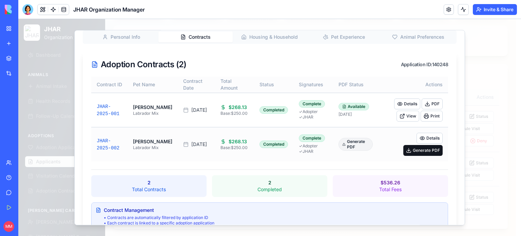
click at [418, 145] on button "Generate PDF" at bounding box center [422, 150] width 39 height 11
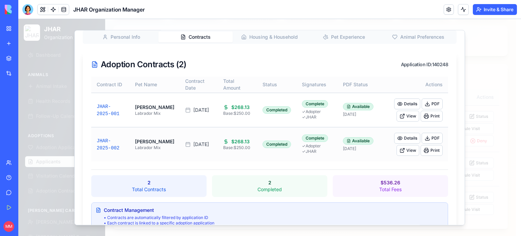
click at [322, 48] on div "Personal Info Contracts Housing & Household Pet Experience Animal Preferences A…" at bounding box center [270, 142] width 374 height 225
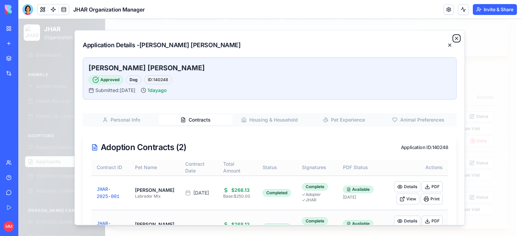
click at [454, 38] on icon "button" at bounding box center [456, 38] width 5 height 5
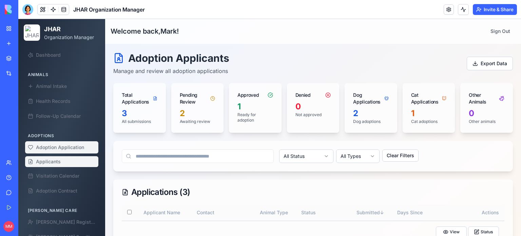
click at [70, 150] on span "Adoption Application" at bounding box center [60, 147] width 48 height 7
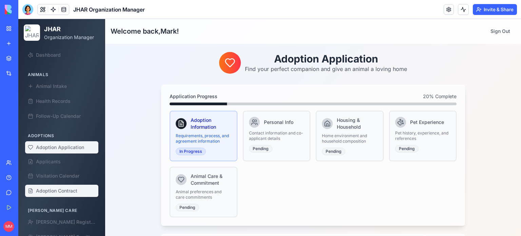
click at [65, 185] on link "Adoption Contract" at bounding box center [61, 190] width 73 height 12
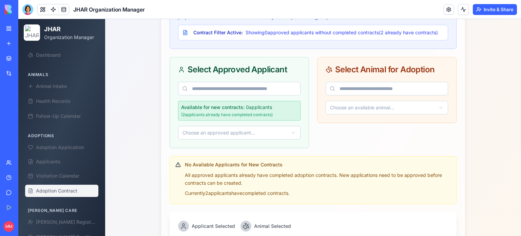
scroll to position [442, 0]
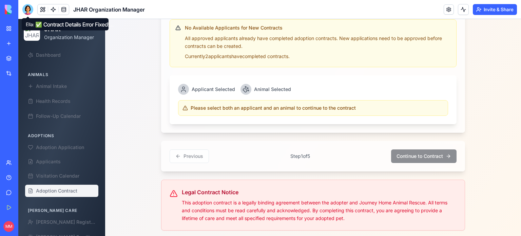
click at [30, 12] on div at bounding box center [27, 9] width 11 height 11
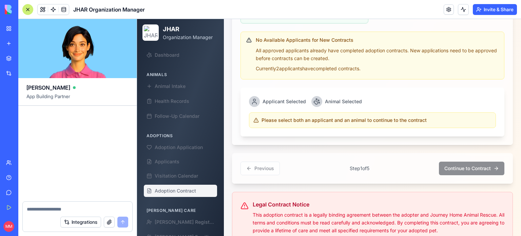
scroll to position [0, 0]
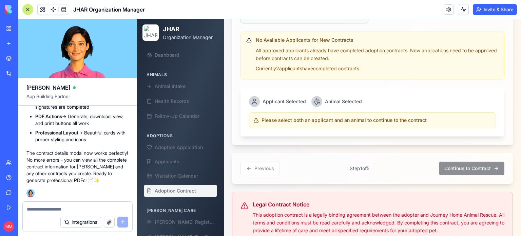
click at [49, 208] on textarea at bounding box center [77, 208] width 101 height 7
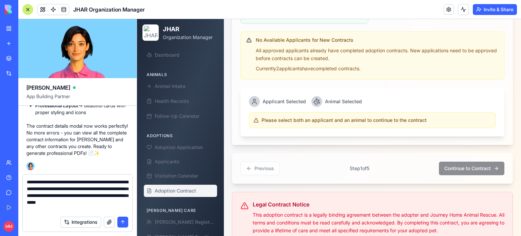
type textarea "**********"
click at [123, 223] on button "submit" at bounding box center [122, 221] width 11 height 11
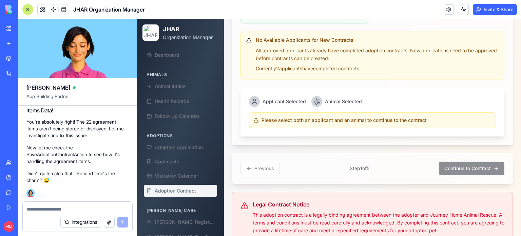
scroll to position [103510, 0]
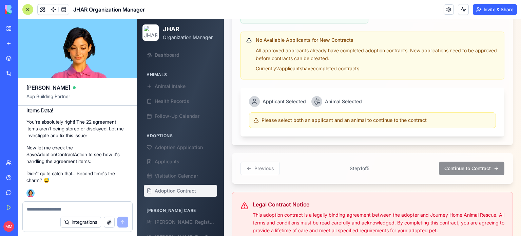
click at [25, 8] on div at bounding box center [27, 9] width 11 height 11
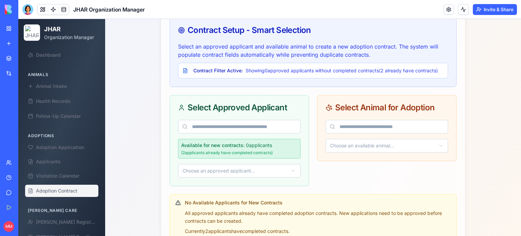
scroll to position [263, 0]
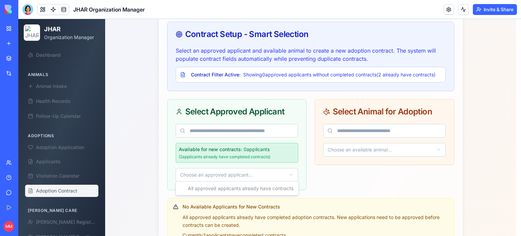
click at [285, 173] on html "JHAR Organization Manager Dashboard Animals Animal Intake Health Records Follow…" at bounding box center [269, 86] width 502 height 661
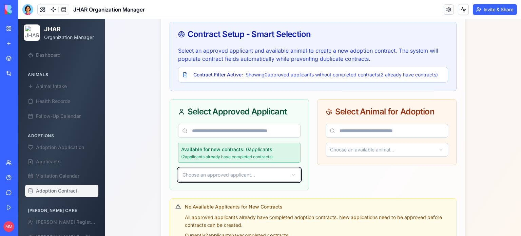
click at [326, 181] on html "JHAR Organization Manager Dashboard Animals Animal Intake Health Records Follow…" at bounding box center [269, 86] width 502 height 661
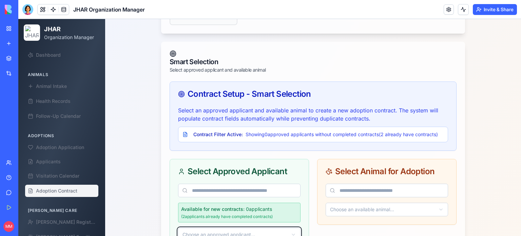
scroll to position [199, 0]
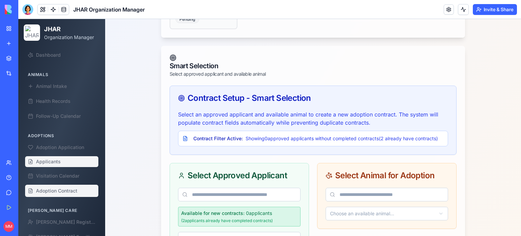
click at [62, 161] on link "Applicants" at bounding box center [61, 161] width 73 height 11
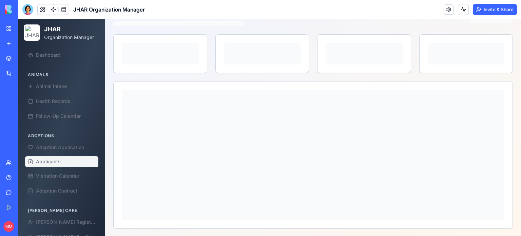
scroll to position [115, 0]
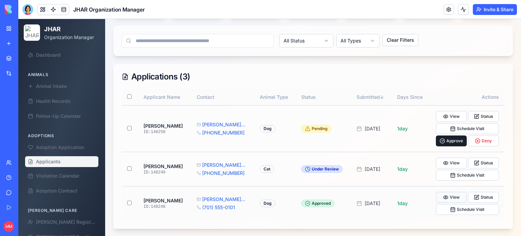
click at [453, 197] on button "View" at bounding box center [451, 197] width 31 height 11
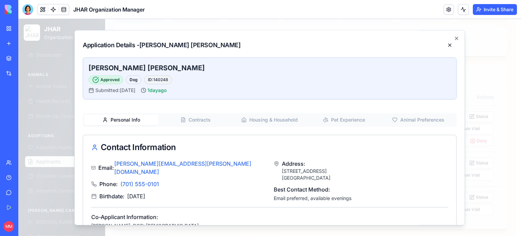
scroll to position [20, 0]
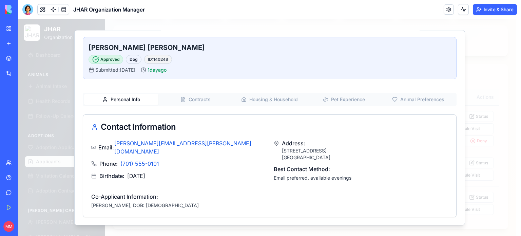
click at [200, 100] on button "Contracts" at bounding box center [195, 99] width 74 height 11
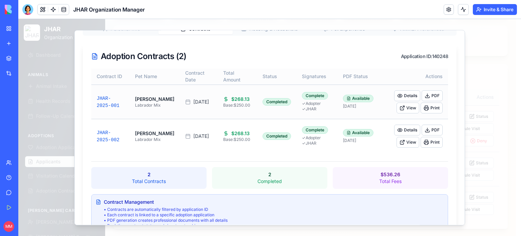
scroll to position [91, 0]
click at [403, 128] on button "Details" at bounding box center [407, 129] width 26 height 11
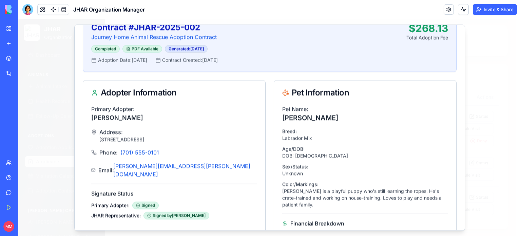
scroll to position [0, 0]
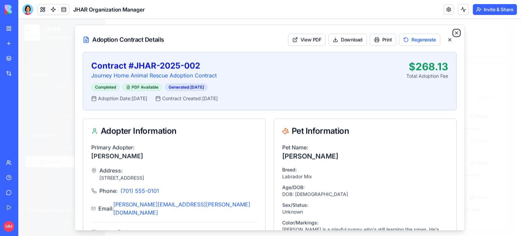
click at [455, 32] on icon "button" at bounding box center [456, 33] width 3 height 3
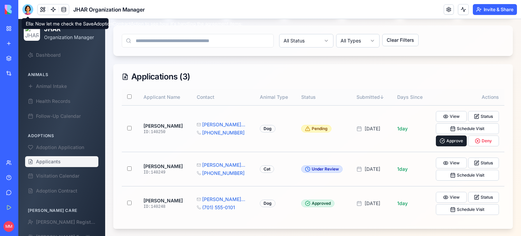
click at [27, 12] on div at bounding box center [27, 9] width 11 height 11
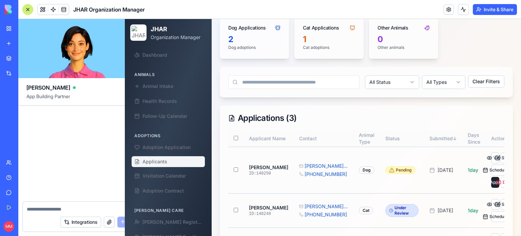
click at [27, 12] on div at bounding box center [27, 9] width 11 height 11
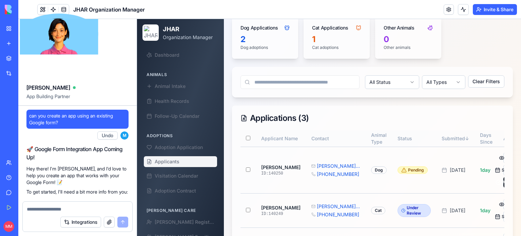
scroll to position [103491, 0]
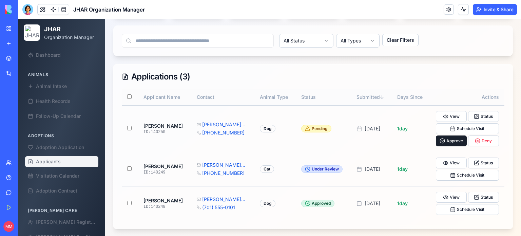
click at [27, 12] on div at bounding box center [27, 9] width 11 height 11
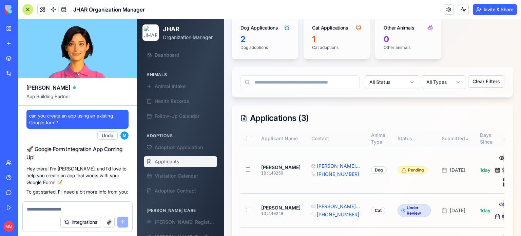
scroll to position [0, 0]
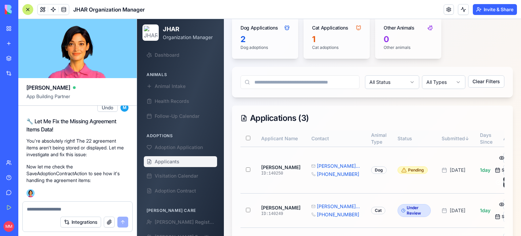
click at [84, 211] on textarea at bounding box center [77, 208] width 101 height 7
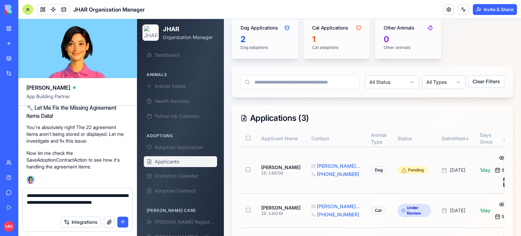
scroll to position [162, 0]
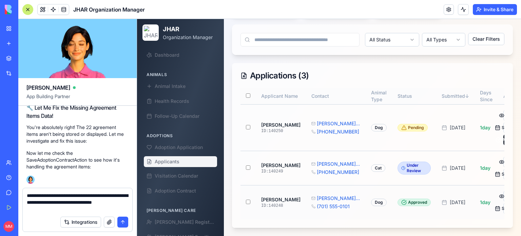
click at [503, 191] on button "View" at bounding box center [507, 196] width 8 height 11
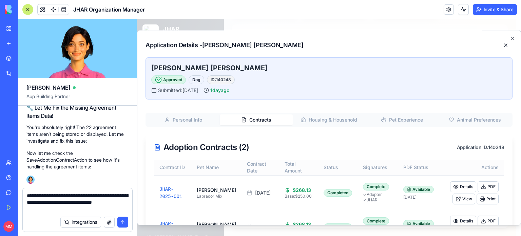
click at [263, 118] on button "Contracts" at bounding box center [256, 119] width 73 height 11
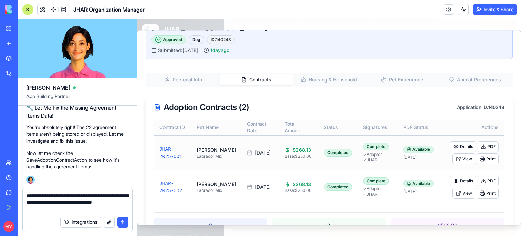
scroll to position [41, 0]
click at [70, 208] on textarea "**********" at bounding box center [78, 202] width 102 height 20
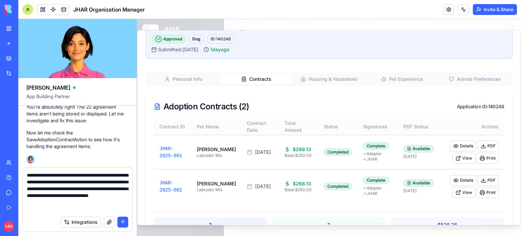
type textarea "**********"
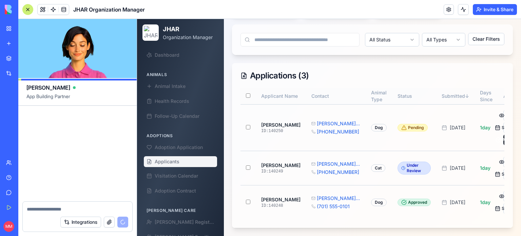
scroll to position [104451, 0]
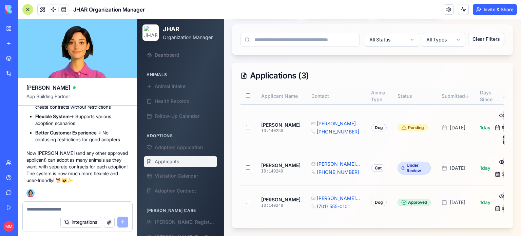
click at [27, 7] on div at bounding box center [27, 9] width 11 height 11
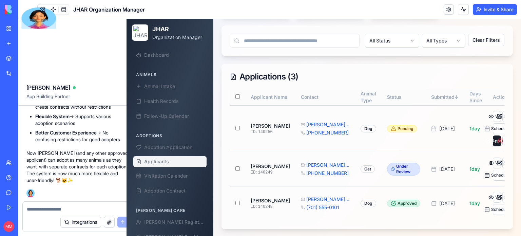
scroll to position [115, 0]
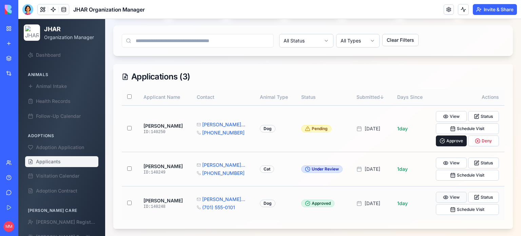
click at [448, 192] on button "View" at bounding box center [451, 197] width 31 height 11
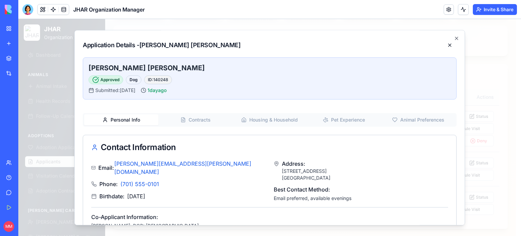
click at [4, 163] on link "Team" at bounding box center [15, 163] width 27 height 14
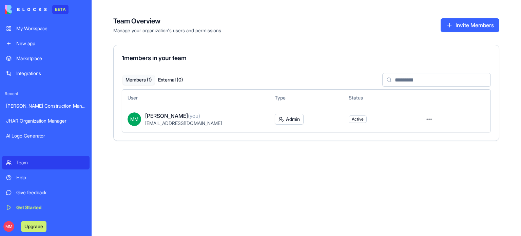
click at [52, 117] on link "JHAR Organization Manager" at bounding box center [45, 121] width 87 height 14
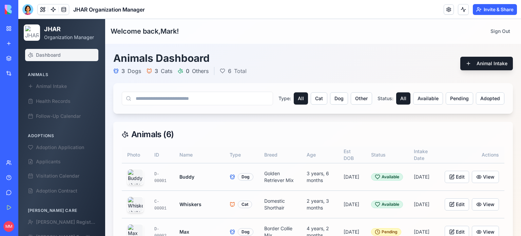
click at [54, 169] on ul "Adoption Application Applicants Visitation Calendar Adoption Contract" at bounding box center [61, 169] width 73 height 56
click at [53, 161] on span "Applicants" at bounding box center [48, 161] width 25 height 7
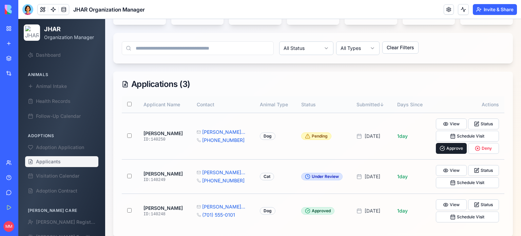
scroll to position [115, 0]
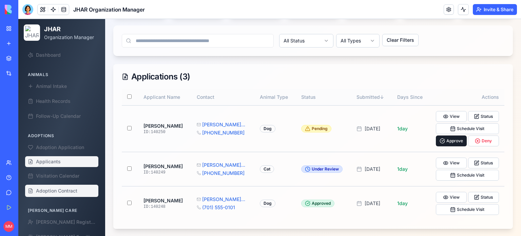
click at [72, 191] on span "Adoption Contract" at bounding box center [56, 190] width 41 height 7
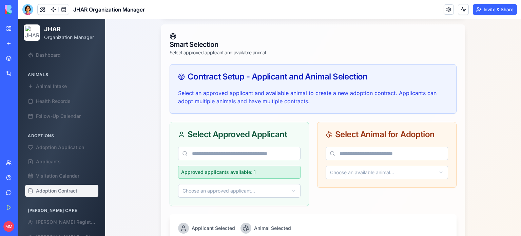
scroll to position [229, 0]
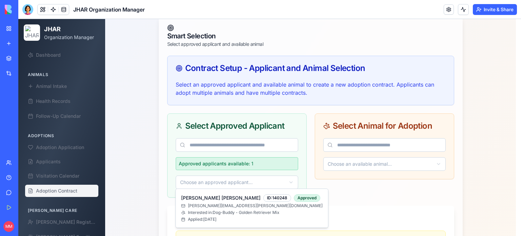
click at [287, 178] on html "JHAR Organization Manager Dashboard Animals Animal Intake Health Records Follow…" at bounding box center [269, 100] width 502 height 621
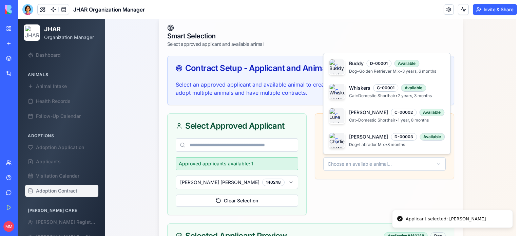
click at [375, 164] on html "JHAR Organization Manager Dashboard Animals Animal Intake Health Records Follow…" at bounding box center [269, 153] width 502 height 726
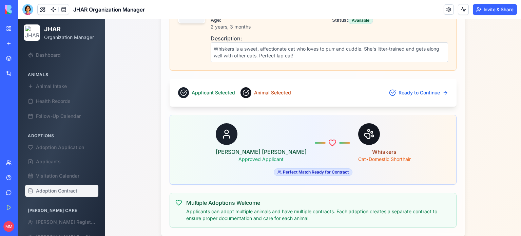
scroll to position [569, 0]
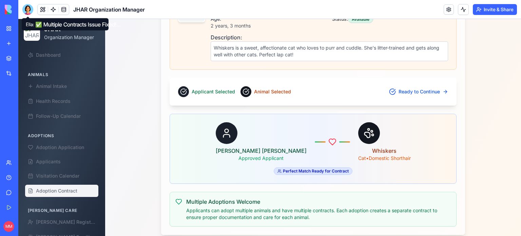
click at [28, 11] on div at bounding box center [27, 9] width 11 height 11
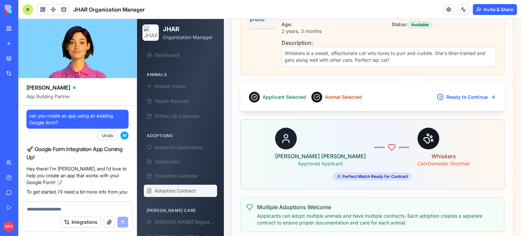
scroll to position [104451, 0]
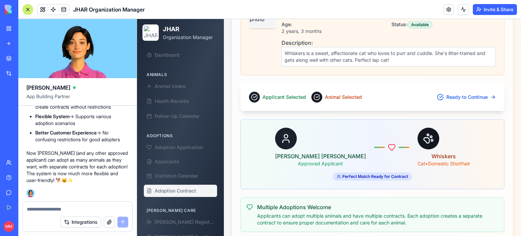
click at [58, 211] on textarea at bounding box center [77, 208] width 101 height 7
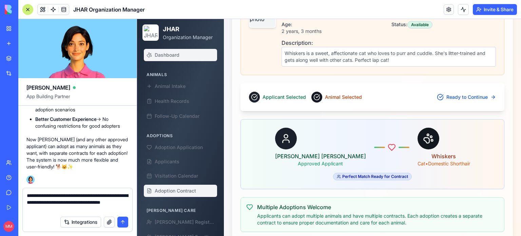
click at [168, 52] on span "Dashboard" at bounding box center [167, 55] width 25 height 7
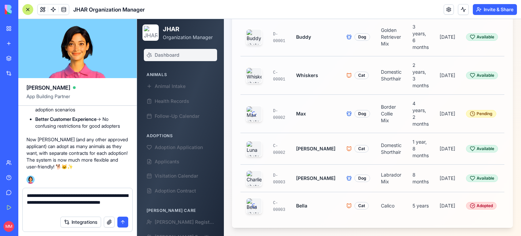
scroll to position [157, 0]
click at [83, 207] on textarea "**********" at bounding box center [78, 202] width 102 height 20
type textarea "**********"
click at [127, 222] on button "submit" at bounding box center [122, 221] width 11 height 11
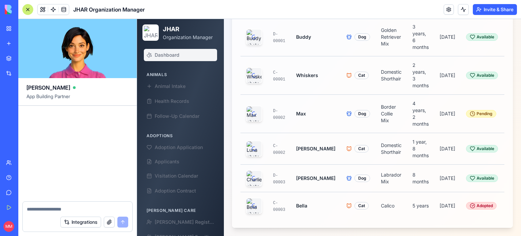
scroll to position [105433, 0]
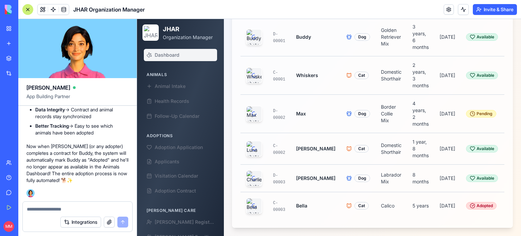
click at [28, 8] on div at bounding box center [27, 9] width 11 height 11
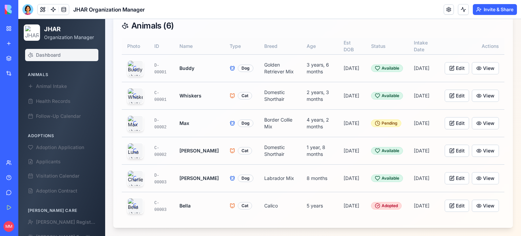
scroll to position [107, 0]
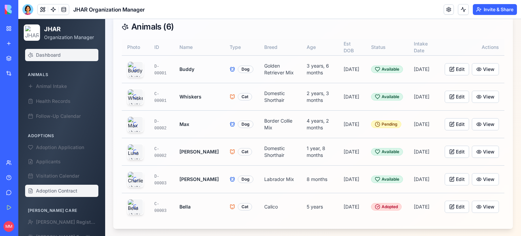
click at [55, 193] on span "Adoption Contract" at bounding box center [56, 190] width 41 height 7
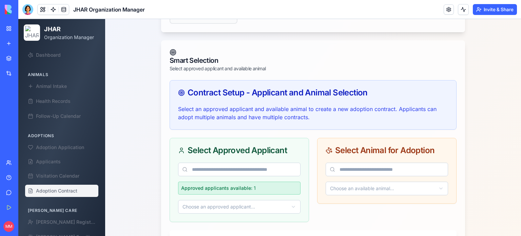
scroll to position [210, 0]
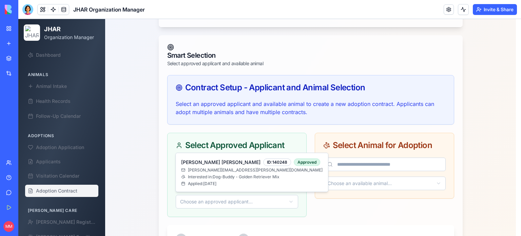
click at [289, 202] on html "JHAR Organization Manager Dashboard Animals Animal Intake Health Records Follow…" at bounding box center [269, 119] width 502 height 621
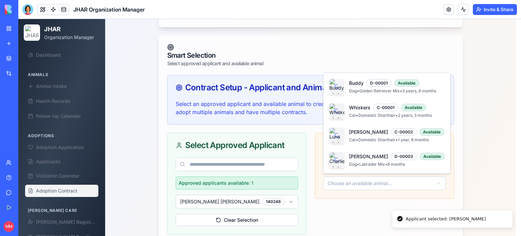
click at [352, 182] on html "JHAR Organization Manager Dashboard Animals Animal Intake Health Records Follow…" at bounding box center [269, 172] width 502 height 726
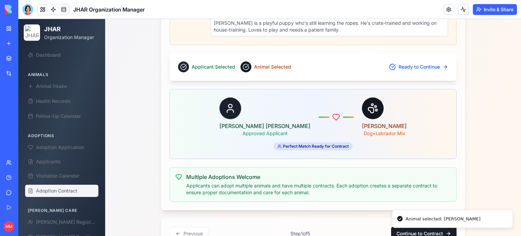
scroll to position [594, 0]
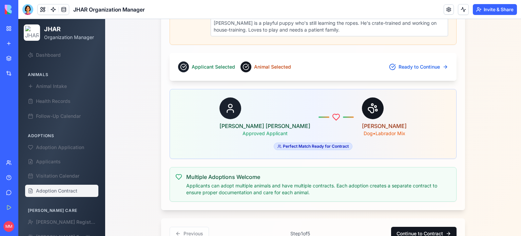
click at [416, 226] on button "Continue to Contract" at bounding box center [423, 233] width 65 height 14
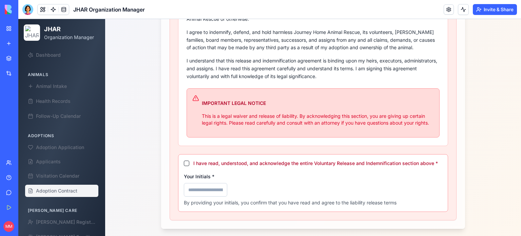
scroll to position [406, 0]
click at [184, 160] on button "I have read, understood, and acknowledge the entire Voluntary Release and Indem…" at bounding box center [186, 162] width 5 height 5
click at [193, 184] on input "Your Initials *" at bounding box center [205, 189] width 43 height 14
type input "***"
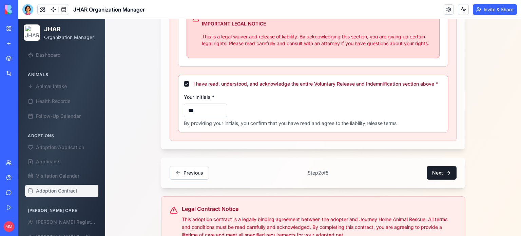
scroll to position [494, 0]
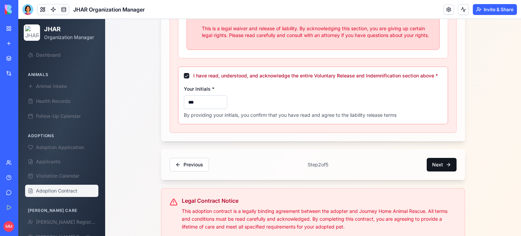
click at [435, 158] on button "Next" at bounding box center [441, 165] width 30 height 14
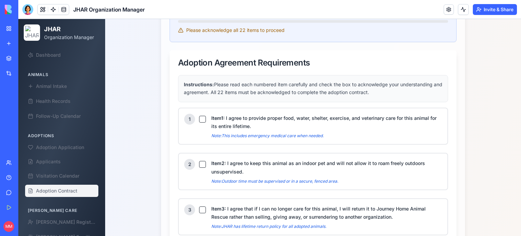
scroll to position [291, 0]
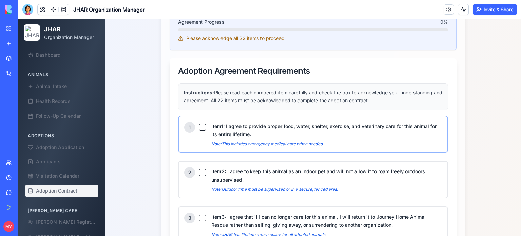
click at [199, 124] on button "Item 1 : I agree to provide proper food, water, shelter, exercise, and veterina…" at bounding box center [202, 127] width 7 height 7
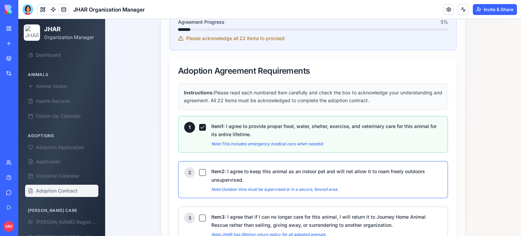
click at [199, 169] on button "Item 2 : I agree to keep this animal as an indoor pet and will not allow it to …" at bounding box center [202, 172] width 7 height 7
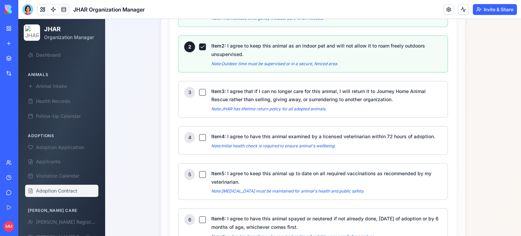
scroll to position [416, 0]
click at [199, 92] on button "Item 3 : I agree that if I can no longer care for this animal, I will return it…" at bounding box center [202, 92] width 7 height 7
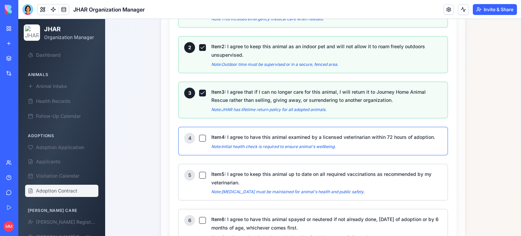
click at [199, 135] on button "Item 4 : I agree to have this animal examined by a licensed veterinarian within…" at bounding box center [202, 138] width 7 height 7
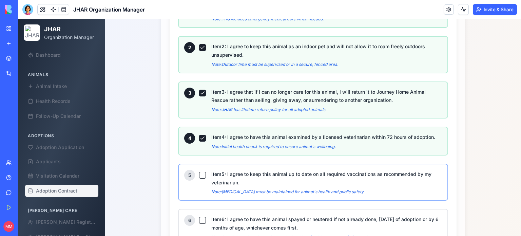
click at [201, 172] on button "Item 5 : I agree to keep this animal up to date on all required vaccinations as…" at bounding box center [202, 175] width 7 height 7
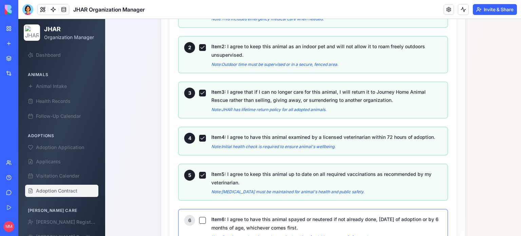
click at [200, 217] on button "Item 6 : I agree to have this animal spayed or neutered if not already done, [D…" at bounding box center [202, 220] width 7 height 7
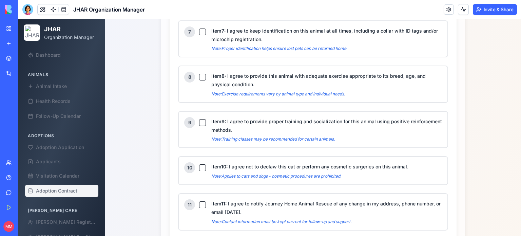
scroll to position [649, 0]
click at [200, 28] on button "Item 7 : I agree to keep identification on this animal at all times, including …" at bounding box center [202, 31] width 7 height 7
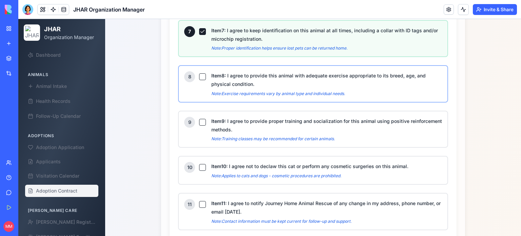
click at [199, 73] on button "Item 8 : I agree to provide this animal with adequate exercise appropriate to i…" at bounding box center [202, 76] width 7 height 7
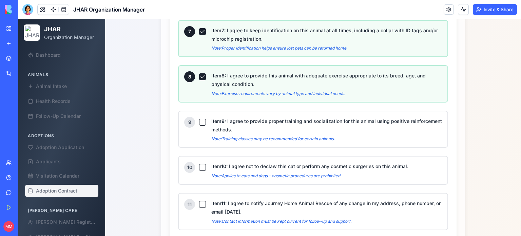
click at [199, 73] on button "Item 8 : I agree to provide this animal with adequate exercise appropriate to i…" at bounding box center [202, 76] width 7 height 7
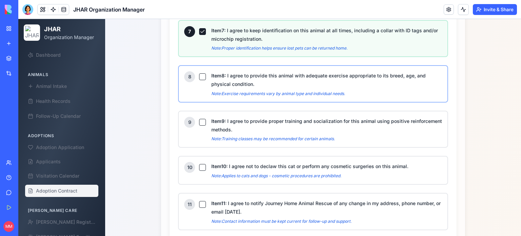
click at [199, 73] on button "Item 8 : I agree to provide this animal with adequate exercise appropriate to i…" at bounding box center [202, 76] width 7 height 7
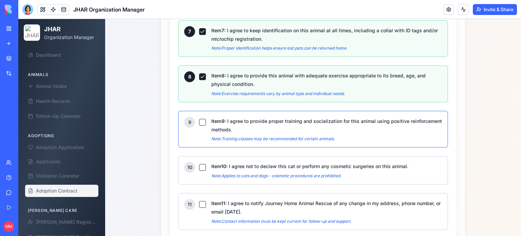
click at [199, 119] on button "Item 9 : I agree to provide proper training and socialization for this animal u…" at bounding box center [202, 122] width 7 height 7
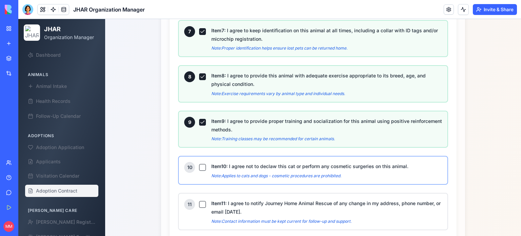
click at [199, 164] on button "Item 10 : I agree not to declaw this cat or perform any cosmetic surgeries on t…" at bounding box center [202, 167] width 7 height 7
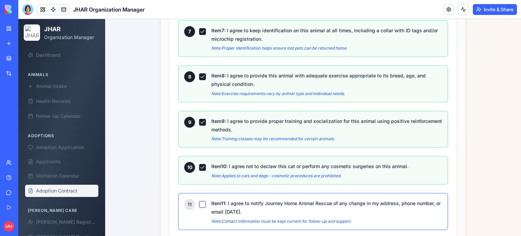
click at [199, 201] on button "Item 11 : I agree to notify Journey Home Animal Rescue of any change in my addr…" at bounding box center [202, 204] width 7 height 7
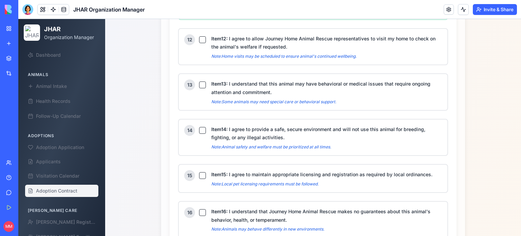
scroll to position [860, 0]
click at [200, 36] on button "Item 12 : I agree to allow Journey Home Animal Rescue representatives to visit …" at bounding box center [202, 39] width 7 height 7
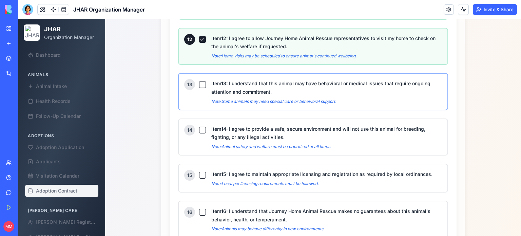
click at [199, 81] on button "Item 13 : I understand that this animal may have behavioral or medical issues t…" at bounding box center [202, 84] width 7 height 7
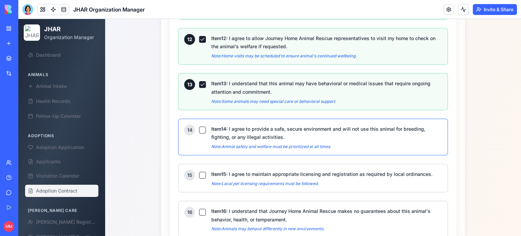
click at [199, 126] on button "Item 14 : I agree to provide a safe, secure environment and will not use this a…" at bounding box center [202, 129] width 7 height 7
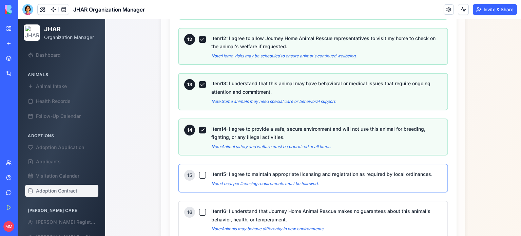
click at [199, 172] on button "Item 15 : I agree to maintain appropriate licensing and registration as require…" at bounding box center [202, 175] width 7 height 7
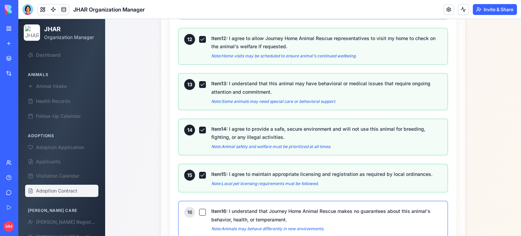
click at [199, 208] on button "Item 16 : I understand that Journey Home Animal Rescue makes no guarantees abou…" at bounding box center [202, 211] width 7 height 7
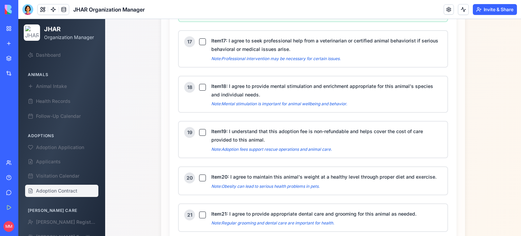
scroll to position [1075, 0]
click at [199, 38] on button "Item 17 : I agree to seek professional help from a veterinarian or certified an…" at bounding box center [202, 41] width 7 height 7
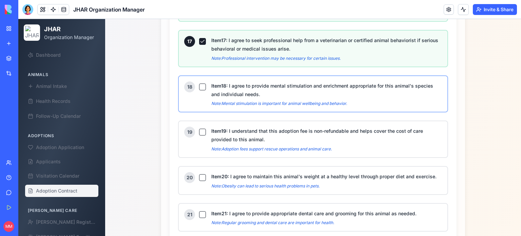
click at [199, 83] on button "Item 18 : I agree to provide mental stimulation and enrichment appropriate for …" at bounding box center [202, 86] width 7 height 7
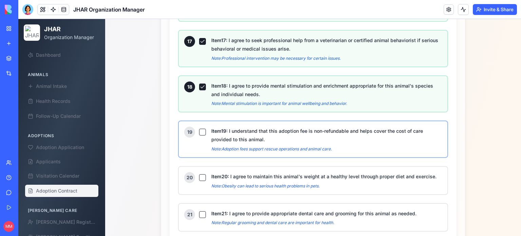
click at [199, 128] on button "Item 19 : I understand that this adoption fee is non-refundable and helps cover…" at bounding box center [202, 131] width 7 height 7
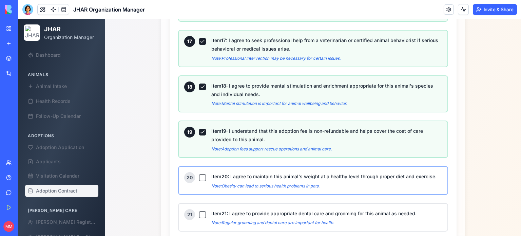
click at [199, 174] on button "Item 20 : I agree to maintain this animal's weight at a healthy level through p…" at bounding box center [202, 177] width 7 height 7
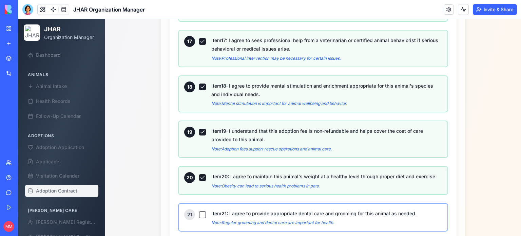
click at [199, 211] on button "Item 21 : I agree to provide appropriate dental care and grooming for this anim…" at bounding box center [202, 214] width 7 height 7
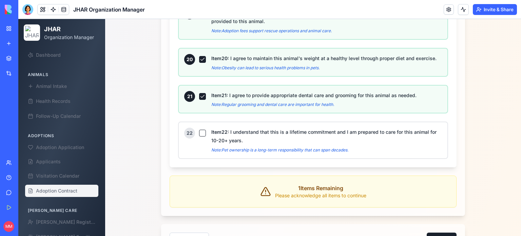
scroll to position [1205, 0]
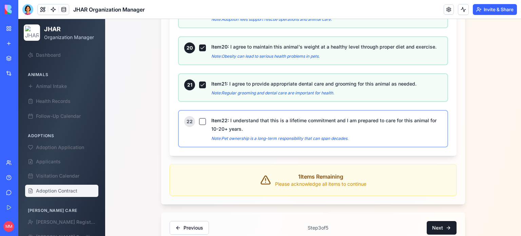
click at [200, 118] on button "Item 22 : I understand that this is a lifetime commitment and I am prepared to …" at bounding box center [202, 121] width 7 height 7
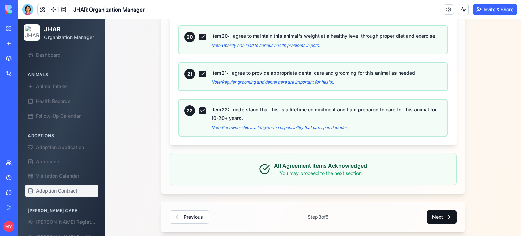
click at [440, 210] on button "Next" at bounding box center [441, 217] width 30 height 14
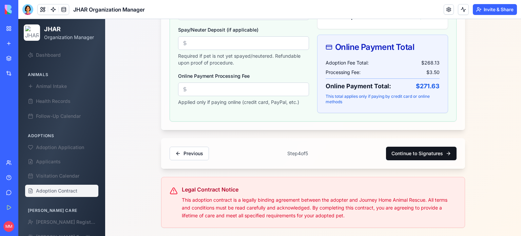
scroll to position [341, 0]
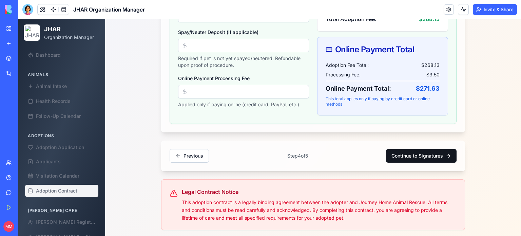
click at [416, 150] on button "Continue to Signatures" at bounding box center [421, 156] width 71 height 14
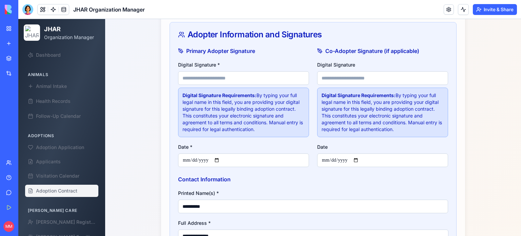
scroll to position [259, 0]
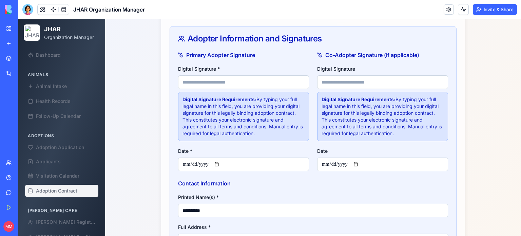
click at [268, 83] on input "Digital Signature *" at bounding box center [243, 82] width 131 height 14
type input "**********"
click at [218, 163] on input "Date *" at bounding box center [243, 164] width 131 height 14
type input "**********"
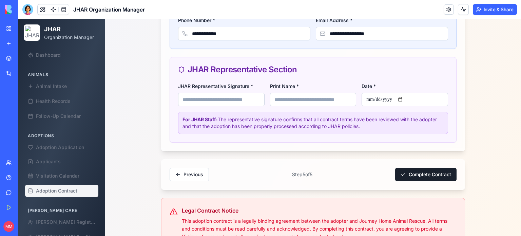
scroll to position [510, 0]
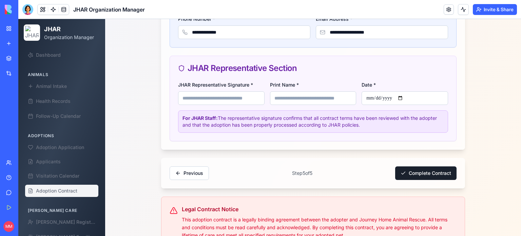
click at [229, 92] on input "JHAR Representative Signature *" at bounding box center [221, 98] width 86 height 14
type input "**********"
click at [276, 96] on input "Print Name *" at bounding box center [313, 98] width 86 height 14
type input "**********"
click at [402, 93] on input "Date *" at bounding box center [404, 98] width 86 height 14
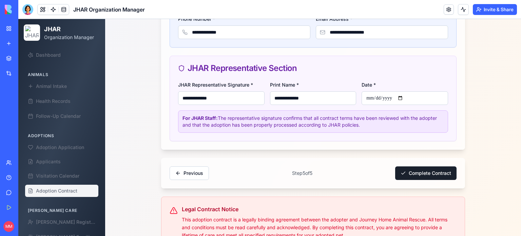
type input "**********"
click at [425, 175] on button "Complete Contract" at bounding box center [425, 173] width 61 height 14
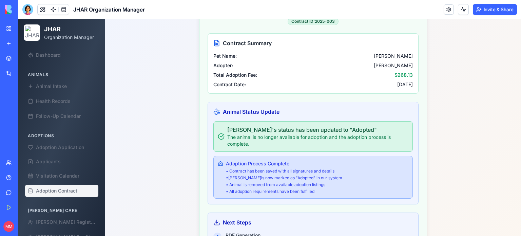
scroll to position [0, 0]
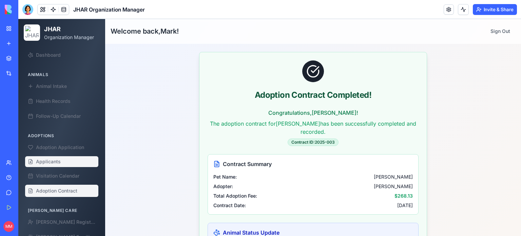
click at [53, 159] on span "Applicants" at bounding box center [48, 161] width 25 height 7
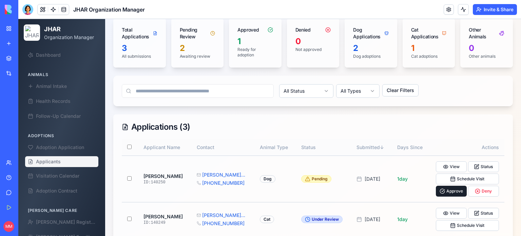
scroll to position [115, 0]
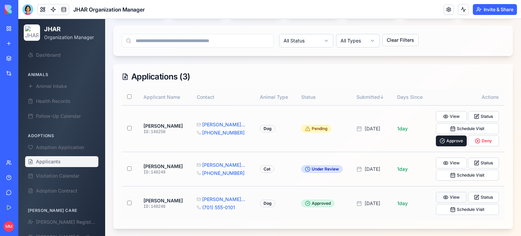
click at [445, 196] on button "View" at bounding box center [451, 197] width 31 height 11
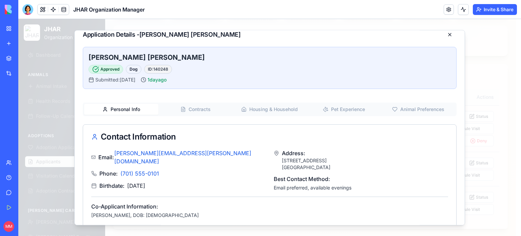
scroll to position [13, 0]
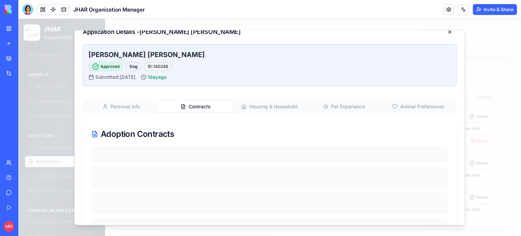
click at [199, 107] on button "Contracts" at bounding box center [195, 106] width 74 height 11
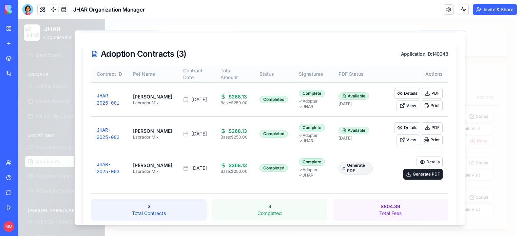
scroll to position [94, 0]
click at [404, 168] on button "Generate PDF" at bounding box center [422, 173] width 39 height 11
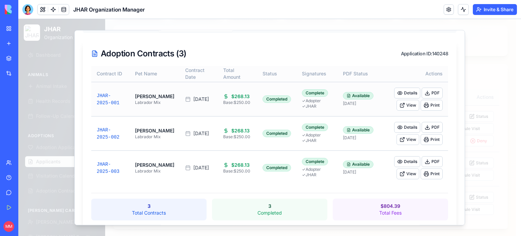
scroll to position [0, 0]
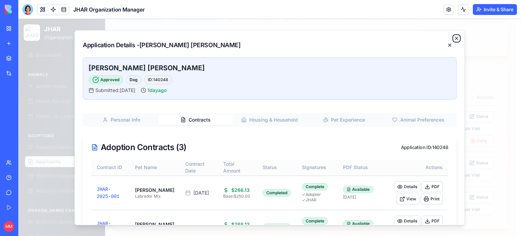
click at [454, 36] on icon "button" at bounding box center [456, 38] width 5 height 5
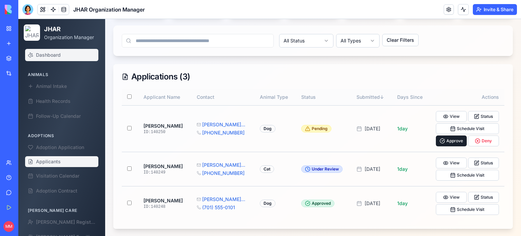
click at [42, 54] on span "Dashboard" at bounding box center [48, 55] width 25 height 7
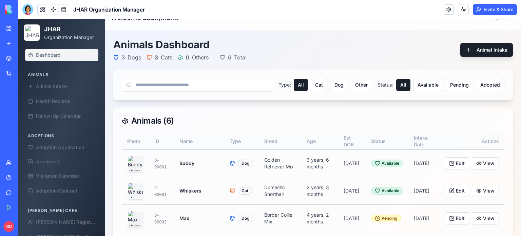
scroll to position [13, 0]
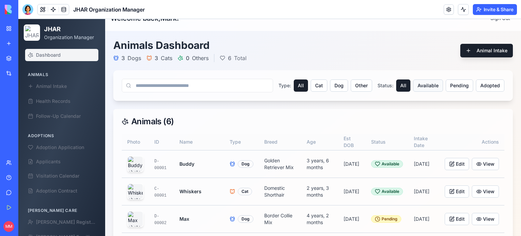
click at [425, 86] on button "Available" at bounding box center [428, 85] width 30 height 12
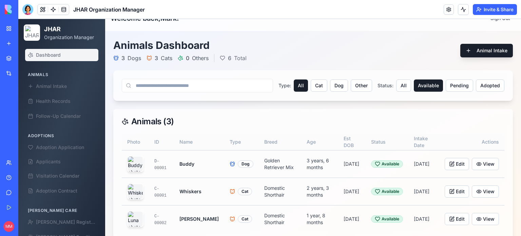
scroll to position [25, 0]
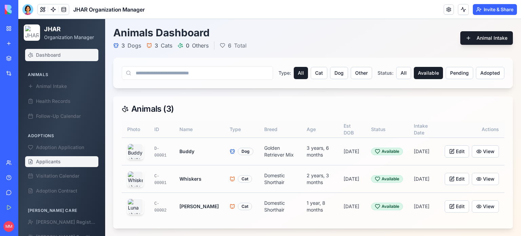
click at [53, 160] on span "Applicants" at bounding box center [48, 161] width 25 height 7
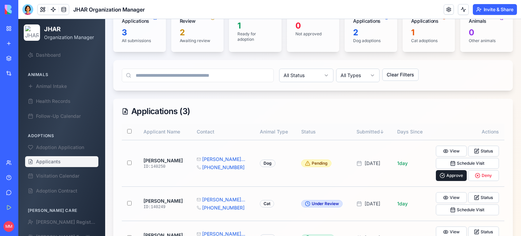
scroll to position [115, 0]
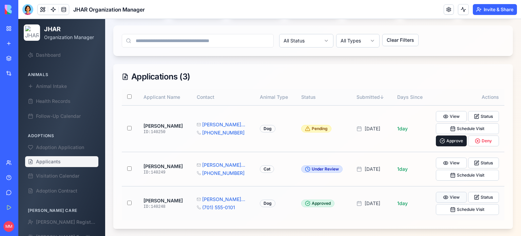
click at [448, 197] on button "View" at bounding box center [451, 197] width 31 height 11
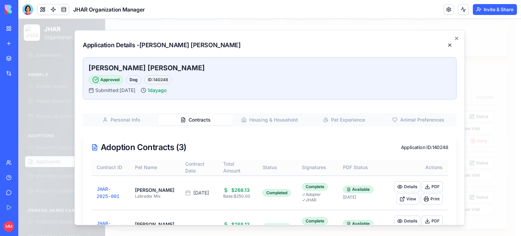
click at [195, 120] on button "Contracts" at bounding box center [195, 119] width 74 height 11
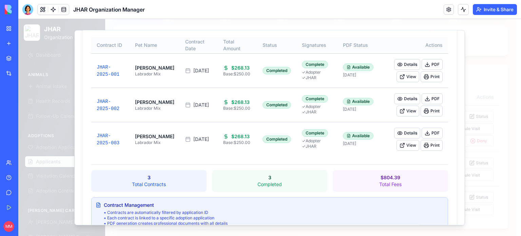
scroll to position [0, 0]
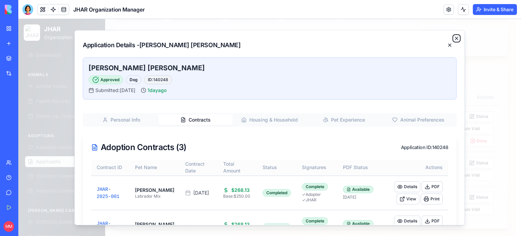
click at [455, 38] on icon "button" at bounding box center [456, 38] width 3 height 3
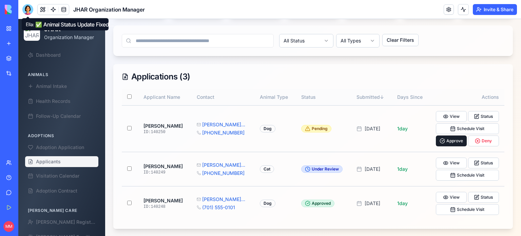
click at [31, 11] on div at bounding box center [27, 9] width 11 height 11
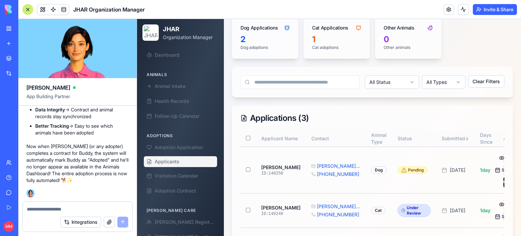
click at [52, 210] on textarea at bounding box center [77, 208] width 101 height 7
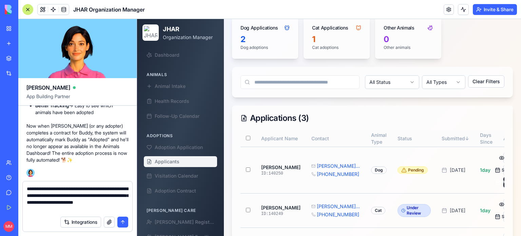
type textarea "**********"
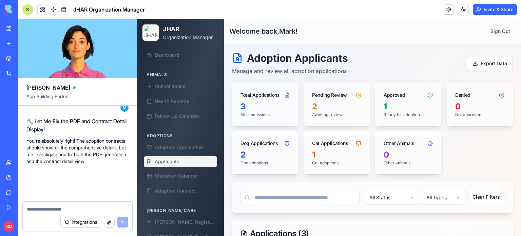
scroll to position [105564, 0]
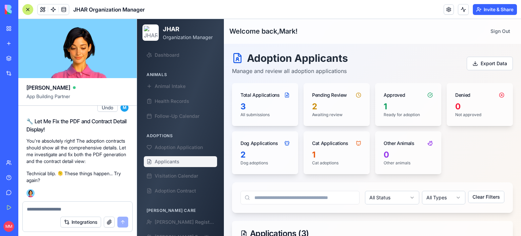
click at [28, 11] on div at bounding box center [27, 9] width 11 height 11
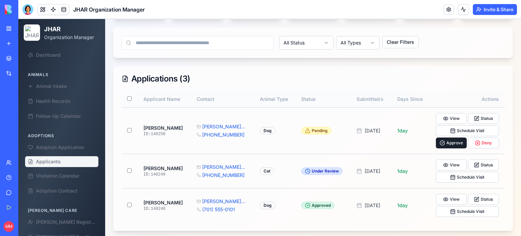
scroll to position [114, 0]
click at [447, 197] on button "View" at bounding box center [451, 198] width 31 height 11
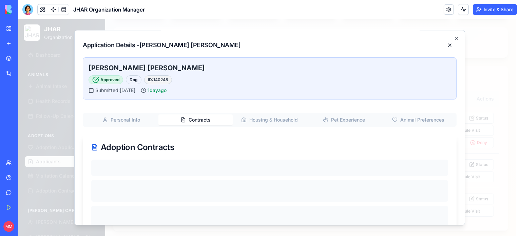
click at [198, 118] on button "Contracts" at bounding box center [195, 119] width 74 height 11
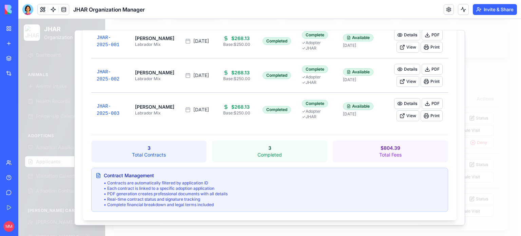
scroll to position [154, 0]
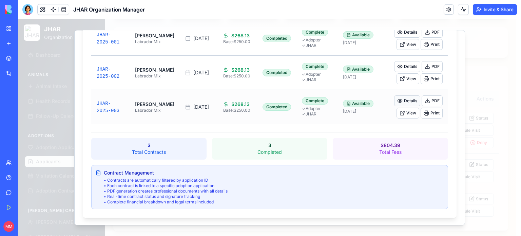
click at [403, 98] on button "Details" at bounding box center [407, 100] width 26 height 11
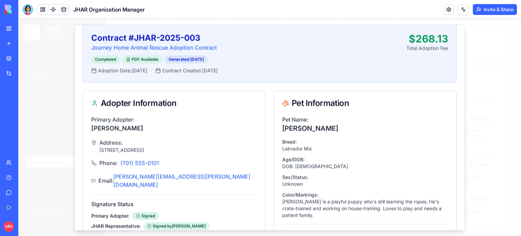
scroll to position [0, 0]
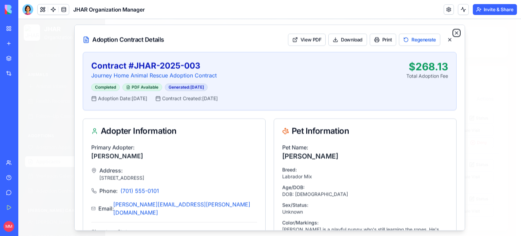
click at [454, 31] on icon "button" at bounding box center [456, 32] width 5 height 5
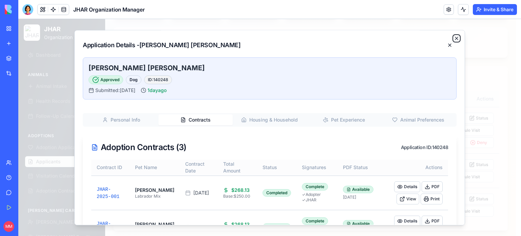
click at [454, 37] on icon "button" at bounding box center [456, 38] width 5 height 5
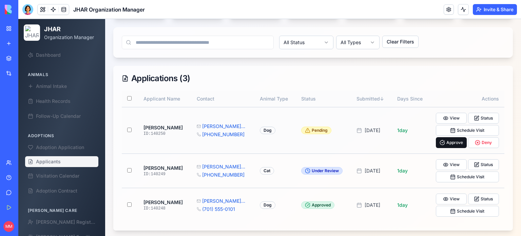
click at [445, 140] on button "Approve" at bounding box center [451, 142] width 31 height 11
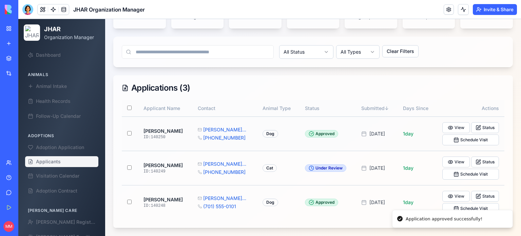
scroll to position [103, 0]
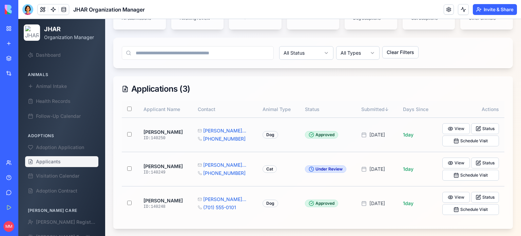
click at [54, 198] on div "Adoptions Adoption Application Applicants Visitation Calendar Adoption Contract" at bounding box center [61, 163] width 79 height 72
click at [58, 193] on span "Adoption Contract" at bounding box center [56, 190] width 41 height 7
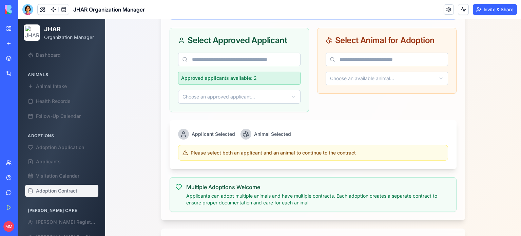
scroll to position [315, 0]
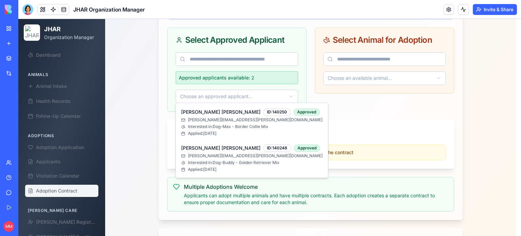
click at [297, 93] on html "JHAR Organization Manager Dashboard Animals Animal Intake Health Records Follow…" at bounding box center [269, 14] width 502 height 621
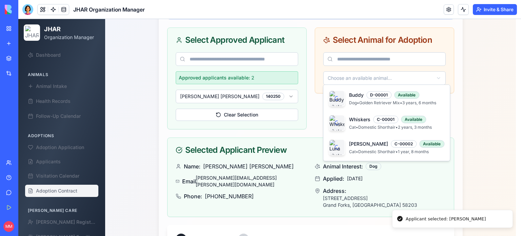
click at [389, 78] on html "JHAR Organization Manager Dashboard Animals Animal Intake Health Records Follow…" at bounding box center [269, 67] width 502 height 726
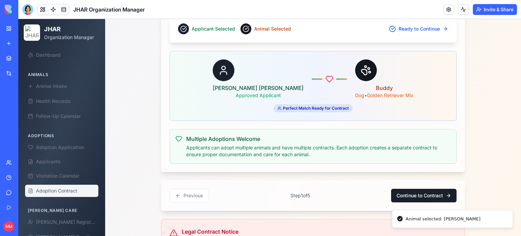
scroll to position [671, 0]
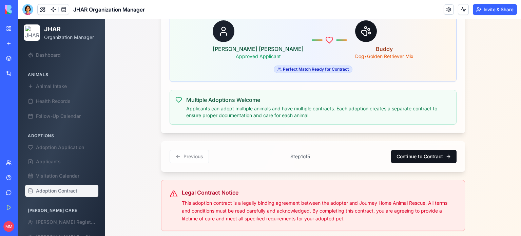
click at [413, 149] on button "Continue to Contract" at bounding box center [423, 156] width 65 height 14
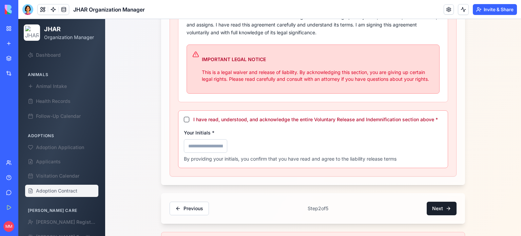
scroll to position [451, 0]
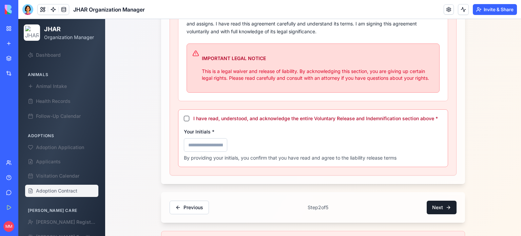
click at [184, 116] on button "I have read, understood, and acknowledge the entire Voluntary Release and Indem…" at bounding box center [186, 118] width 5 height 5
click at [198, 144] on input "Your Initials *" at bounding box center [205, 145] width 43 height 14
type input "***"
click at [440, 203] on button "Next" at bounding box center [441, 207] width 30 height 14
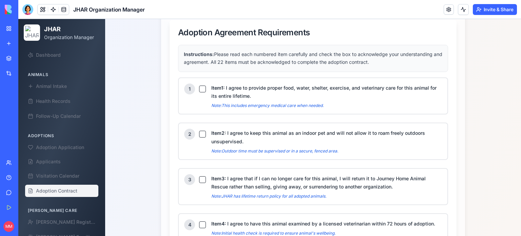
scroll to position [351, 0]
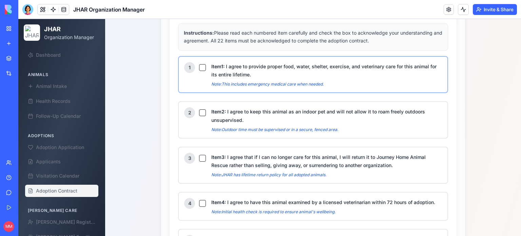
click at [200, 66] on button "Item 1 : I agree to provide proper food, water, shelter, exercise, and veterina…" at bounding box center [202, 67] width 7 height 7
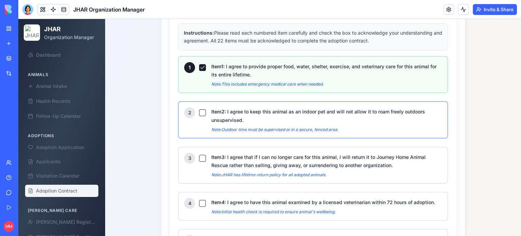
click at [199, 113] on button "Item 2 : I agree to keep this animal as an indoor pet and will not allow it to …" at bounding box center [202, 112] width 7 height 7
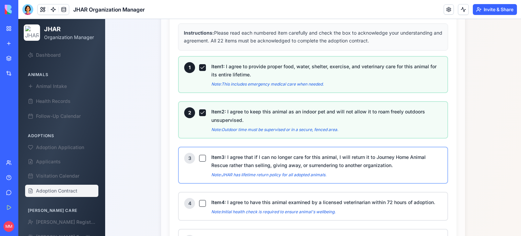
click at [199, 158] on div "3" at bounding box center [195, 158] width 22 height 11
click at [199, 157] on button "Item 3 : I agree that if I can no longer care for this animal, I will return it…" at bounding box center [202, 158] width 7 height 7
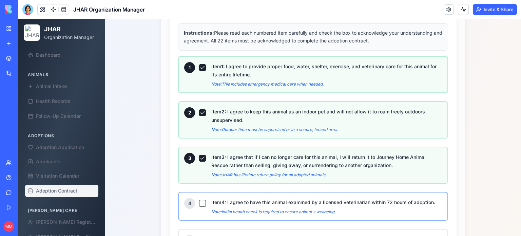
click at [200, 200] on button "Item 4 : I agree to have this animal examined by a licensed veterinarian within…" at bounding box center [202, 203] width 7 height 7
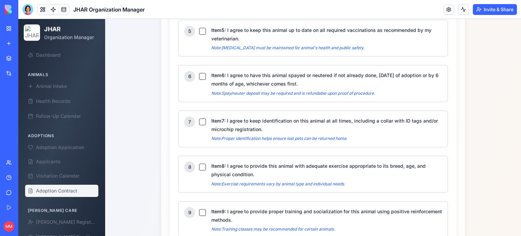
scroll to position [560, 0]
click at [199, 27] on button "Item 5 : I agree to keep this animal up to date on all required vaccinations as…" at bounding box center [202, 30] width 7 height 7
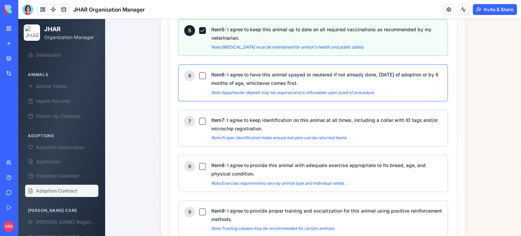
click at [200, 72] on button "Item 6 : I agree to have this animal spayed or neutered if not already done, [D…" at bounding box center [202, 75] width 7 height 7
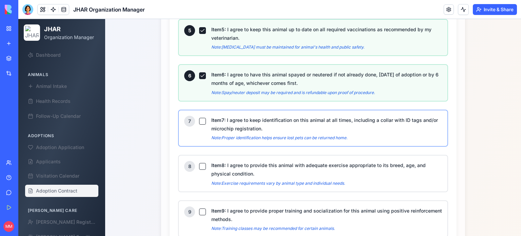
click at [199, 118] on button "Item 7 : I agree to keep identification on this animal at all times, including …" at bounding box center [202, 121] width 7 height 7
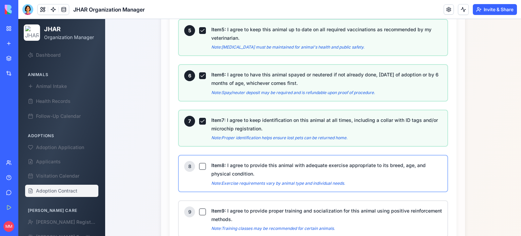
click at [199, 163] on button "Item 8 : I agree to provide this animal with adequate exercise appropriate to i…" at bounding box center [202, 166] width 7 height 7
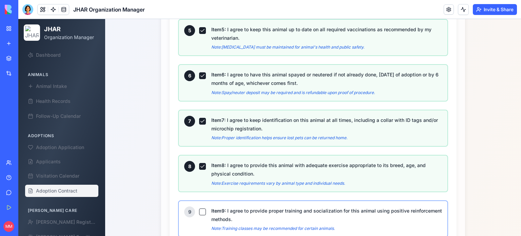
click at [200, 208] on button "Item 9 : I agree to provide proper training and socialization for this animal u…" at bounding box center [202, 211] width 7 height 7
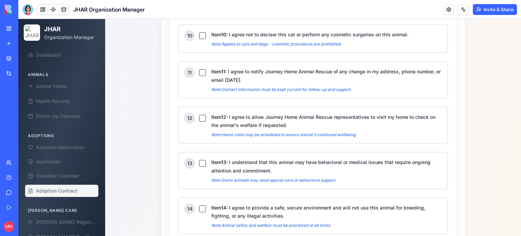
scroll to position [782, 0]
click at [199, 32] on button "Item 10 : I agree not to declaw this cat or perform any cosmetic surgeries on t…" at bounding box center [202, 35] width 7 height 7
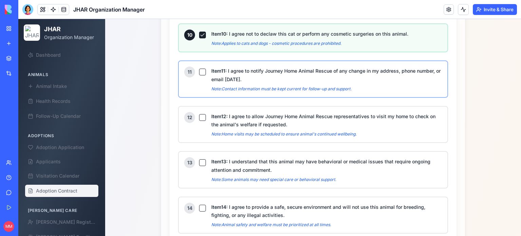
click at [199, 68] on button "Item 11 : I agree to notify Journey Home Animal Rescue of any change in my addr…" at bounding box center [202, 71] width 7 height 7
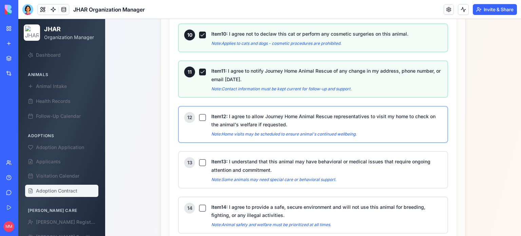
click at [200, 114] on button "Item 12 : I agree to allow Journey Home Animal Rescue representatives to visit …" at bounding box center [202, 117] width 7 height 7
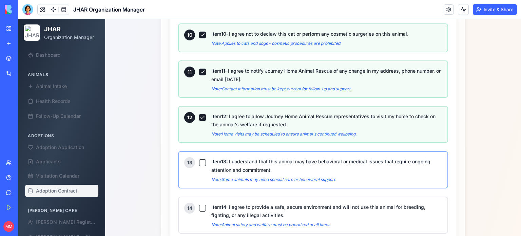
click at [199, 159] on button "Item 13 : I understand that this animal may have behavioral or medical issues t…" at bounding box center [202, 162] width 7 height 7
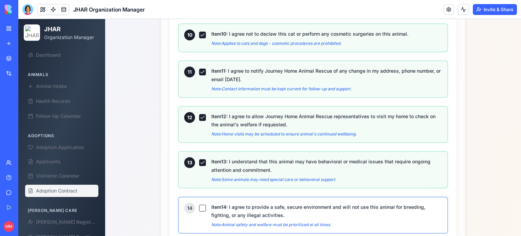
click at [199, 204] on button "Item 14 : I agree to provide a safe, secure environment and will not use this a…" at bounding box center [202, 207] width 7 height 7
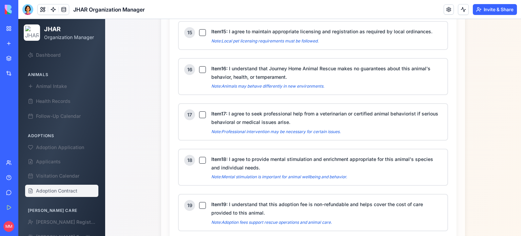
scroll to position [1003, 0]
click at [199, 28] on button "Item 15 : I agree to maintain appropriate licensing and registration as require…" at bounding box center [202, 31] width 7 height 7
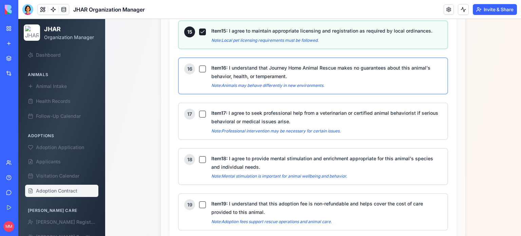
click at [199, 65] on button "Item 16 : I understand that Journey Home Animal Rescue makes no guarantees abou…" at bounding box center [202, 68] width 7 height 7
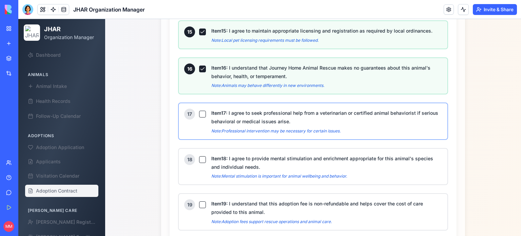
click at [201, 111] on button "Item 17 : I agree to seek professional help from a veterinarian or certified an…" at bounding box center [202, 114] width 7 height 7
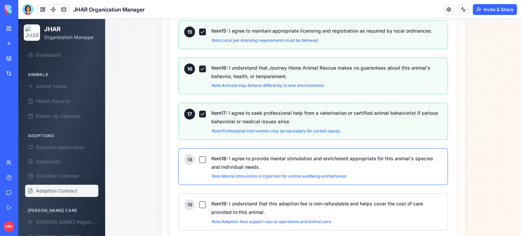
click at [199, 156] on button "Item 18 : I agree to provide mental stimulation and enrichment appropriate for …" at bounding box center [202, 159] width 7 height 7
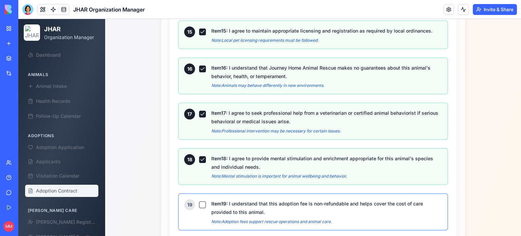
click at [199, 201] on button "Item 19 : I understand that this adoption fee is non-refundable and helps cover…" at bounding box center [202, 204] width 7 height 7
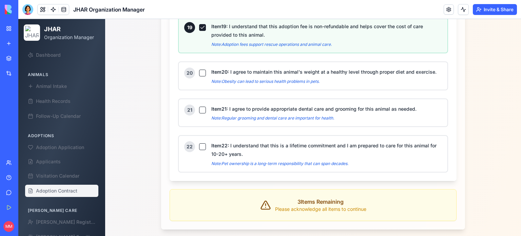
scroll to position [1180, 0]
click at [199, 69] on button "Item 20 : I agree to maintain this animal's weight at a healthy level through p…" at bounding box center [202, 72] width 7 height 7
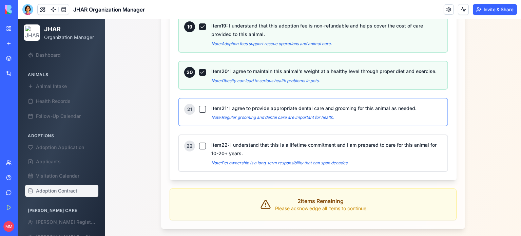
click at [199, 106] on button "Item 21 : I agree to provide appropriate dental care and grooming for this anim…" at bounding box center [202, 109] width 7 height 7
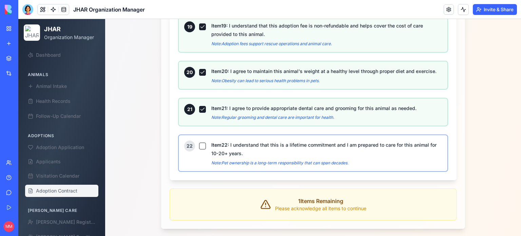
click at [199, 142] on button "Item 22 : I understand that this is a lifetime commitment and I am prepared to …" at bounding box center [202, 145] width 7 height 7
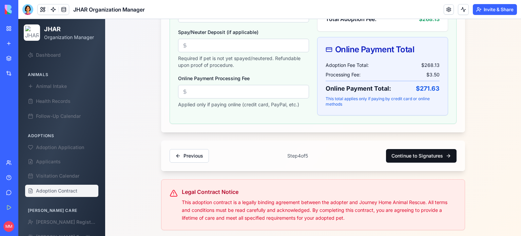
click at [419, 155] on button "Continue to Signatures" at bounding box center [421, 156] width 71 height 14
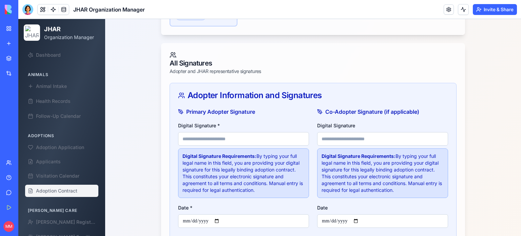
scroll to position [202, 0]
click at [228, 135] on input "Digital Signature *" at bounding box center [243, 139] width 131 height 14
type input "**********"
click at [218, 219] on input "Date *" at bounding box center [243, 221] width 131 height 14
type input "**********"
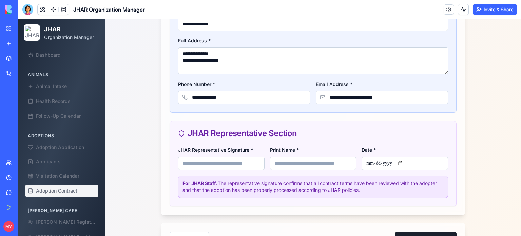
scroll to position [446, 0]
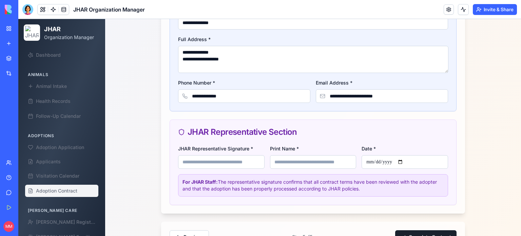
click at [224, 159] on input "JHAR Representative Signature *" at bounding box center [221, 162] width 86 height 14
type input "**********"
click at [285, 162] on input "Print Name *" at bounding box center [313, 162] width 86 height 14
type input "**********"
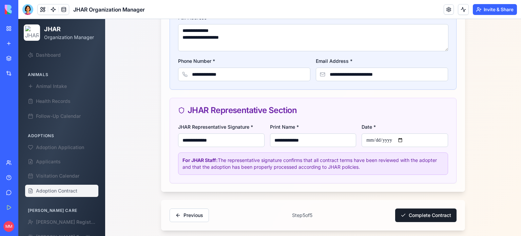
scroll to position [483, 0]
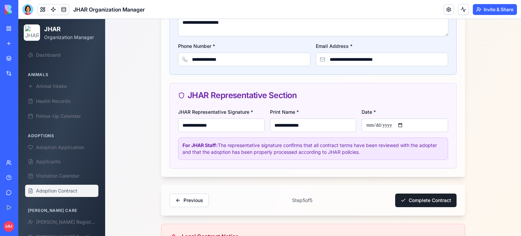
click at [400, 125] on input "Date *" at bounding box center [404, 125] width 86 height 14
type input "**********"
click at [418, 203] on button "Complete Contract" at bounding box center [425, 200] width 61 height 14
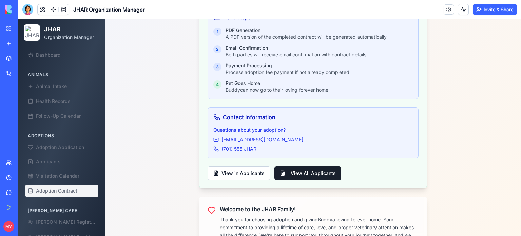
scroll to position [343, 0]
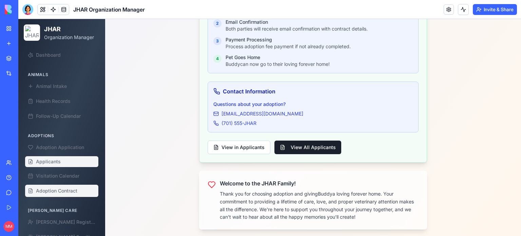
click at [44, 160] on span "Applicants" at bounding box center [48, 161] width 25 height 7
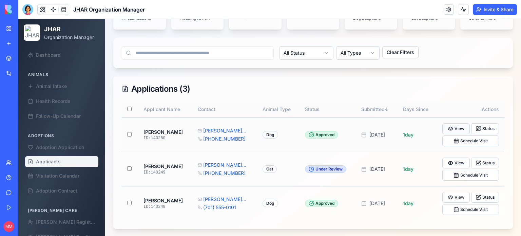
click at [454, 124] on button "View" at bounding box center [456, 128] width 28 height 11
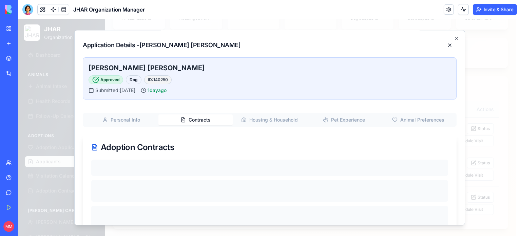
click at [194, 119] on button "Contracts" at bounding box center [195, 119] width 74 height 11
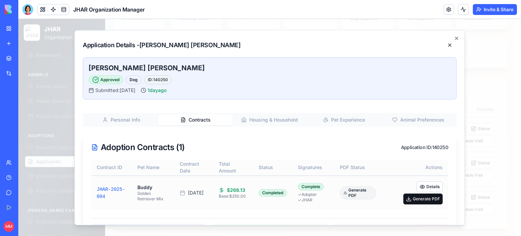
click at [415, 199] on button "Generate PDF" at bounding box center [422, 198] width 39 height 11
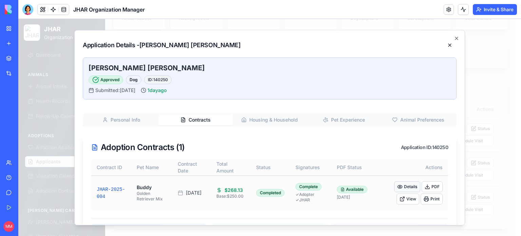
click at [405, 183] on button "Details" at bounding box center [407, 186] width 26 height 11
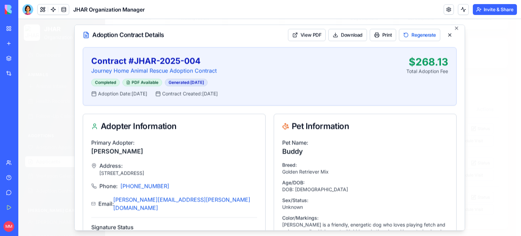
scroll to position [0, 0]
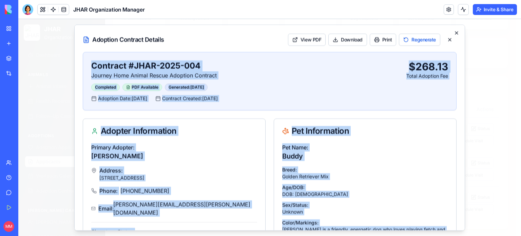
drag, startPoint x: 455, startPoint y: 32, endPoint x: 449, endPoint y: 32, distance: 5.8
click at [449, 32] on div "Adoption Contract Details View PDF Download Print Regenerate Contract # JHAR-20…" at bounding box center [269, 127] width 391 height 206
click at [454, 32] on icon "button" at bounding box center [456, 32] width 5 height 5
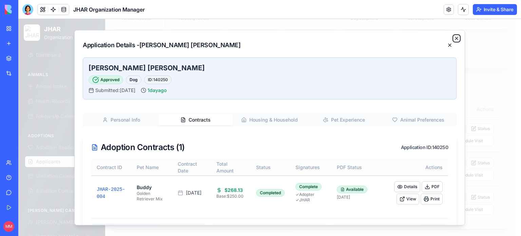
click at [454, 38] on icon "button" at bounding box center [456, 38] width 5 height 5
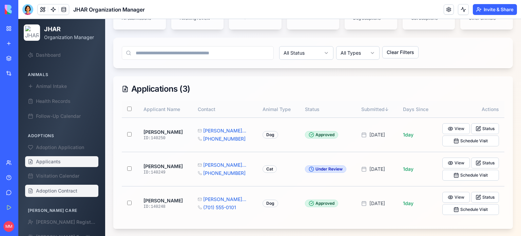
scroll to position [117, 0]
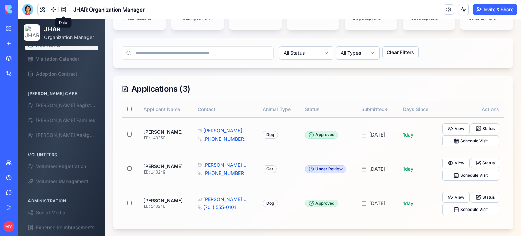
click at [65, 10] on span at bounding box center [63, 9] width 19 height 19
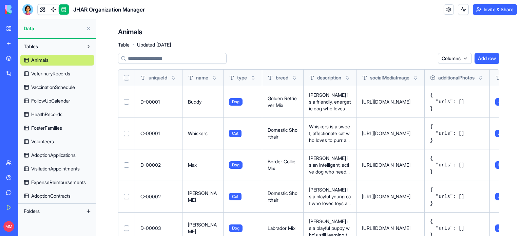
click at [65, 197] on span "AdoptionContracts" at bounding box center [50, 195] width 39 height 7
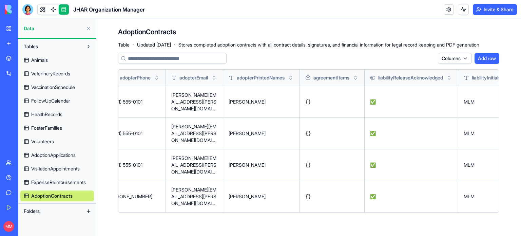
scroll to position [0, 1516]
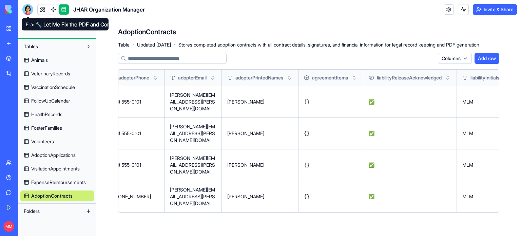
click at [27, 11] on div at bounding box center [27, 9] width 11 height 11
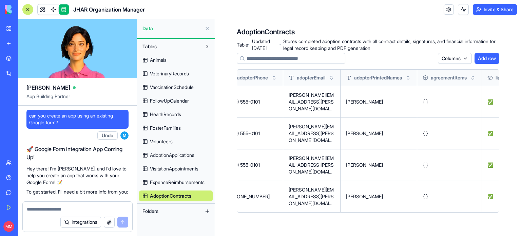
scroll to position [105545, 0]
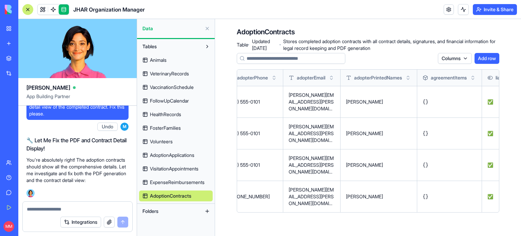
click at [54, 169] on p "You're absolutely right! The adoption contracts should show all the comprehensi…" at bounding box center [77, 169] width 102 height 27
click at [48, 208] on textarea at bounding box center [77, 208] width 101 height 7
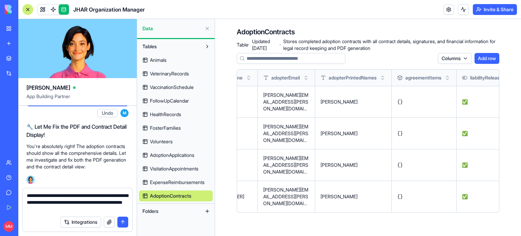
scroll to position [0, 1536]
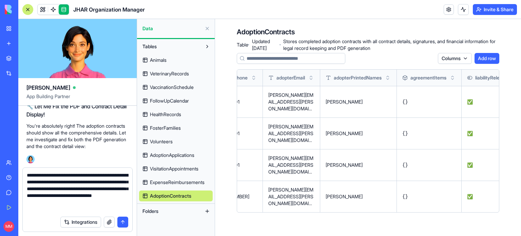
type textarea "**********"
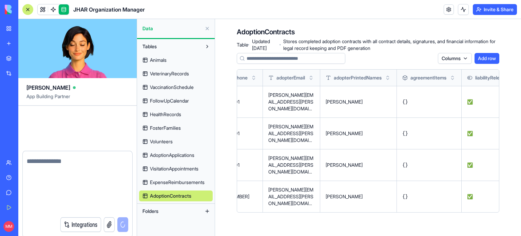
scroll to position [105605, 0]
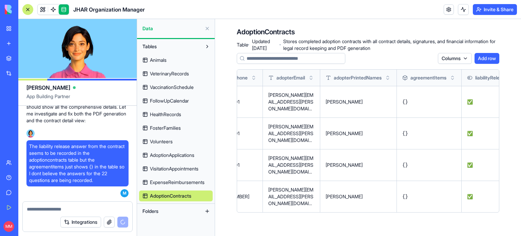
click at [520, 106] on div "AdoptionContracts Table · Updated [DATE] · Stores completed adoption contracts …" at bounding box center [368, 122] width 306 height 207
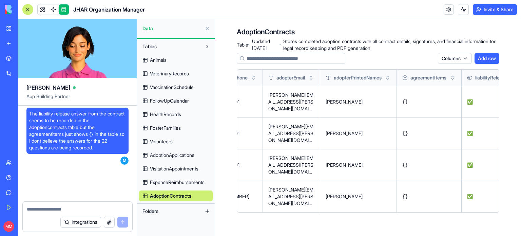
scroll to position [105637, 0]
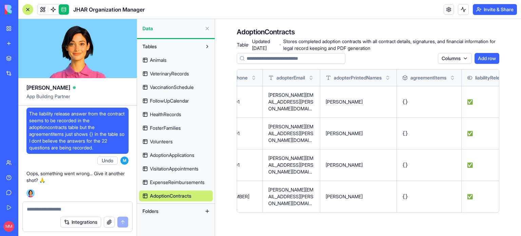
click at [63, 207] on textarea at bounding box center [78, 208] width 102 height 7
type textarea "**********"
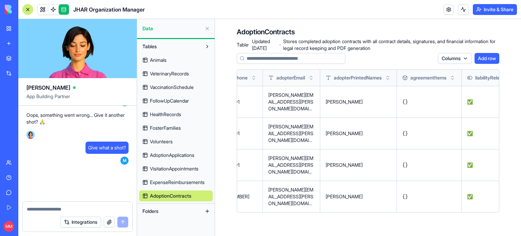
scroll to position [105696, 0]
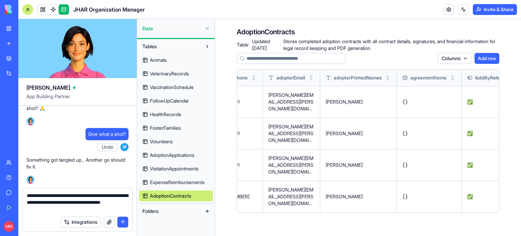
type textarea "**********"
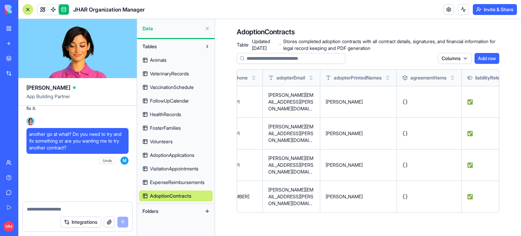
scroll to position [105768, 0]
